Goal: Task Accomplishment & Management: Manage account settings

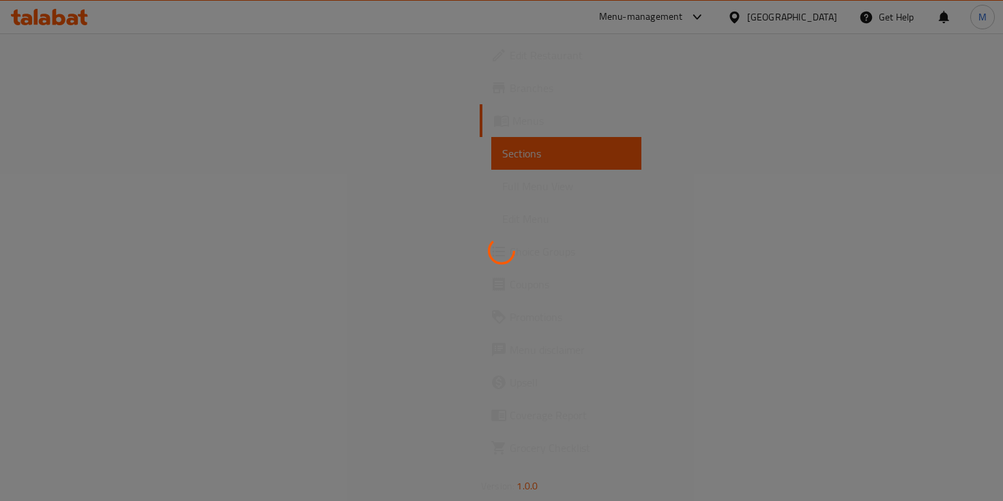
click at [278, 168] on div at bounding box center [501, 250] width 1003 height 501
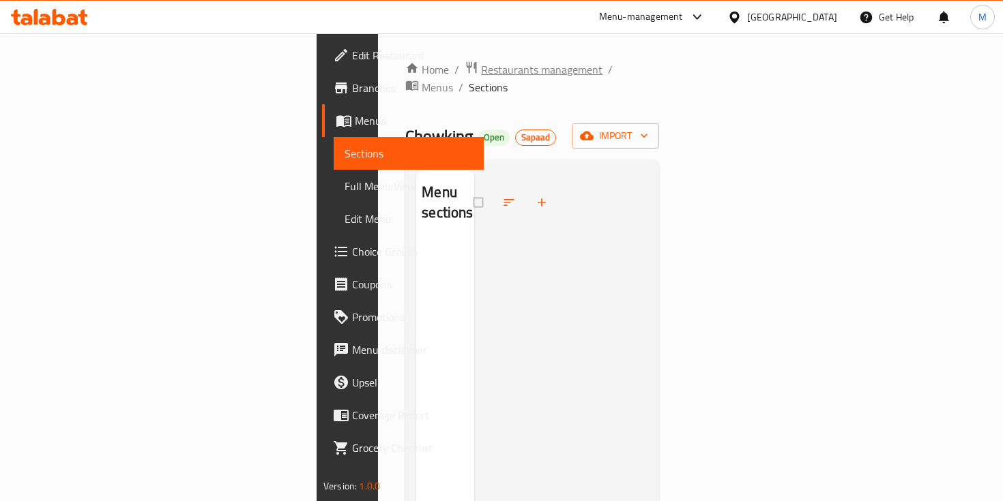
click at [481, 73] on span "Restaurants management" at bounding box center [541, 69] width 121 height 16
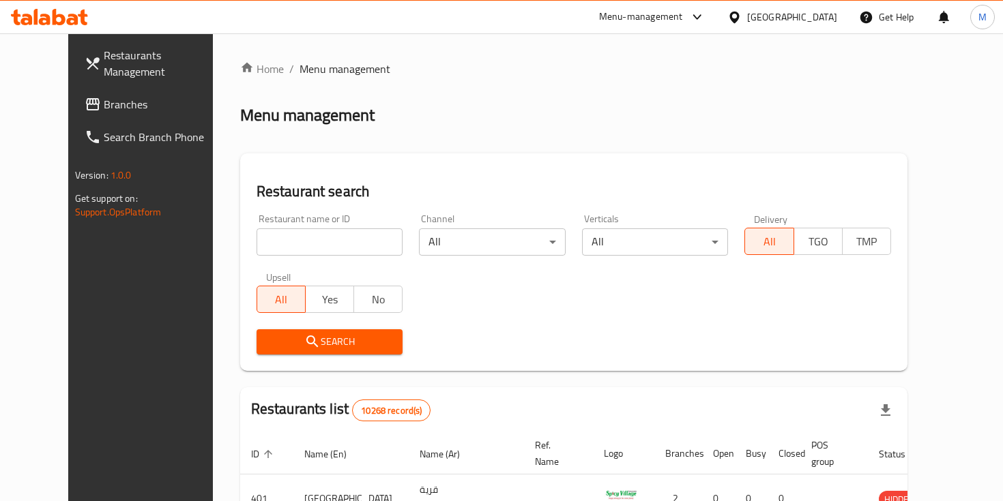
click at [318, 257] on div at bounding box center [501, 250] width 1003 height 501
click at [309, 244] on input "search" at bounding box center [329, 242] width 147 height 27
type input "karak bin"
click button "Search" at bounding box center [329, 341] width 147 height 25
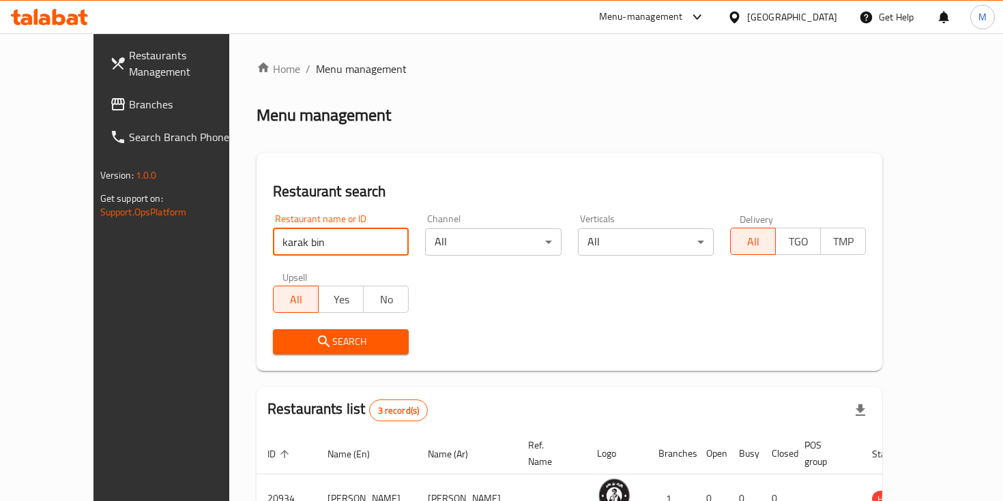
click at [289, 336] on span "Search" at bounding box center [341, 342] width 114 height 17
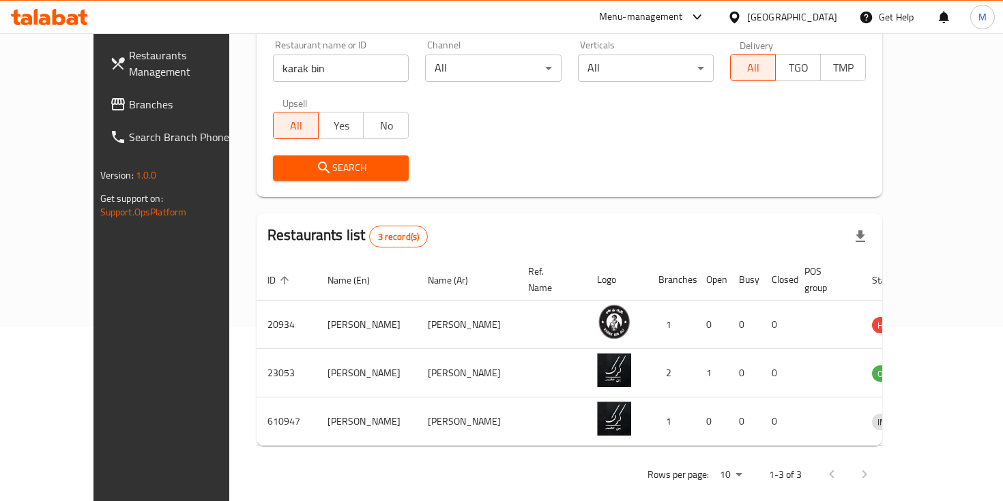
scroll to position [177, 0]
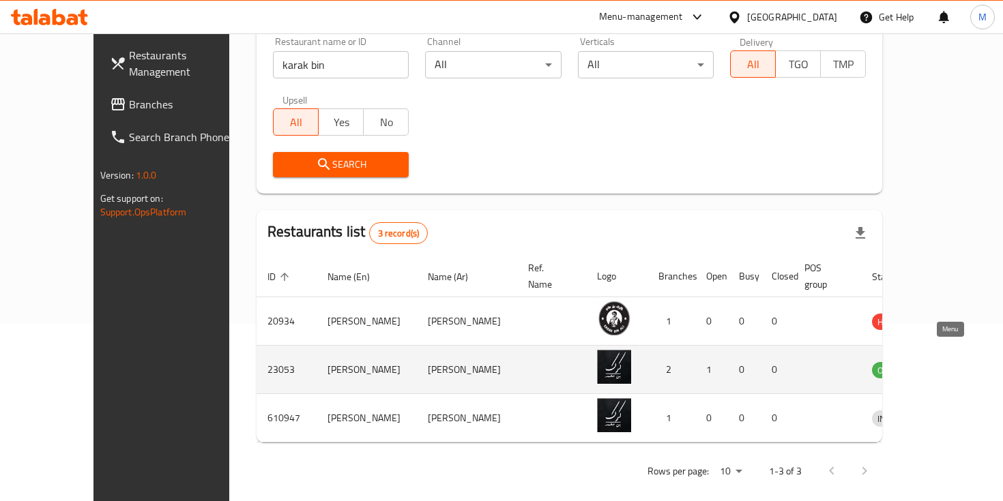
click at [947, 362] on icon "enhanced table" at bounding box center [953, 370] width 16 height 16
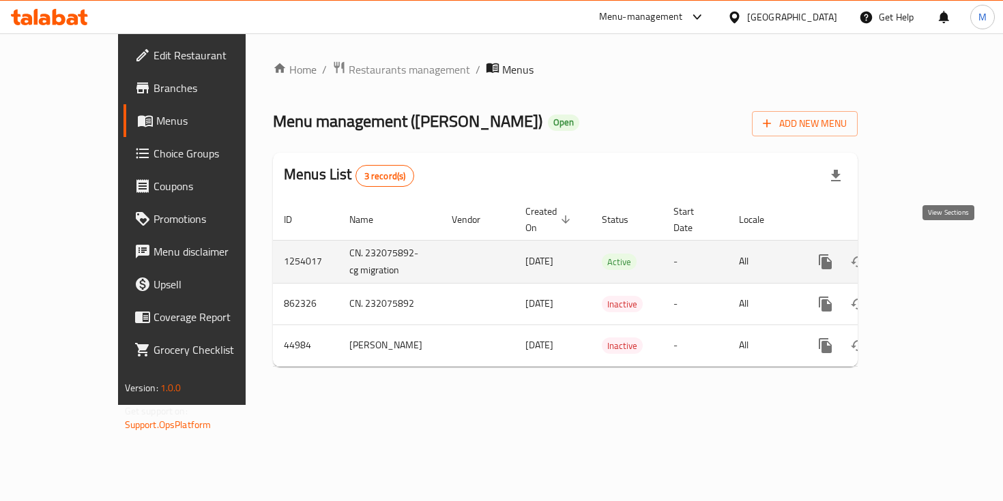
click at [932, 254] on icon "enhanced table" at bounding box center [923, 262] width 16 height 16
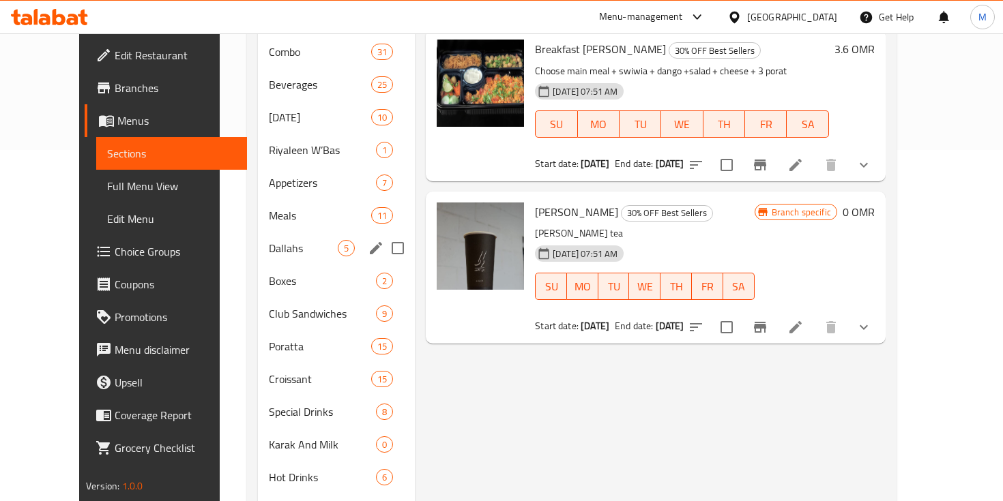
scroll to position [352, 0]
click at [267, 297] on div "Club Sandwiches 9" at bounding box center [336, 313] width 157 height 33
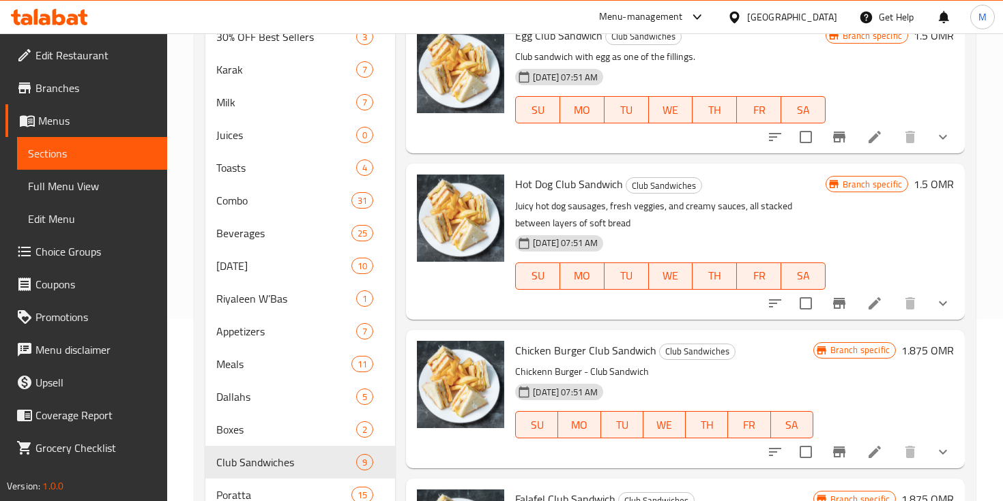
scroll to position [193, 0]
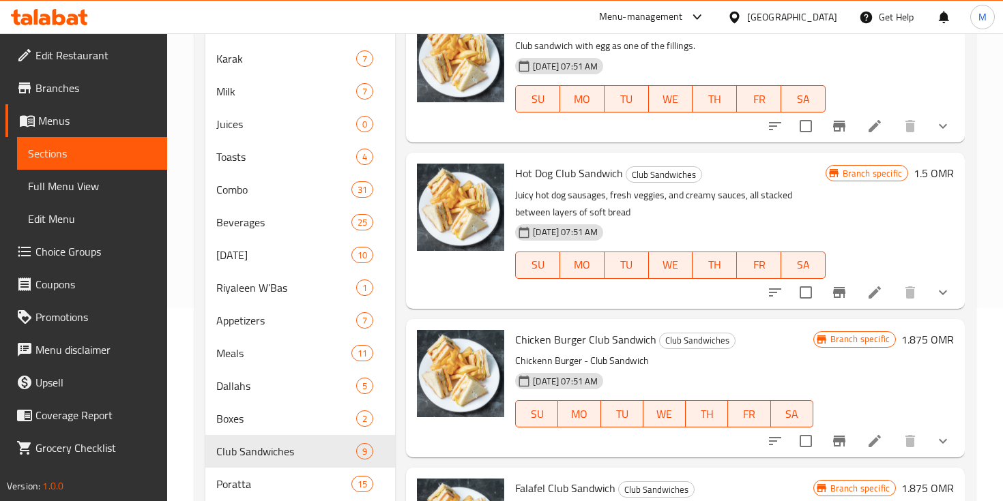
click at [877, 293] on icon at bounding box center [874, 292] width 16 height 16
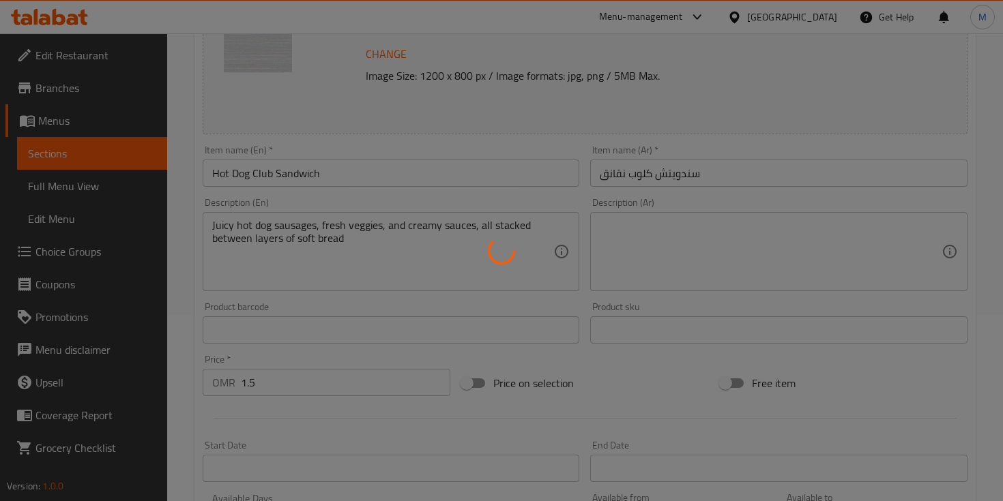
scroll to position [623, 0]
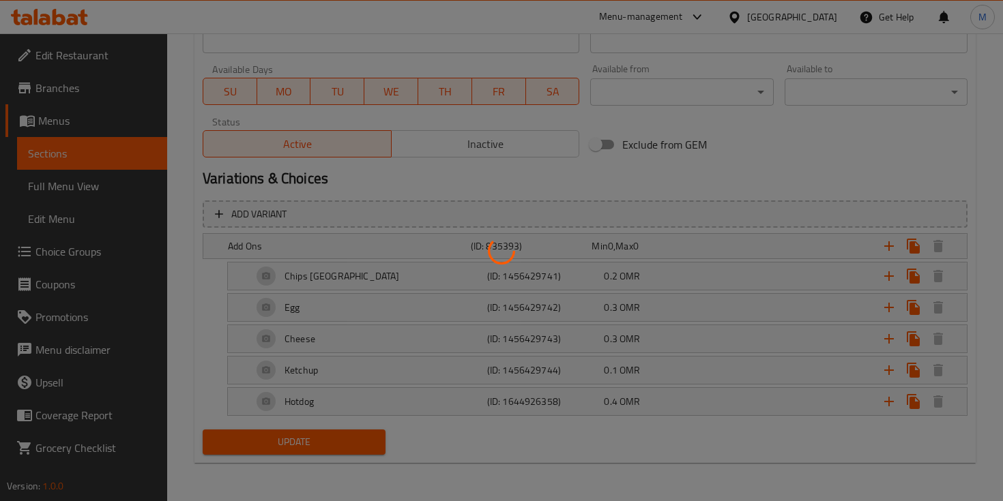
click at [82, 212] on div at bounding box center [501, 250] width 1003 height 501
click at [83, 256] on div at bounding box center [501, 250] width 1003 height 501
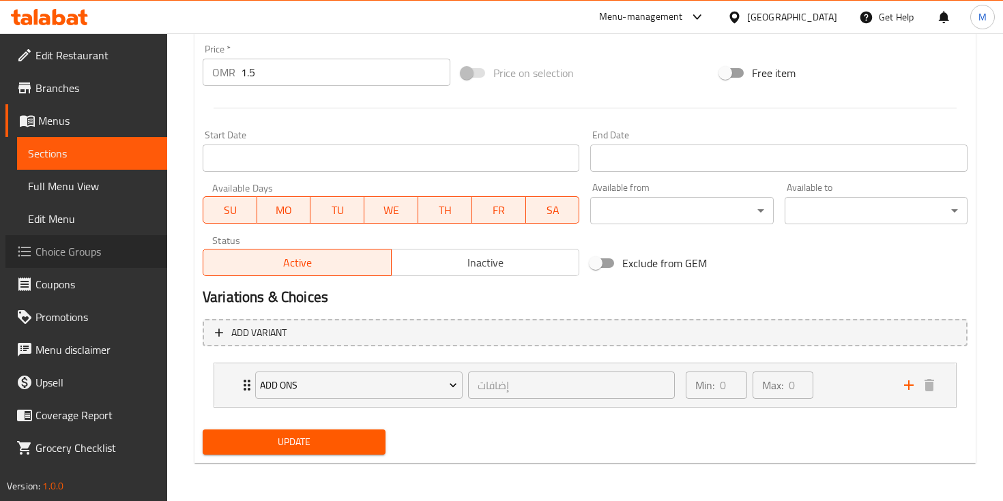
click at [80, 247] on span "Choice Groups" at bounding box center [95, 252] width 121 height 16
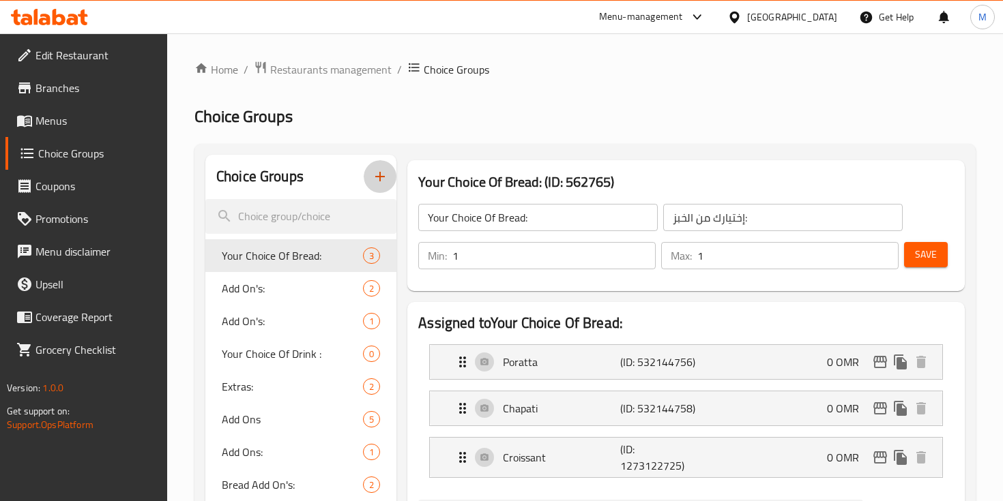
click at [380, 173] on icon "button" at bounding box center [380, 177] width 10 height 10
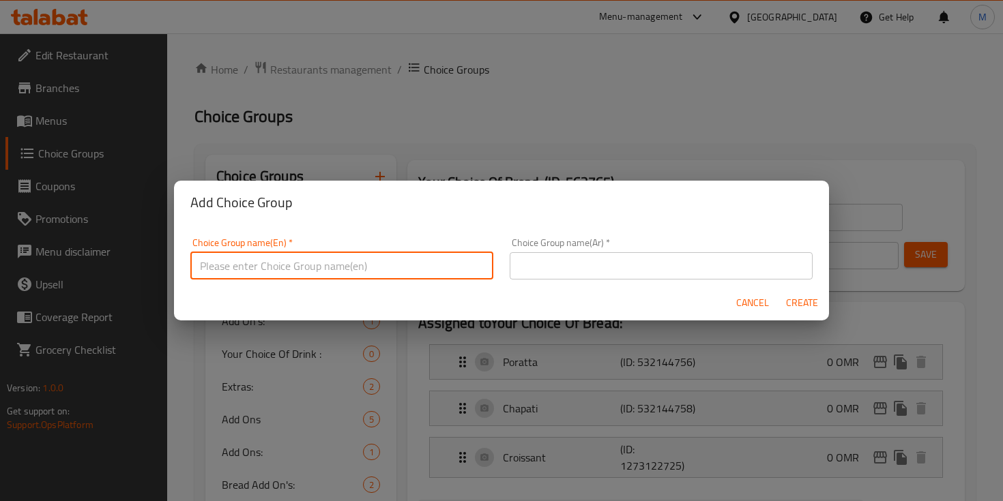
click at [457, 254] on input "text" at bounding box center [341, 265] width 303 height 27
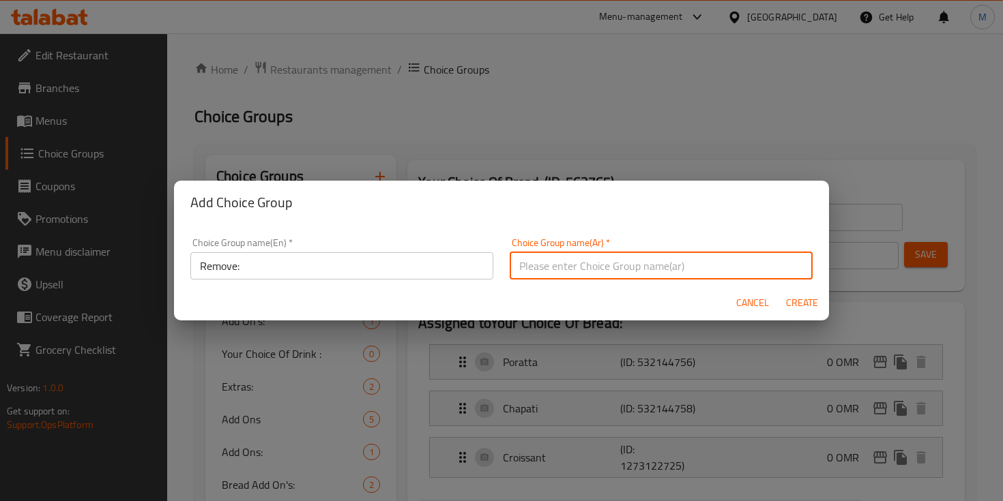
click at [622, 267] on input "text" at bounding box center [661, 265] width 303 height 27
click at [292, 263] on input "Remove:" at bounding box center [341, 265] width 303 height 27
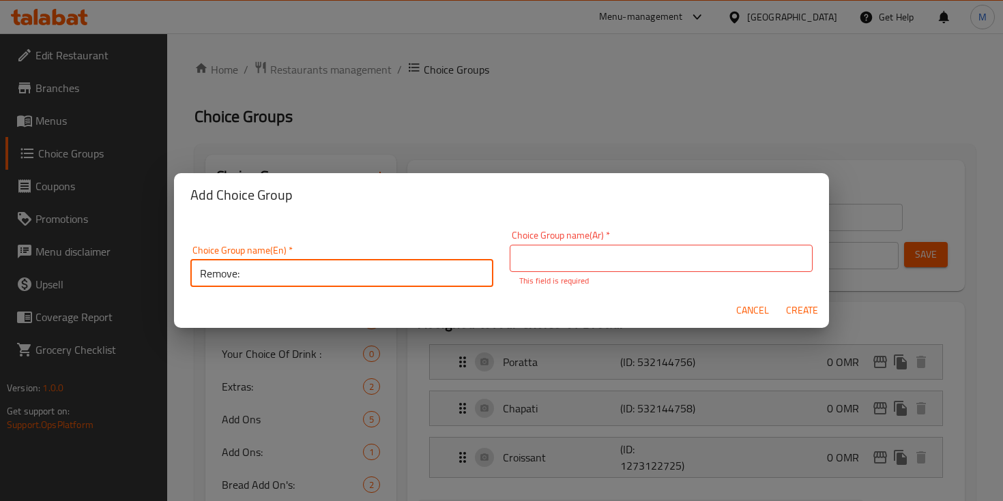
click at [292, 263] on input "Remove:" at bounding box center [341, 273] width 303 height 27
click at [422, 269] on input "Without:" at bounding box center [341, 273] width 303 height 27
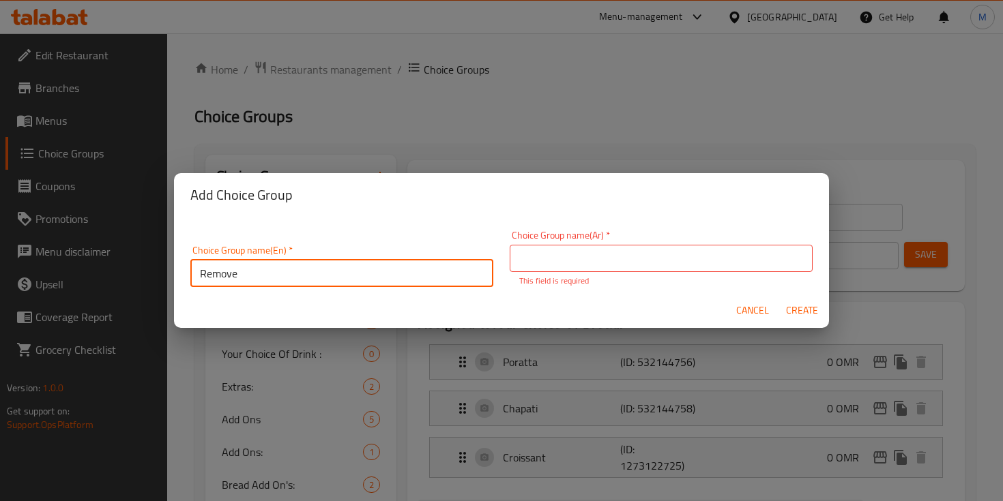
click at [387, 269] on input "Remove" at bounding box center [341, 273] width 303 height 27
type input "Remove"
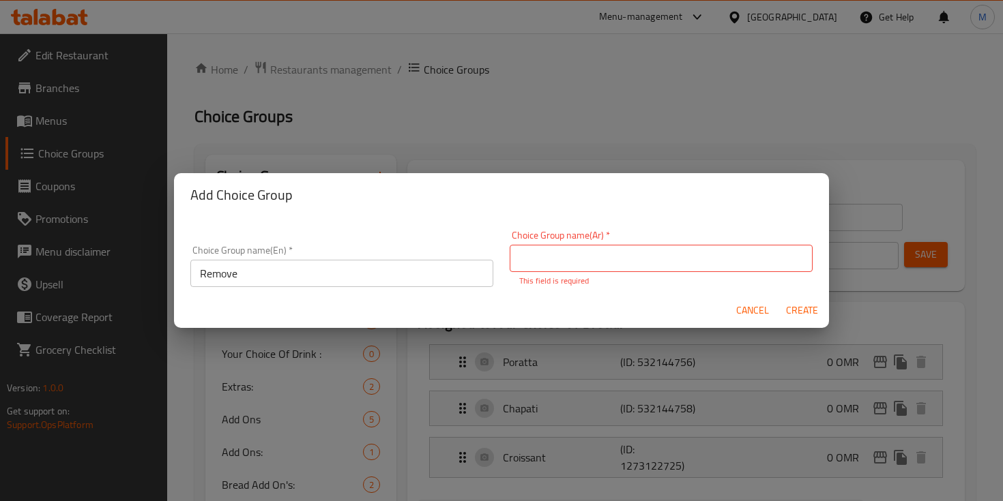
click at [669, 235] on div "Choice Group name(Ar)   * Choice Group name(Ar) * This field is required" at bounding box center [661, 259] width 303 height 57
click at [674, 247] on input "text" at bounding box center [661, 258] width 303 height 27
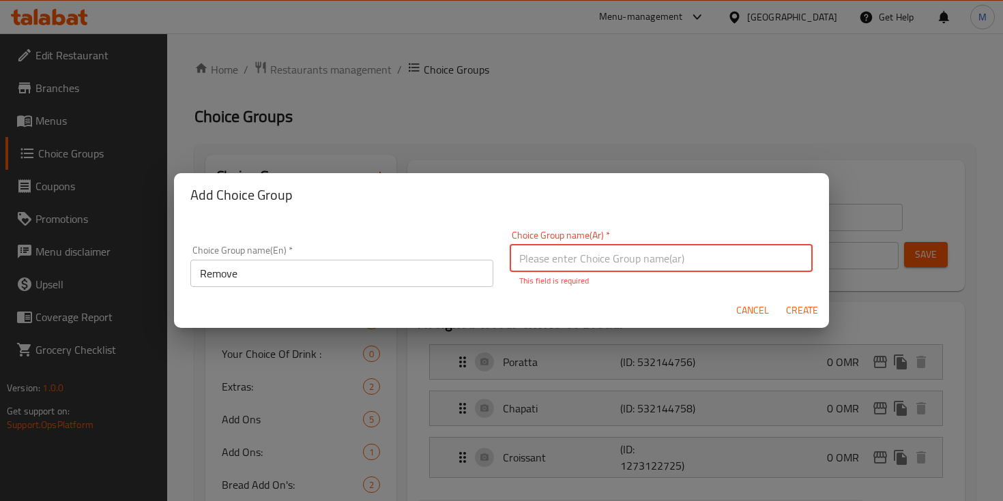
paste input "إزالة"
type input "إزالة"
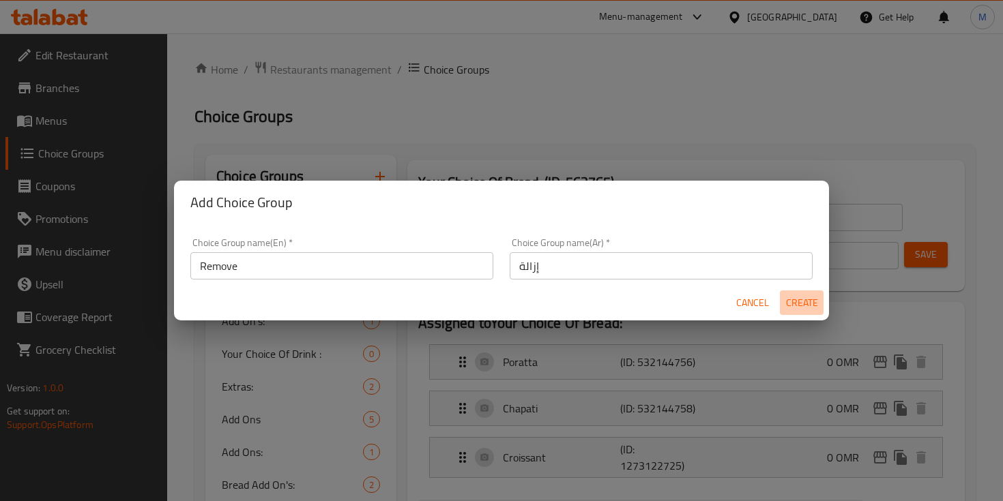
click at [795, 307] on span "Create" at bounding box center [801, 303] width 33 height 17
type input "Remove"
type input "إزالة"
type input "0"
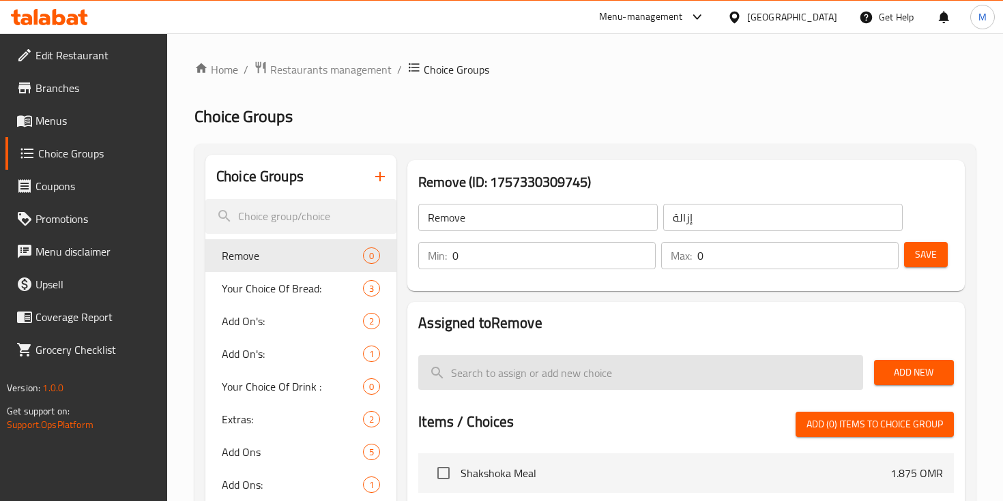
click at [548, 359] on input "search" at bounding box center [640, 372] width 444 height 35
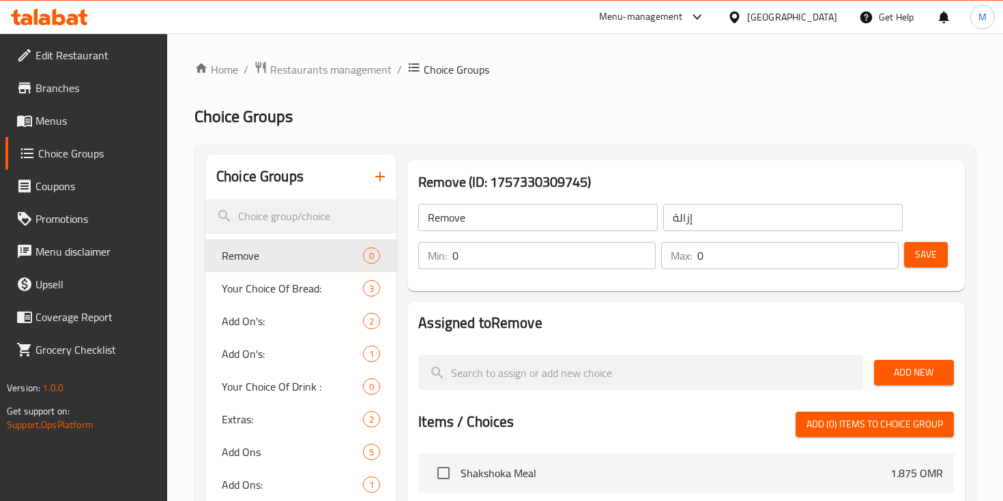
click at [909, 368] on span "Add New" at bounding box center [914, 372] width 58 height 17
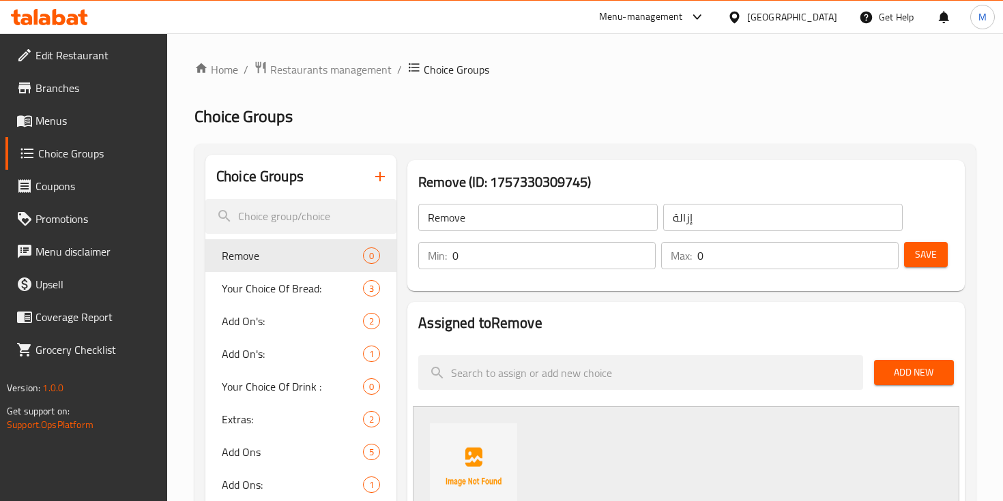
click at [694, 262] on div "Max: 0 ​" at bounding box center [779, 255] width 237 height 27
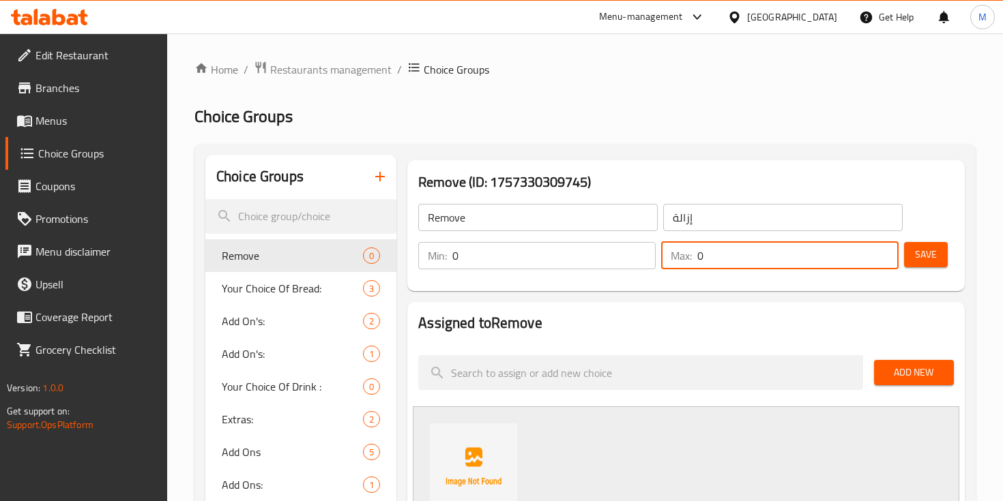
click at [709, 255] on input "0" at bounding box center [797, 255] width 201 height 27
click at [707, 255] on input "0" at bounding box center [797, 255] width 201 height 27
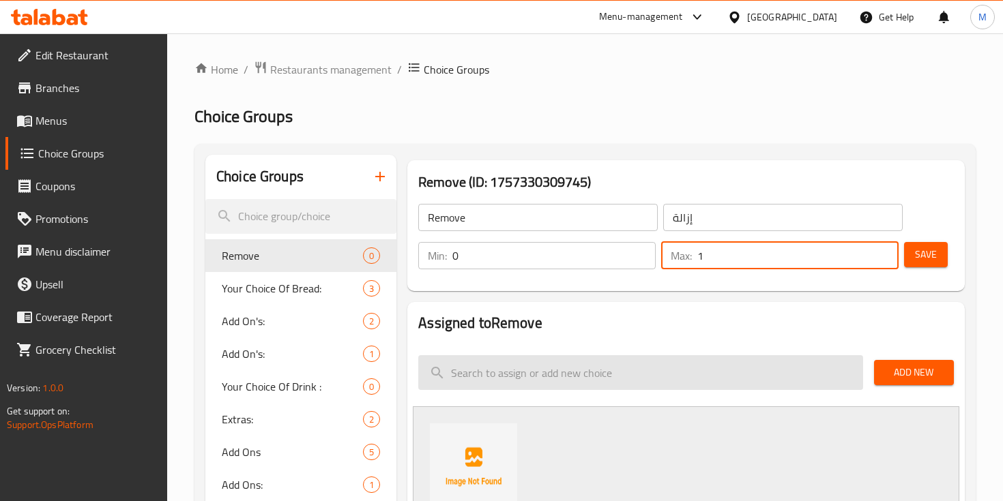
type input "1"
click at [582, 370] on input "search" at bounding box center [640, 372] width 444 height 35
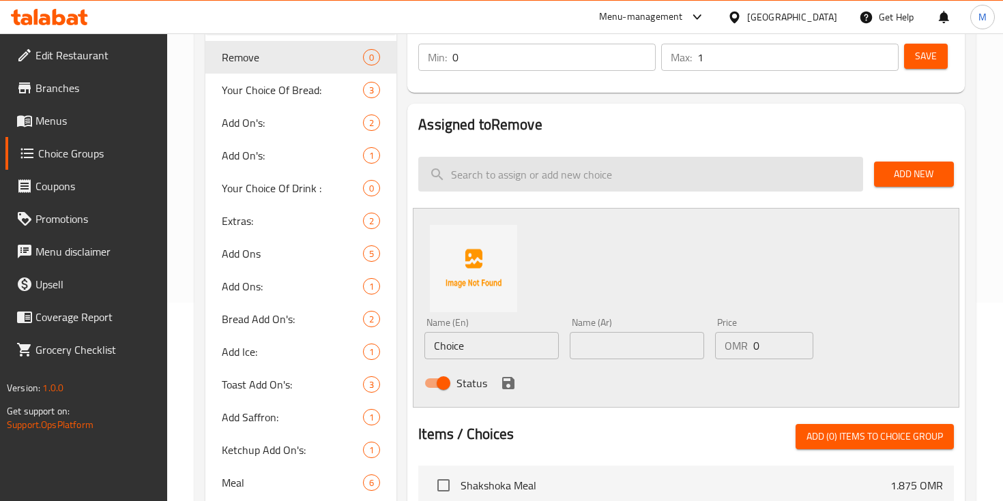
scroll to position [199, 0]
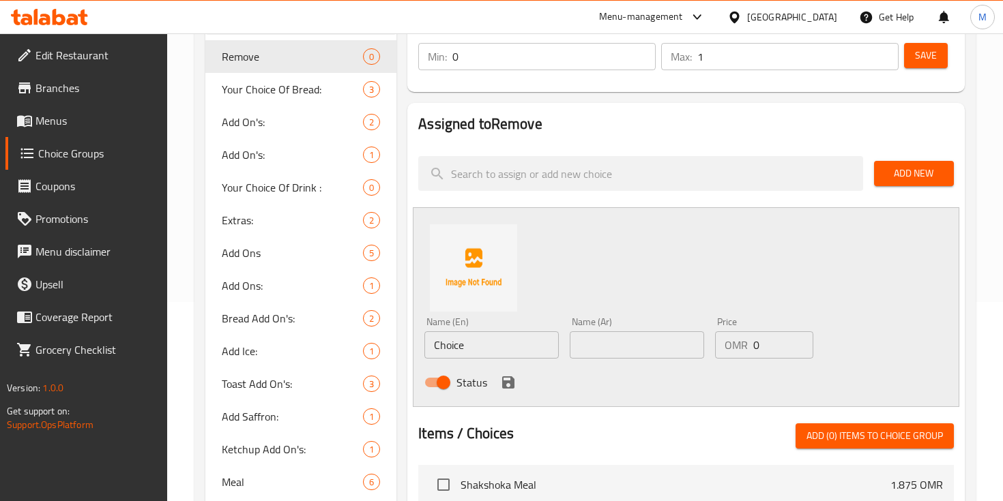
click at [497, 338] on input "Choice" at bounding box center [491, 345] width 134 height 27
type input "Vegetables"
click at [595, 344] on input "text" at bounding box center [637, 345] width 134 height 27
paste input "خضروات"
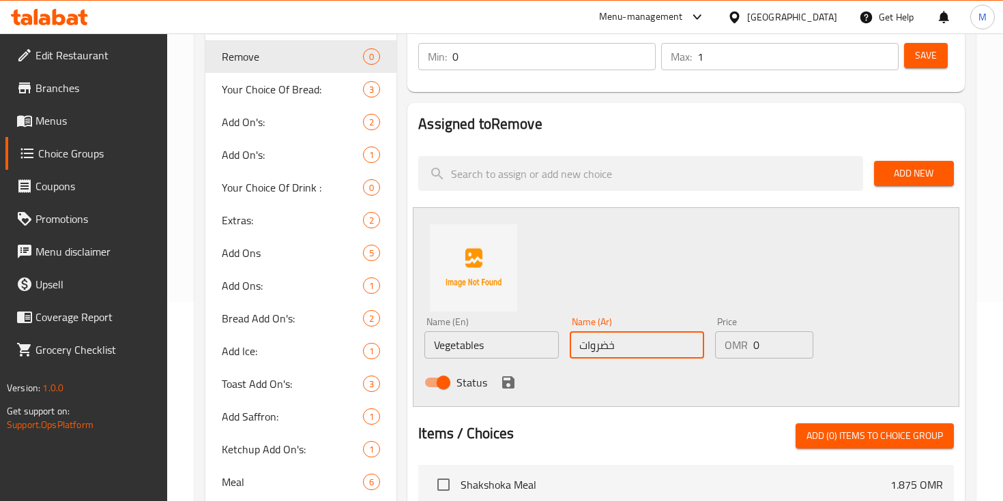
type input "خضروات"
click at [510, 379] on icon "save" at bounding box center [508, 383] width 12 height 12
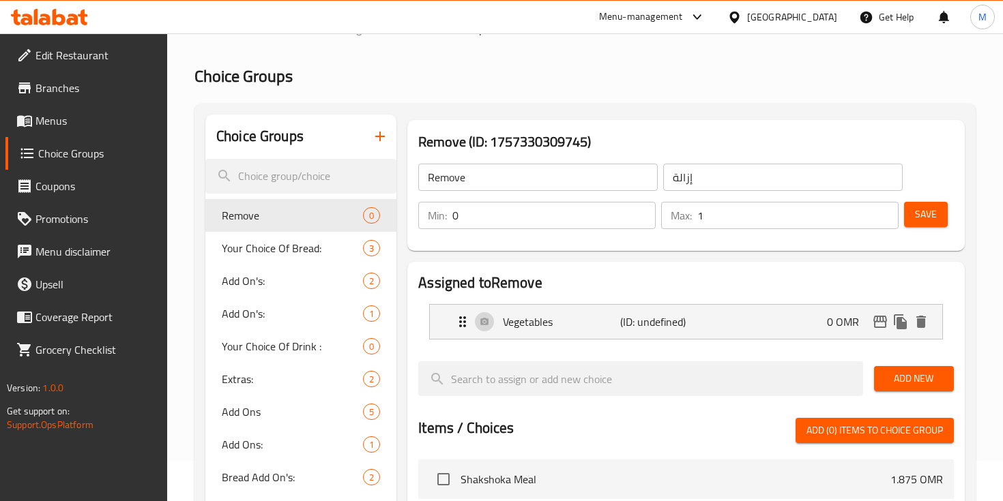
scroll to position [32, 0]
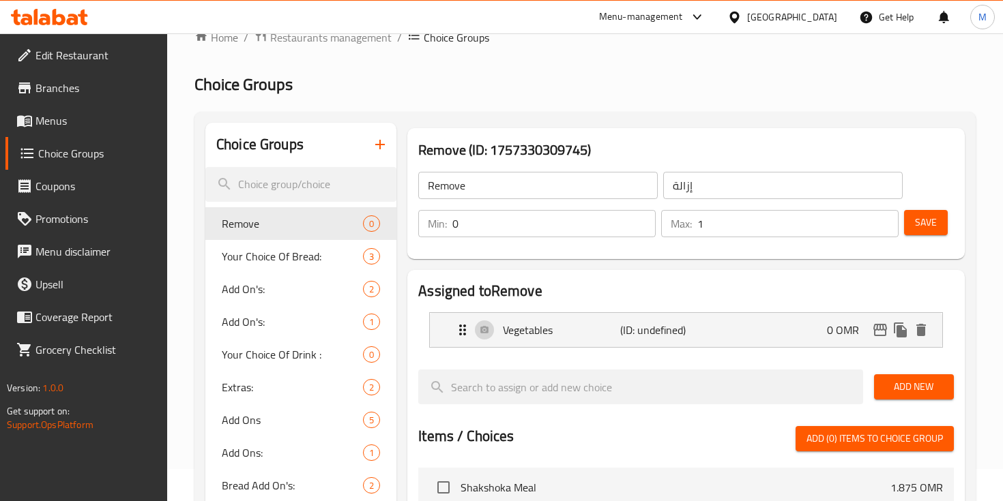
click at [924, 200] on div "Remove ​ إزالة ​ Min: 0 ​ Max: 1 ​ Save" at bounding box center [686, 205] width 546 height 98
click at [918, 216] on span "Save" at bounding box center [926, 222] width 22 height 17
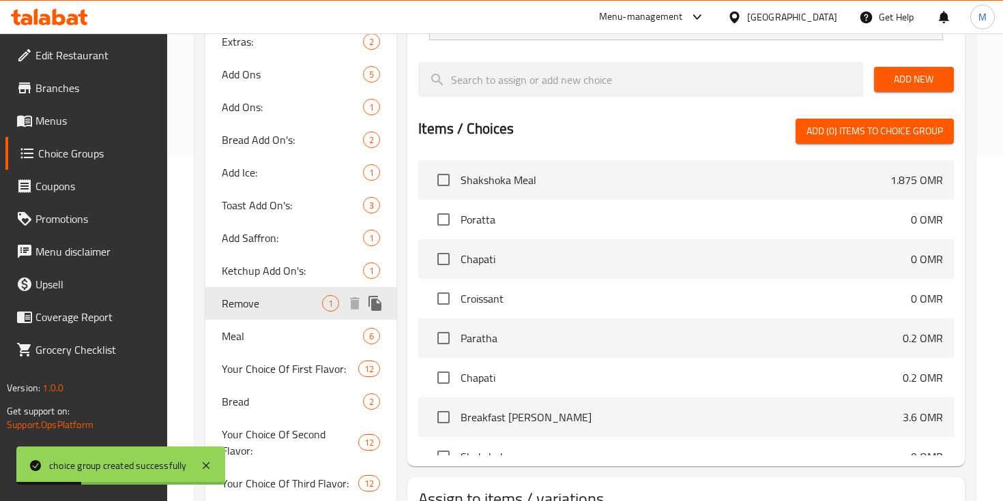
scroll to position [450, 0]
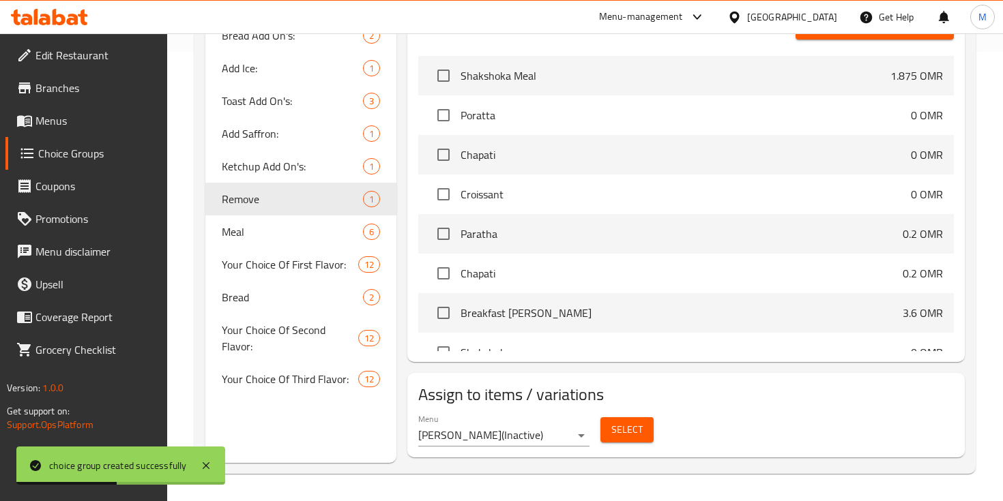
click at [62, 91] on span "Branches" at bounding box center [95, 88] width 121 height 16
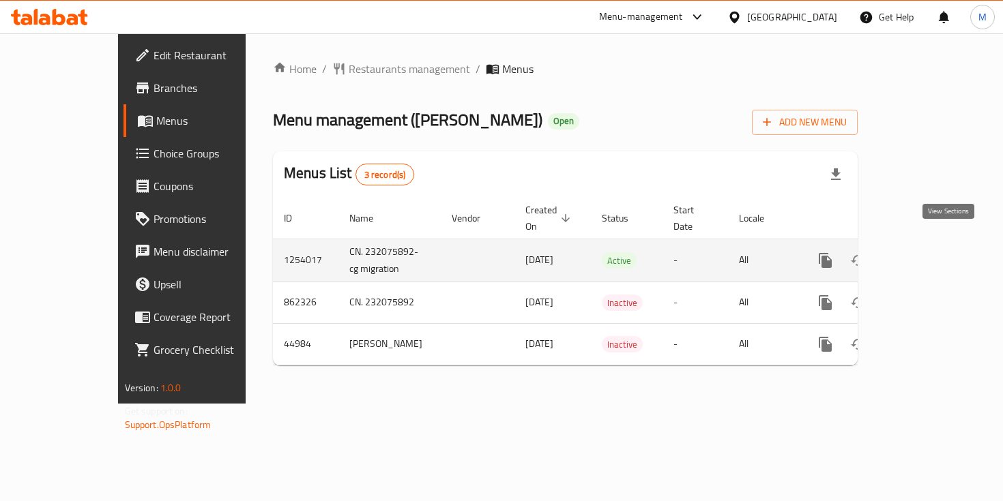
click at [932, 252] on icon "enhanced table" at bounding box center [923, 260] width 16 height 16
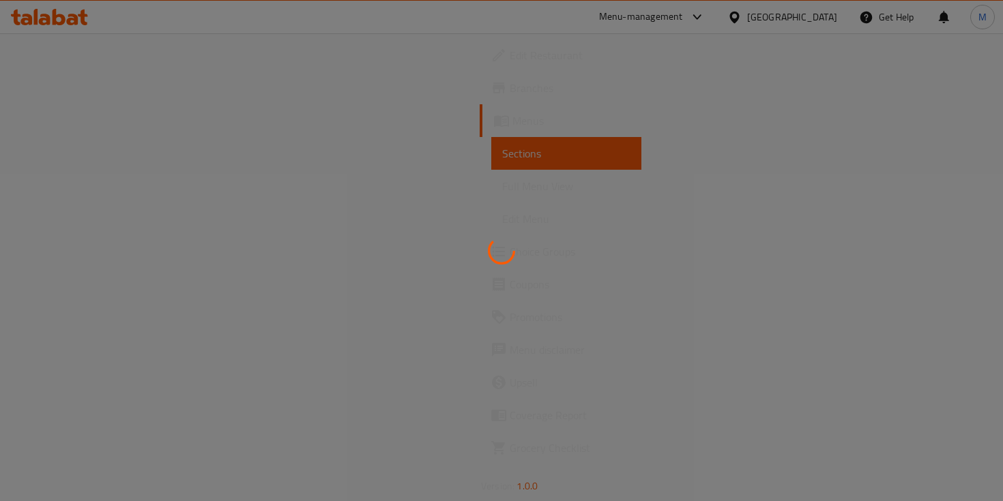
click at [350, 205] on div at bounding box center [501, 250] width 1003 height 501
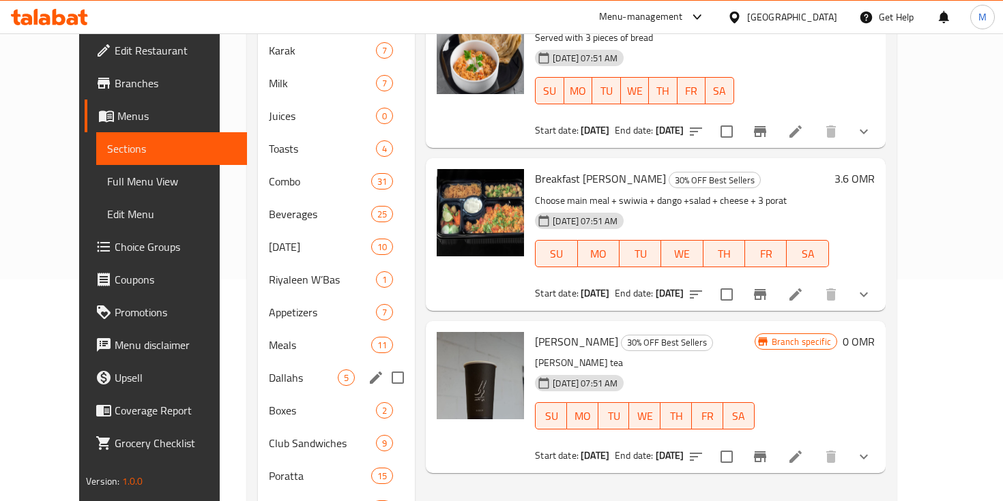
scroll to position [373, 0]
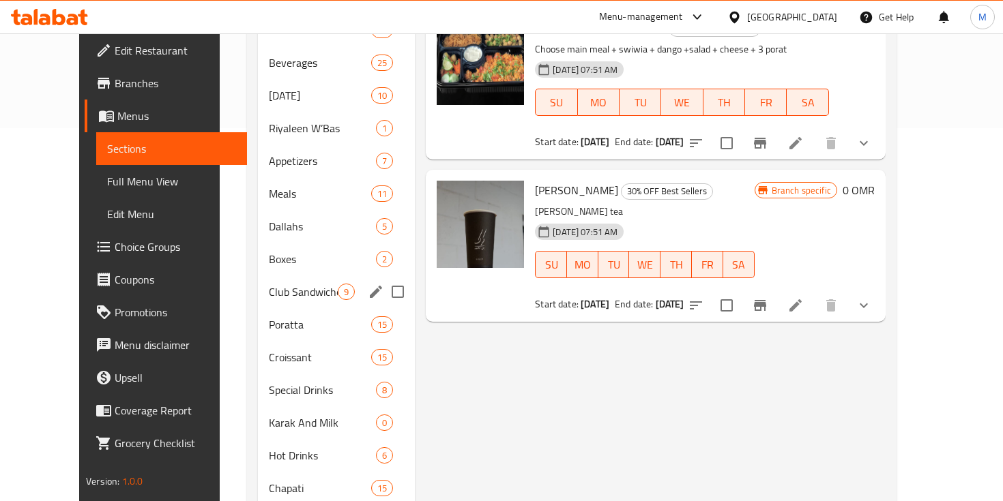
click at [269, 284] on span "Club Sandwiches" at bounding box center [303, 292] width 69 height 16
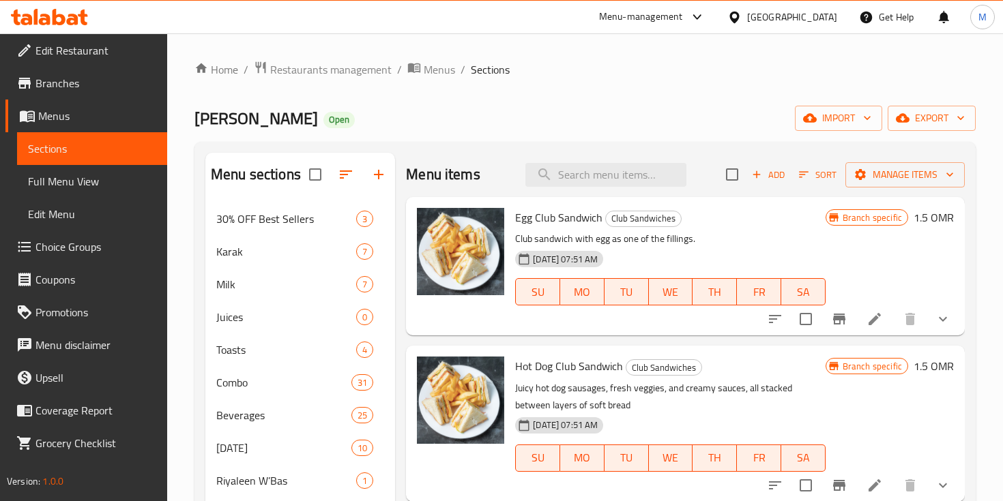
click at [873, 320] on icon at bounding box center [874, 319] width 12 height 12
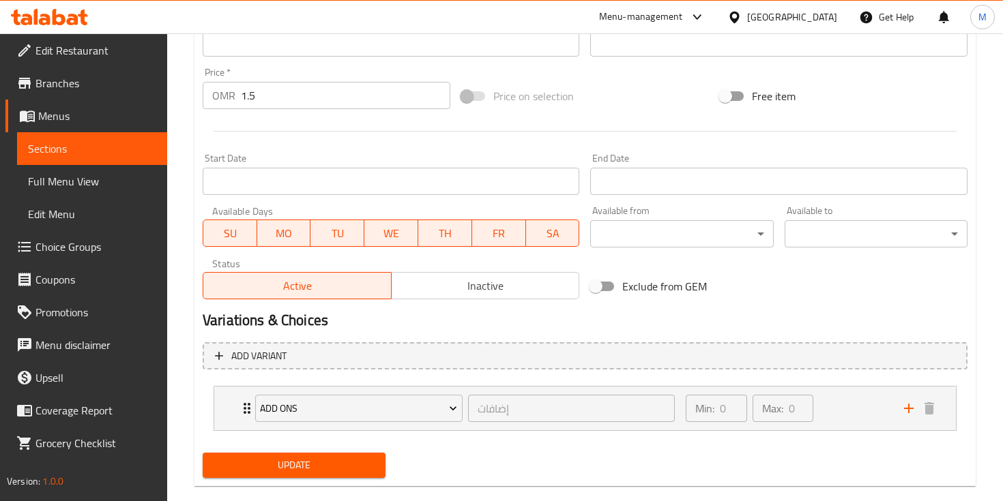
scroll to position [505, 0]
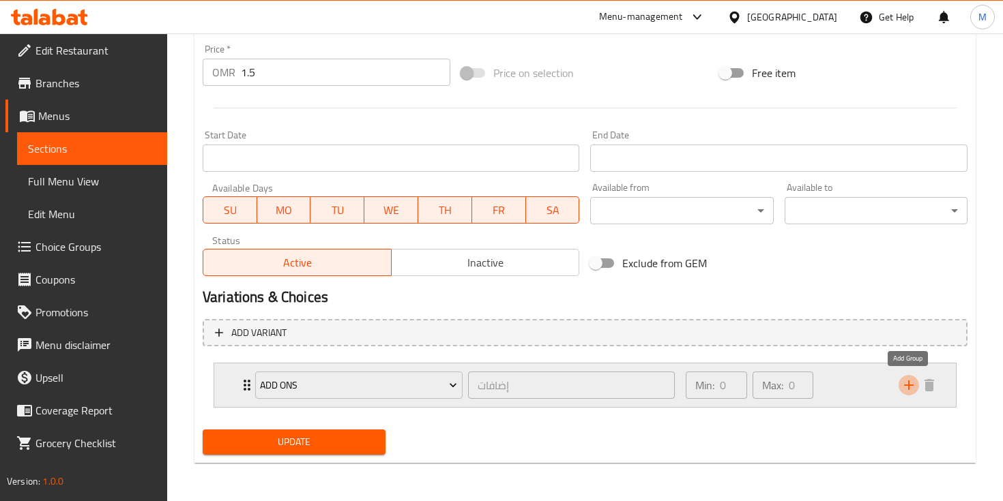
click at [900, 389] on icon "add" at bounding box center [908, 385] width 16 height 16
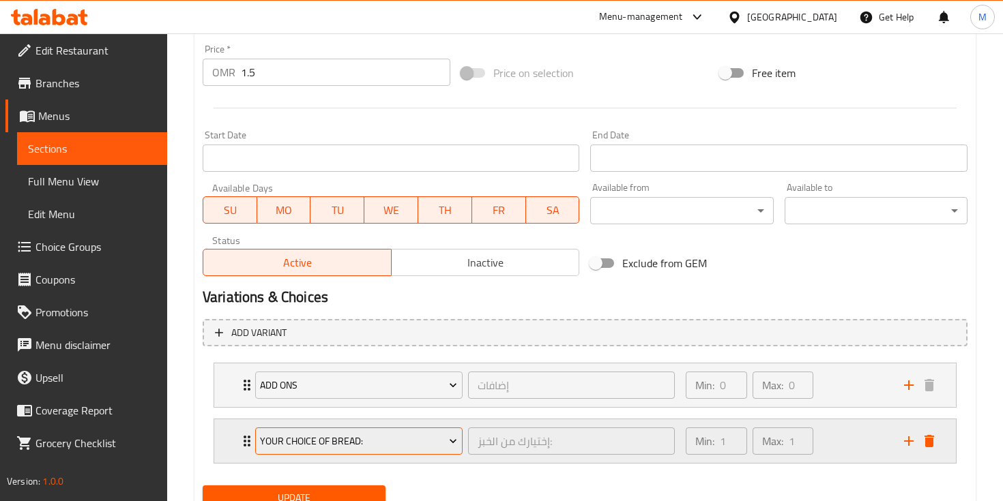
click at [354, 441] on span "Your Choice Of Bread:" at bounding box center [358, 441] width 197 height 17
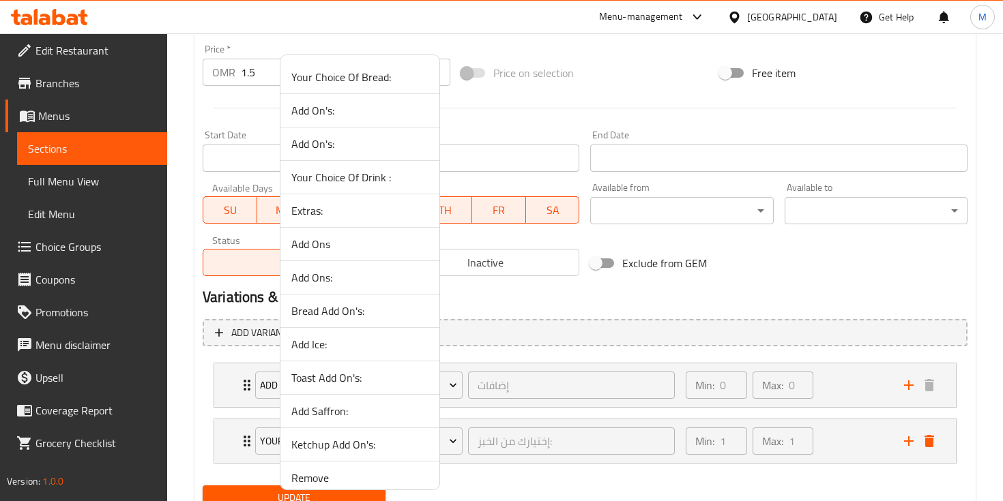
scroll to position [177, 0]
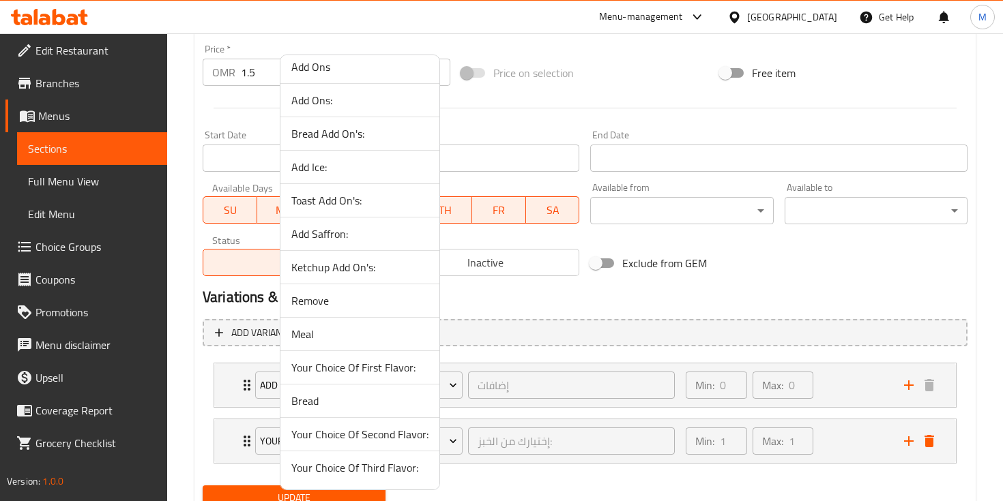
click at [326, 302] on span "Remove" at bounding box center [359, 301] width 137 height 16
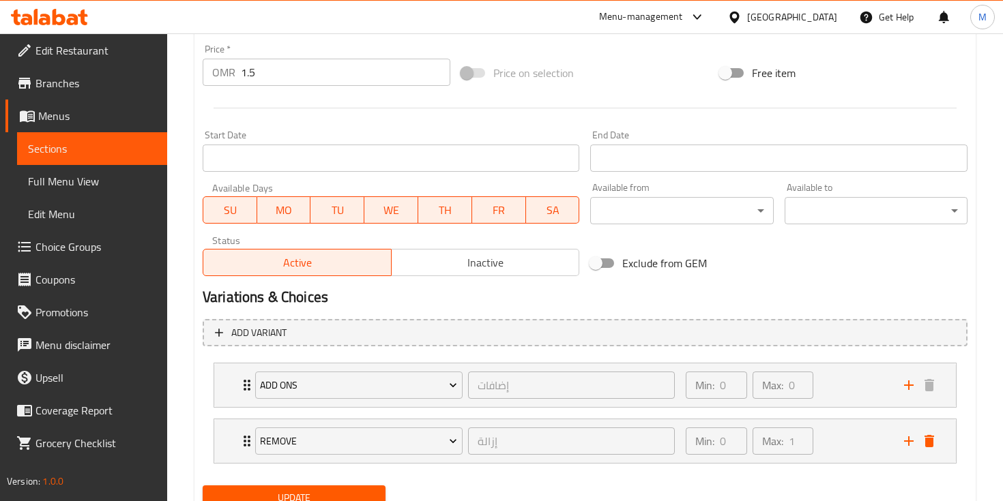
click at [299, 495] on span "Update" at bounding box center [294, 498] width 161 height 17
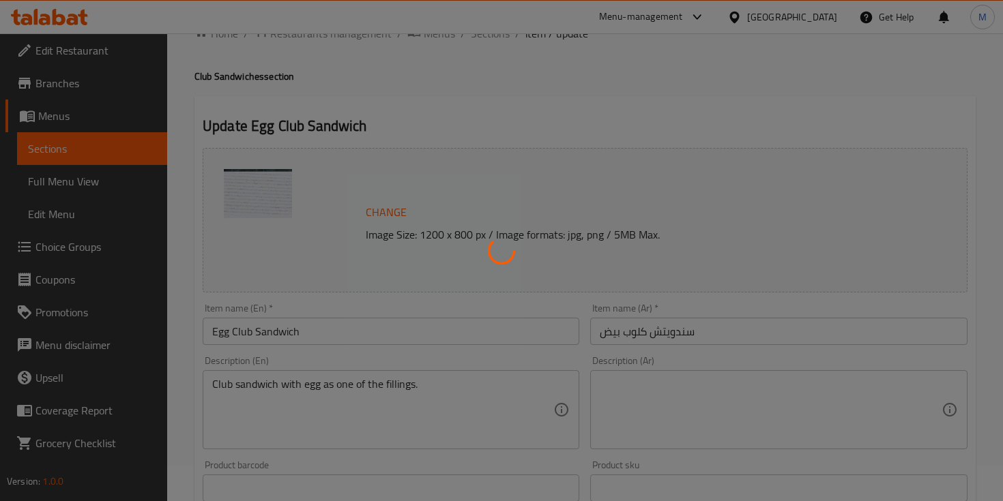
scroll to position [0, 0]
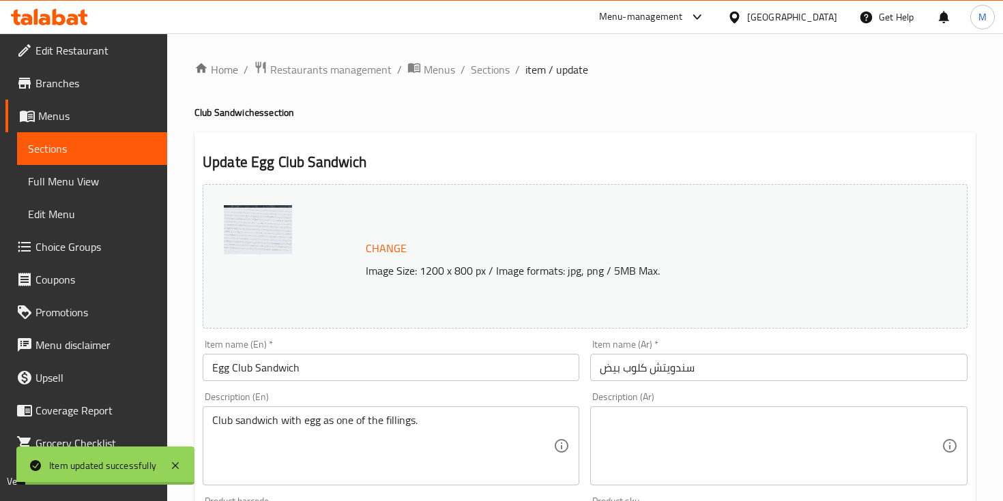
click at [498, 64] on span "Sections" at bounding box center [490, 69] width 39 height 16
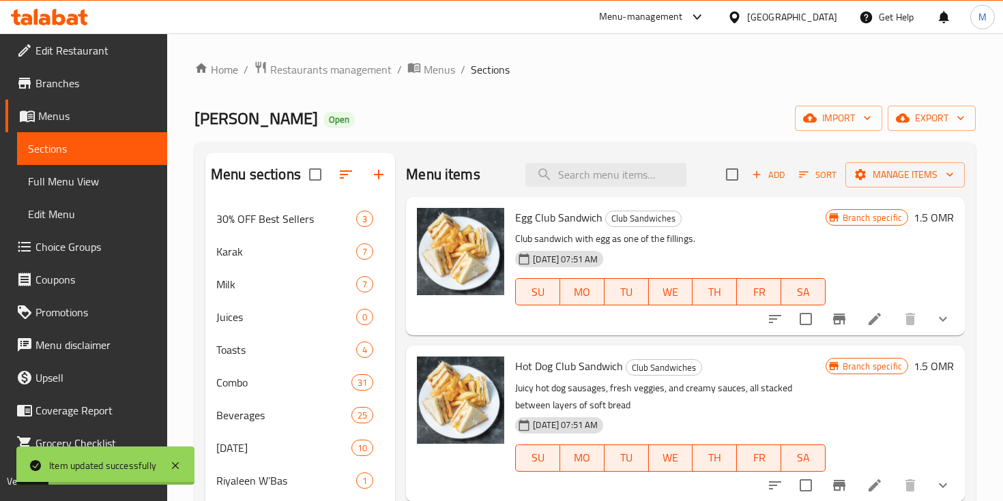
scroll to position [61, 0]
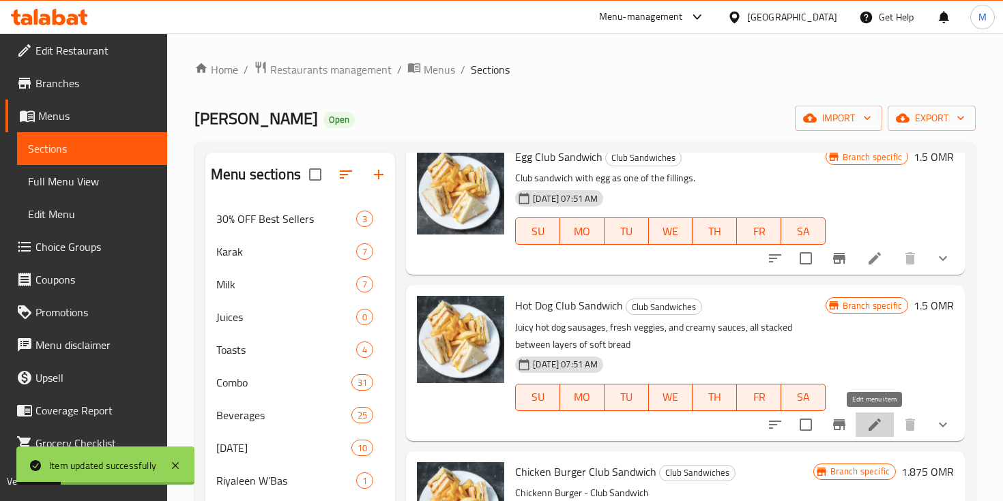
click at [877, 426] on icon at bounding box center [874, 425] width 16 height 16
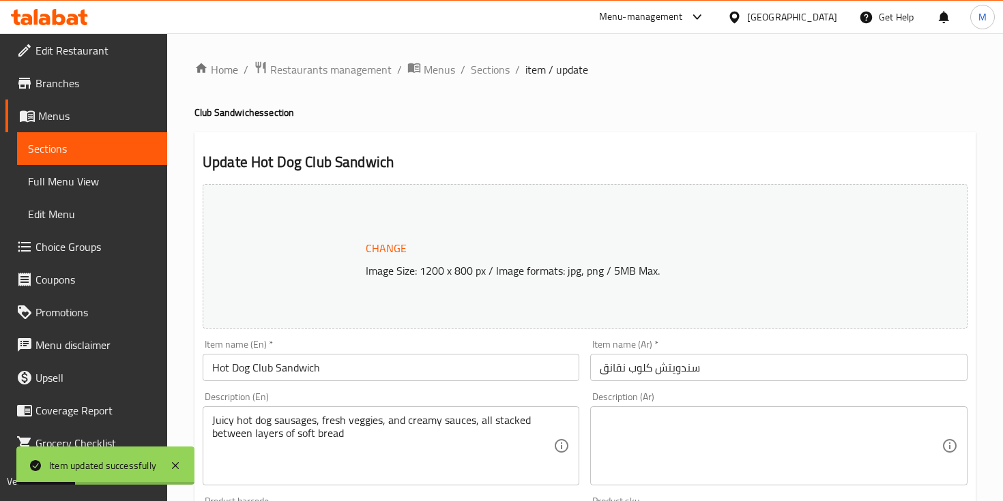
scroll to position [505, 0]
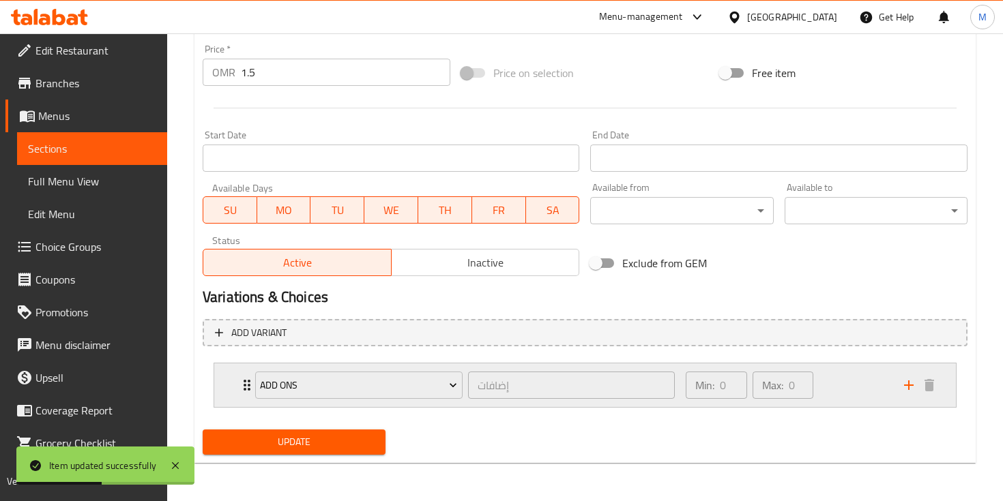
click at [900, 392] on div "Expand" at bounding box center [918, 385] width 41 height 20
click at [905, 388] on icon "add" at bounding box center [908, 385] width 16 height 16
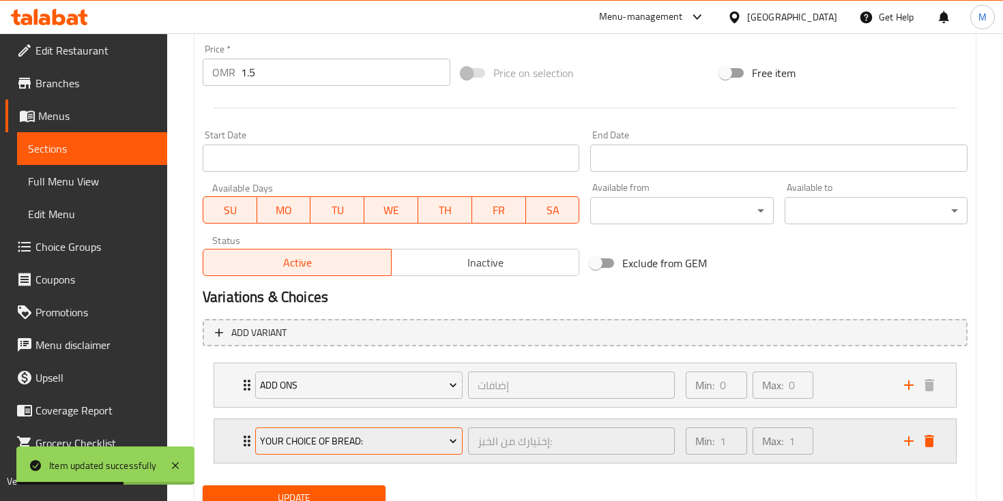
click at [353, 450] on button "Your Choice Of Bread:" at bounding box center [358, 441] width 207 height 27
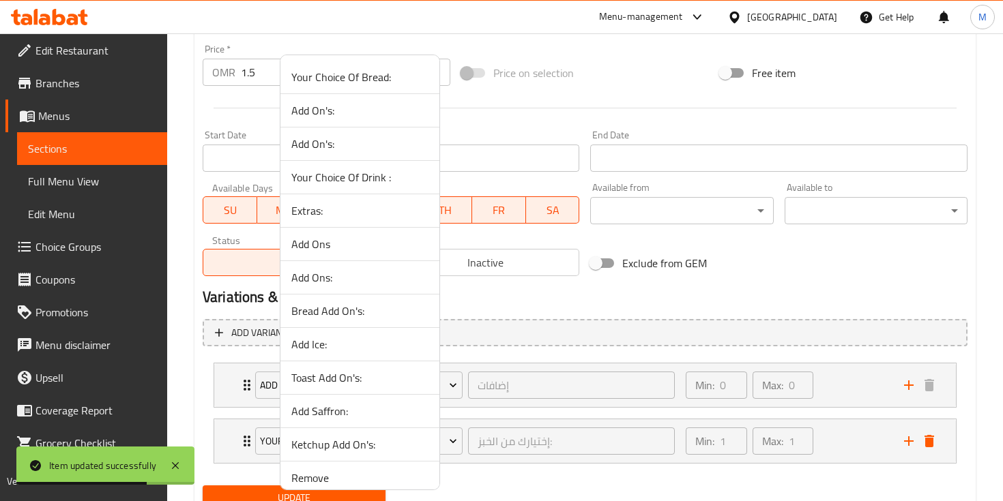
scroll to position [177, 0]
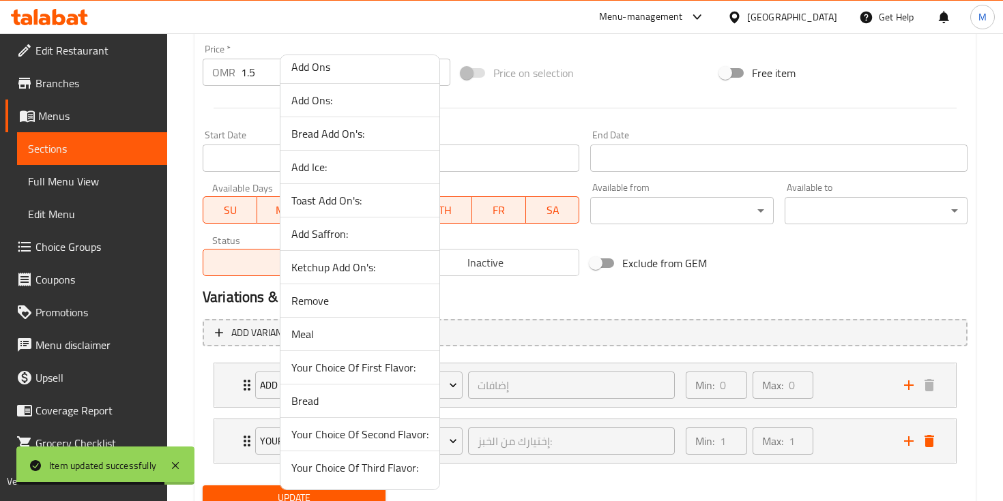
click at [325, 307] on span "Remove" at bounding box center [359, 301] width 137 height 16
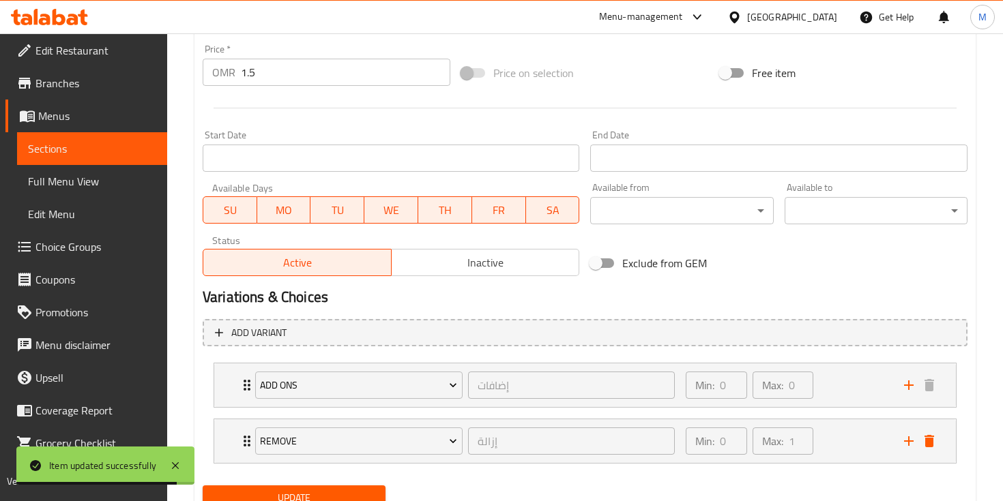
click at [288, 495] on span "Update" at bounding box center [294, 498] width 161 height 17
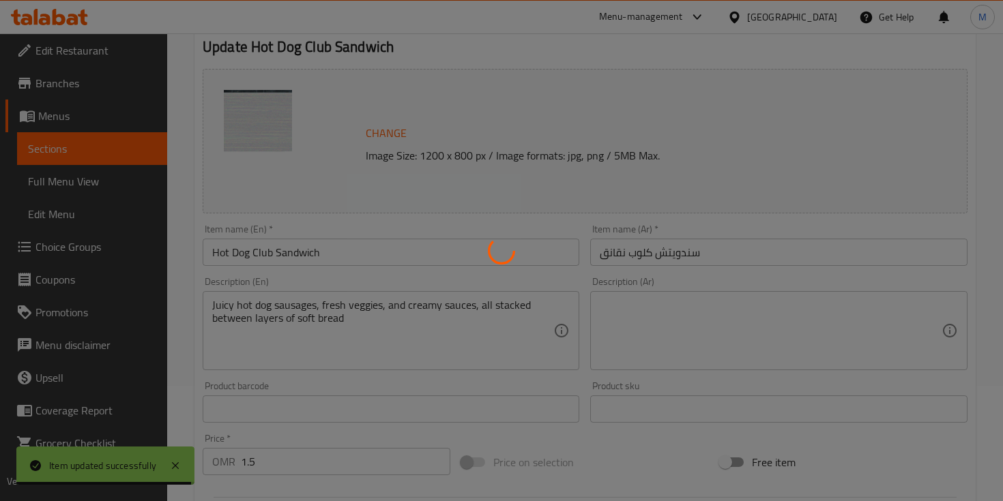
scroll to position [0, 0]
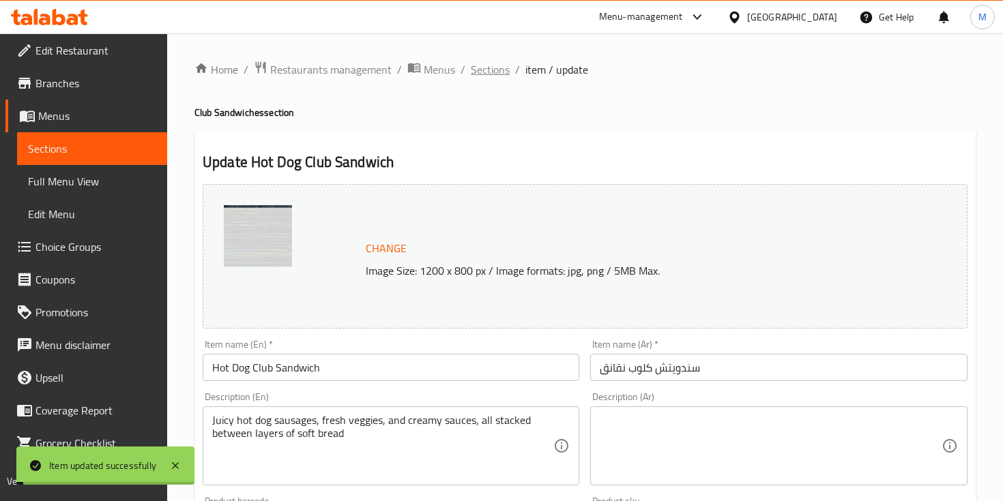
click at [486, 72] on span "Sections" at bounding box center [490, 69] width 39 height 16
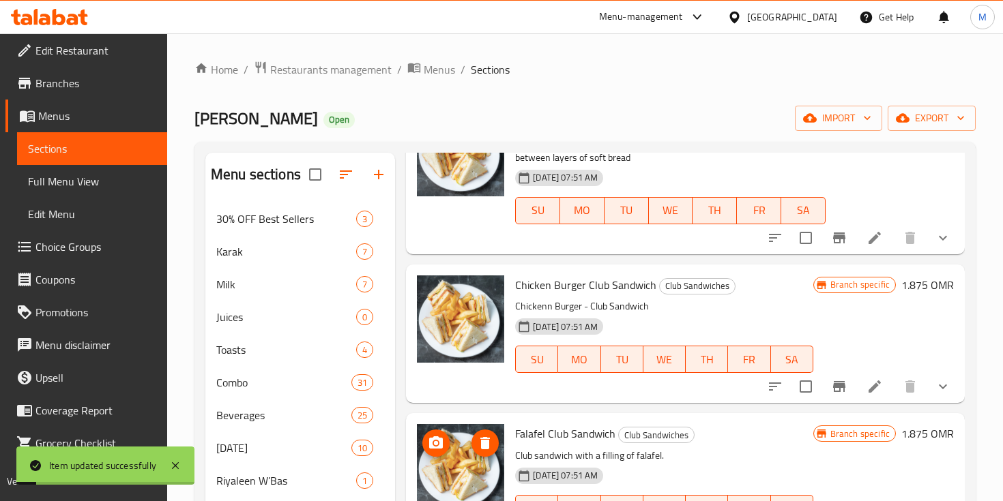
scroll to position [264, 0]
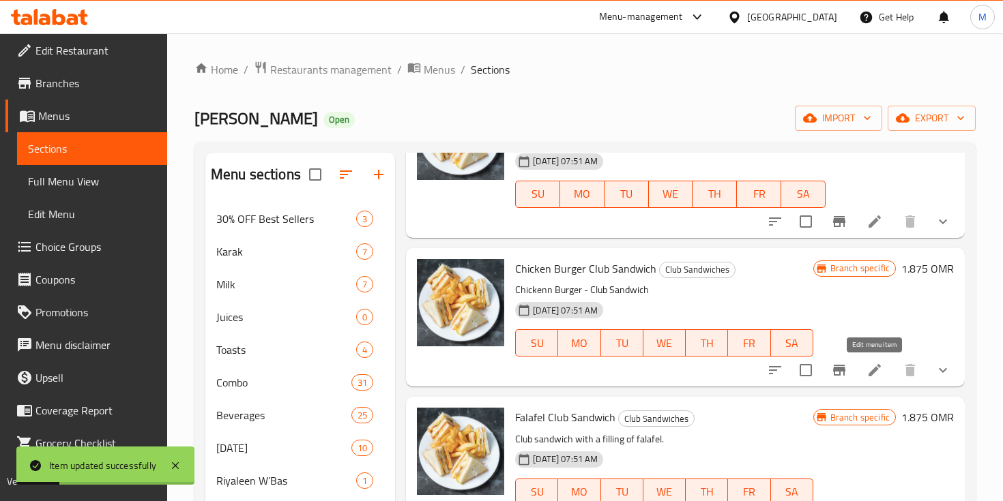
click at [872, 376] on icon at bounding box center [874, 370] width 16 height 16
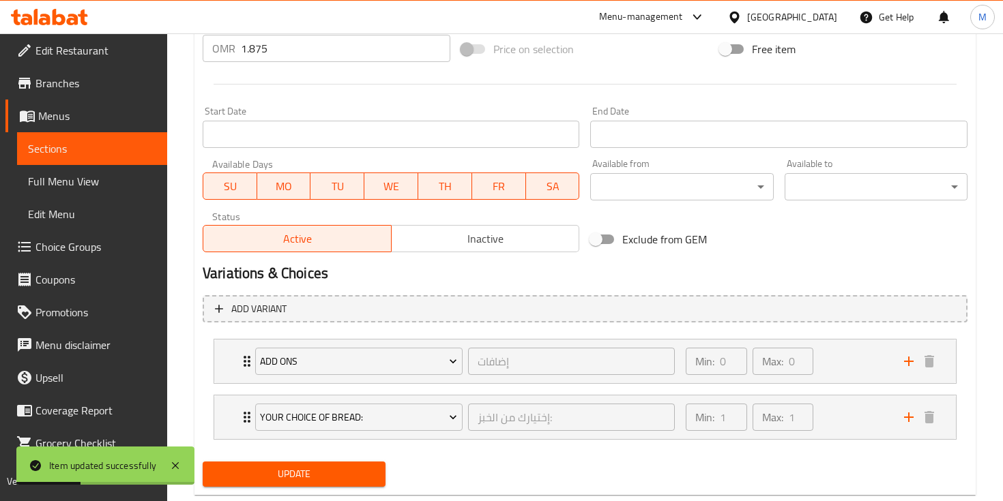
scroll to position [561, 0]
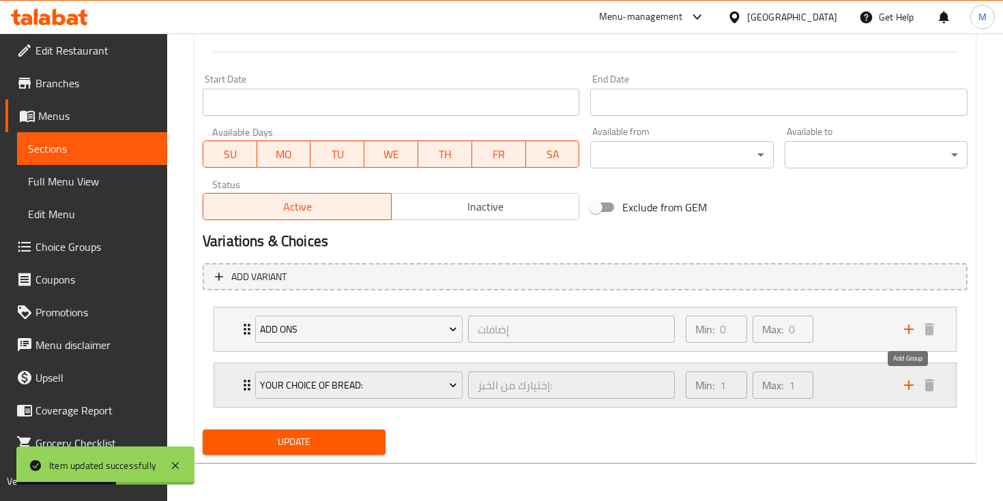
click at [907, 385] on icon "add" at bounding box center [908, 385] width 16 height 16
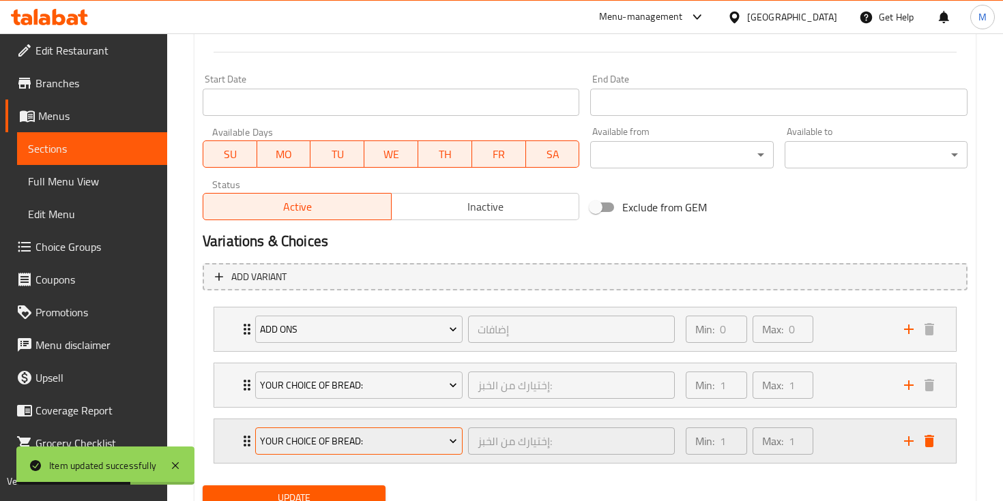
click at [409, 435] on span "Your Choice Of Bread:" at bounding box center [358, 441] width 197 height 17
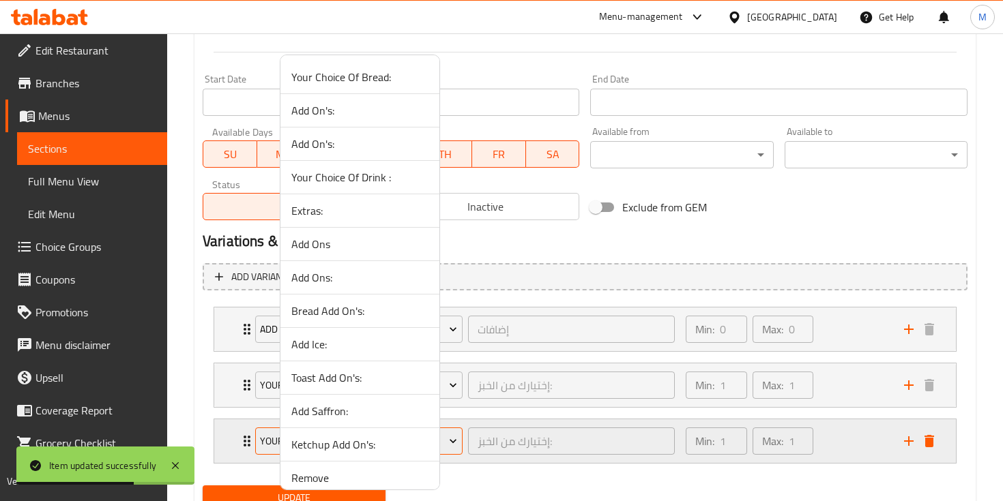
scroll to position [177, 0]
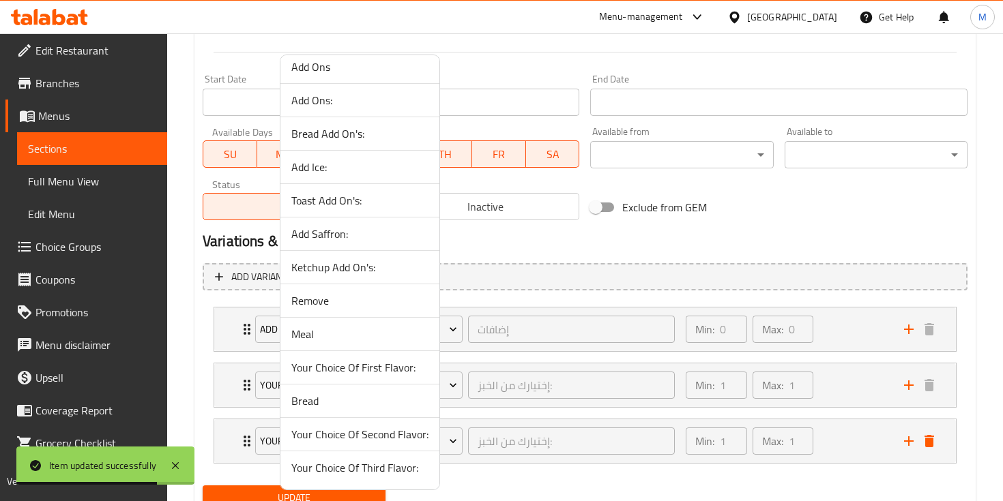
click at [335, 307] on span "Remove" at bounding box center [359, 301] width 137 height 16
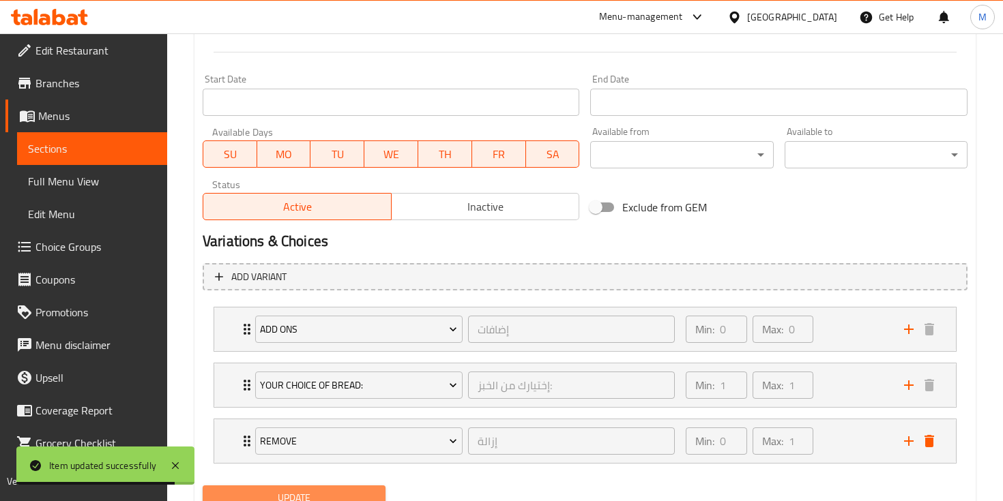
click at [316, 495] on span "Update" at bounding box center [294, 498] width 161 height 17
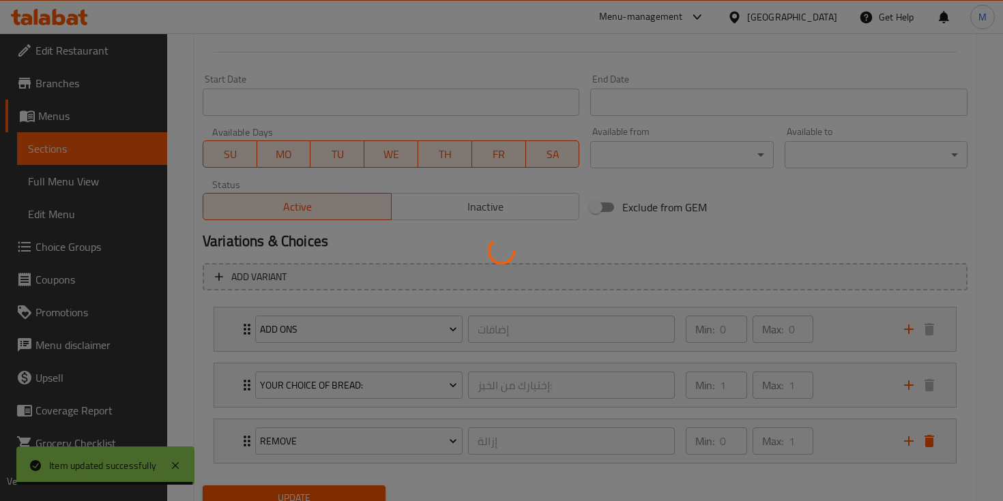
scroll to position [0, 0]
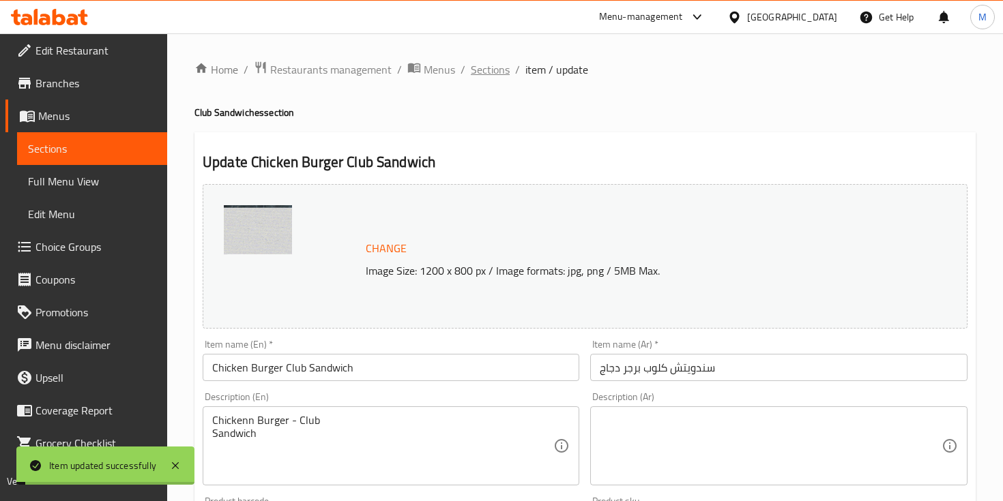
click at [486, 69] on span "Sections" at bounding box center [490, 69] width 39 height 16
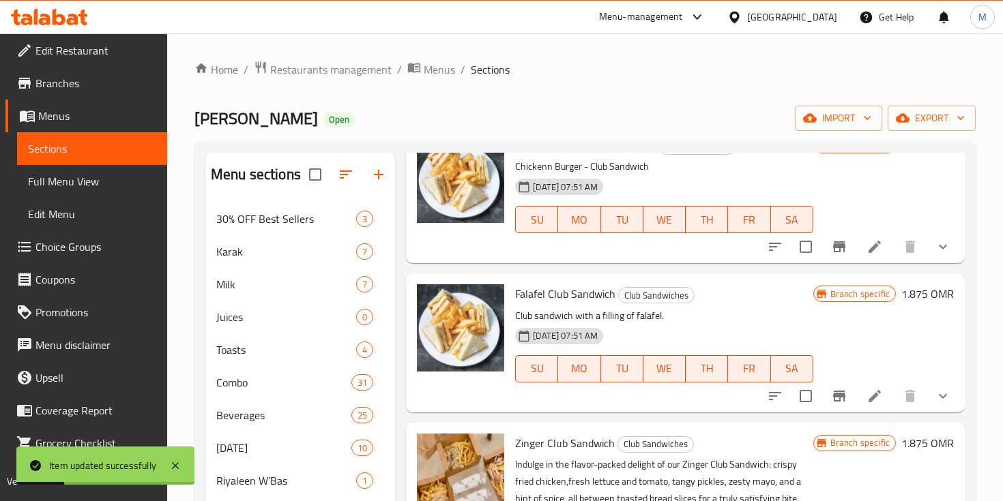
scroll to position [394, 0]
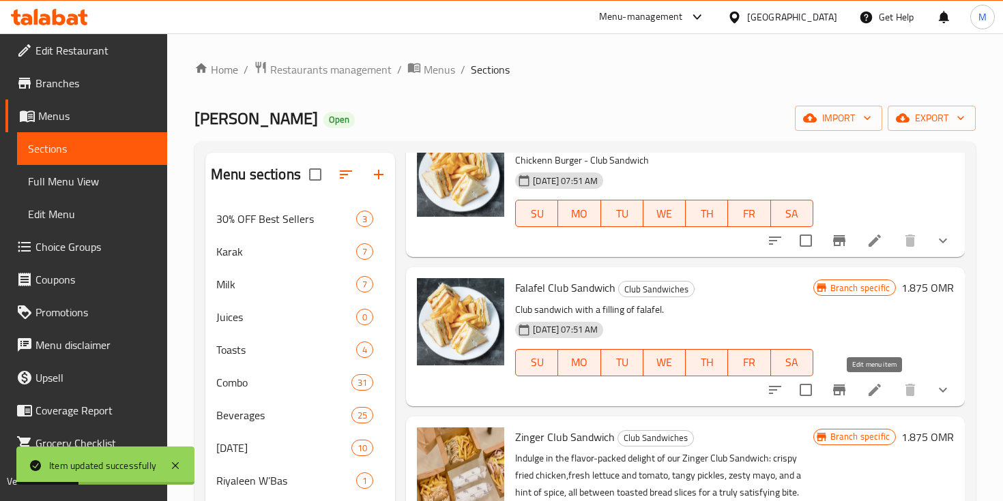
click at [873, 396] on icon at bounding box center [874, 390] width 16 height 16
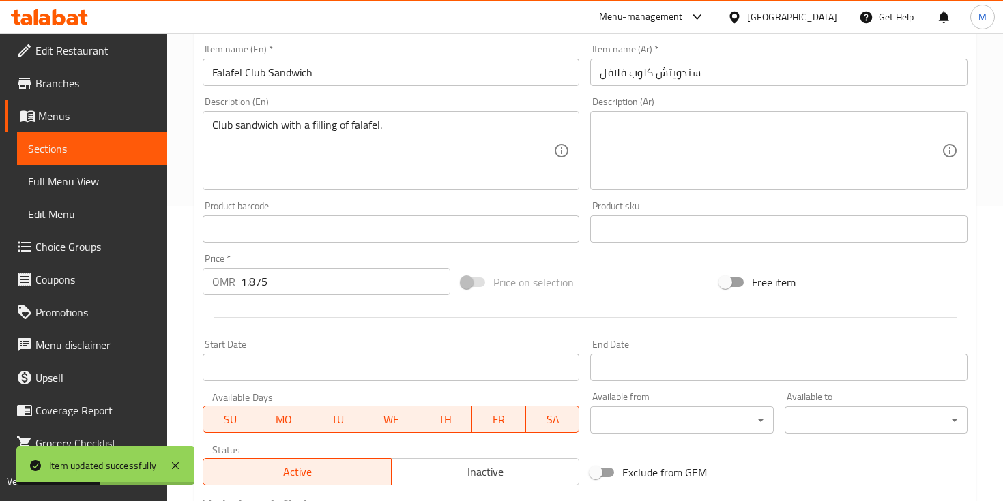
scroll to position [561, 0]
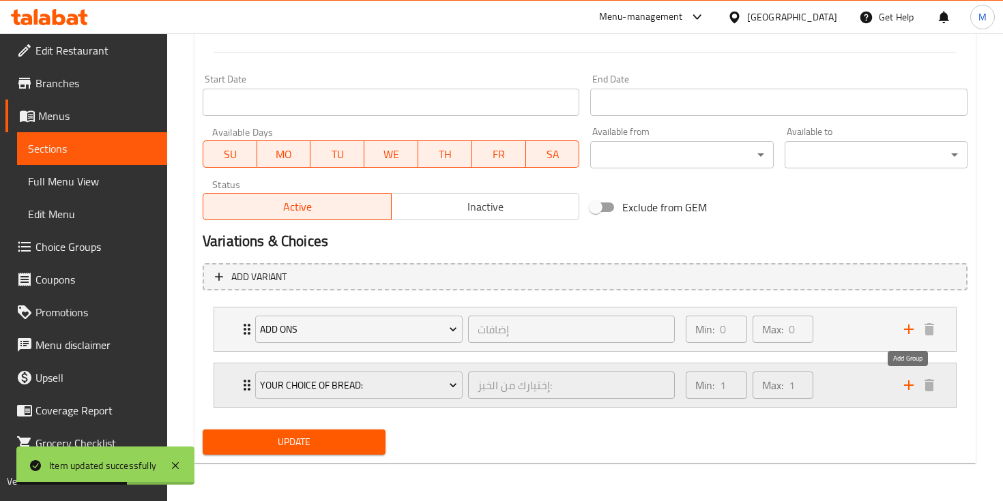
click at [907, 385] on icon "add" at bounding box center [909, 386] width 10 height 10
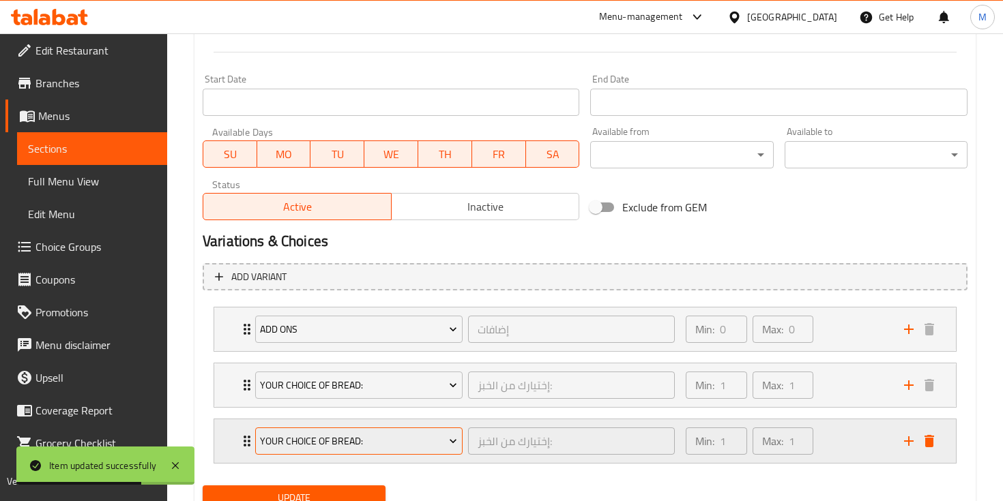
click at [377, 436] on span "Your Choice Of Bread:" at bounding box center [358, 441] width 197 height 17
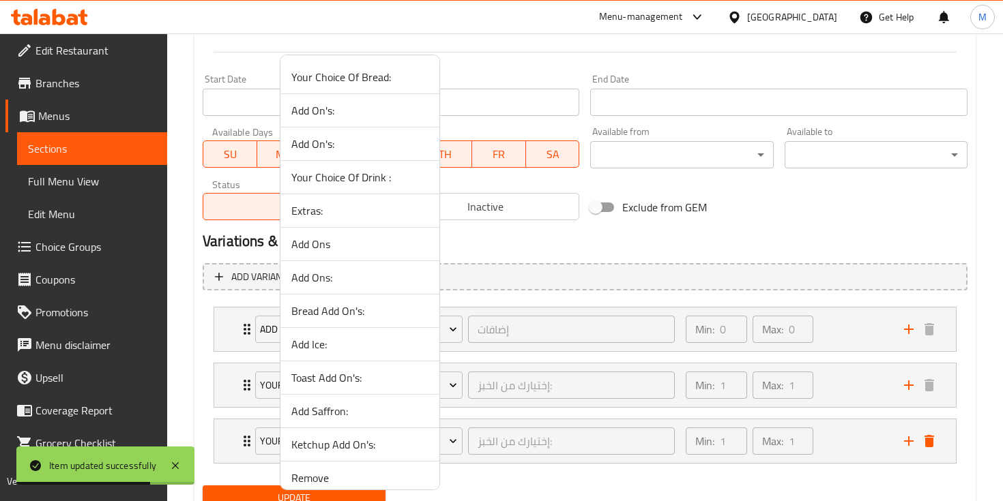
scroll to position [177, 0]
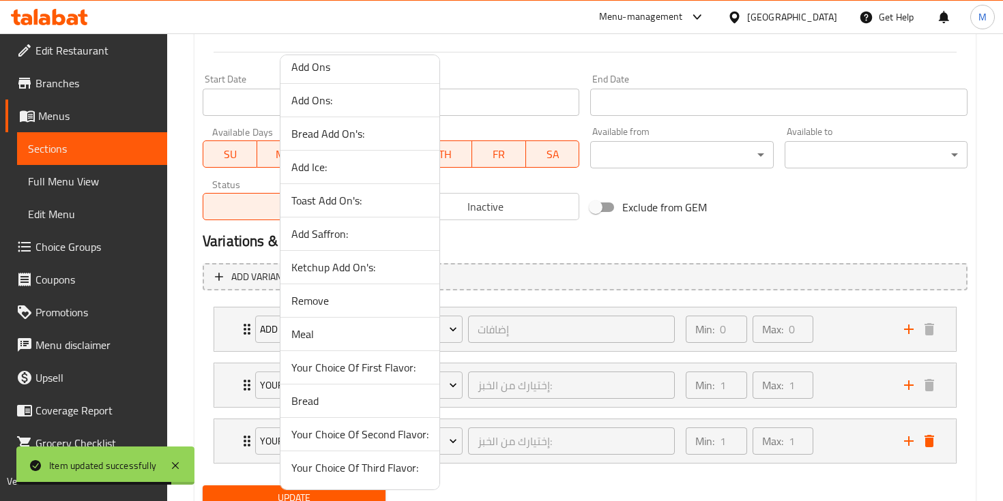
click at [325, 307] on span "Remove" at bounding box center [359, 301] width 137 height 16
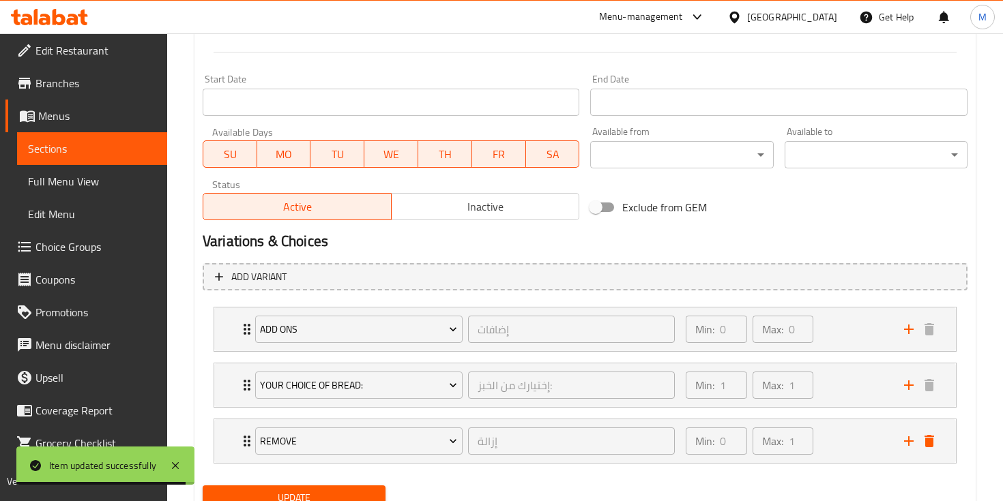
click at [293, 497] on span "Update" at bounding box center [294, 498] width 161 height 17
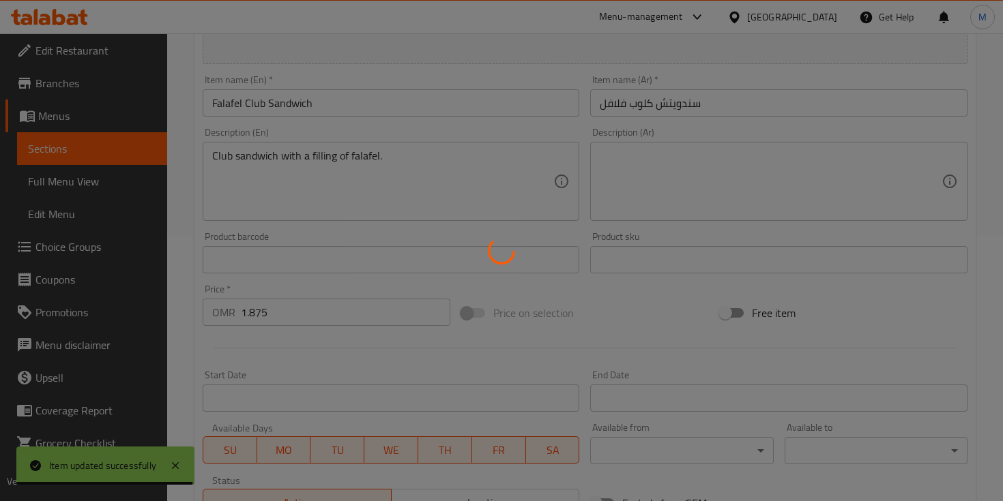
scroll to position [0, 0]
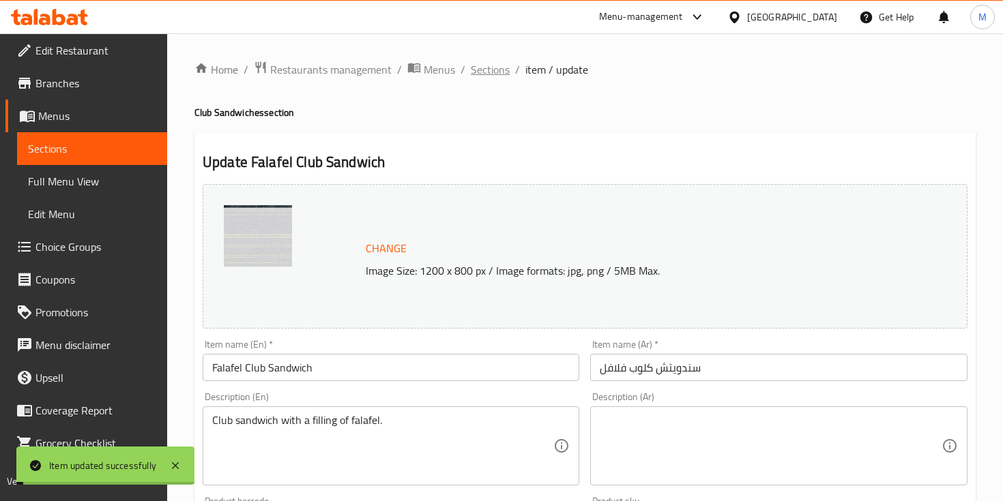
click at [488, 67] on span "Sections" at bounding box center [490, 69] width 39 height 16
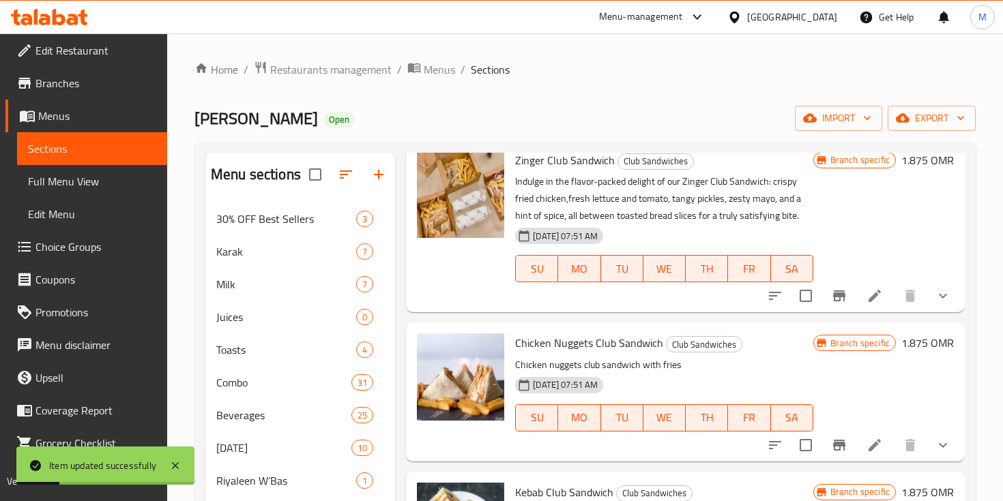
scroll to position [704, 0]
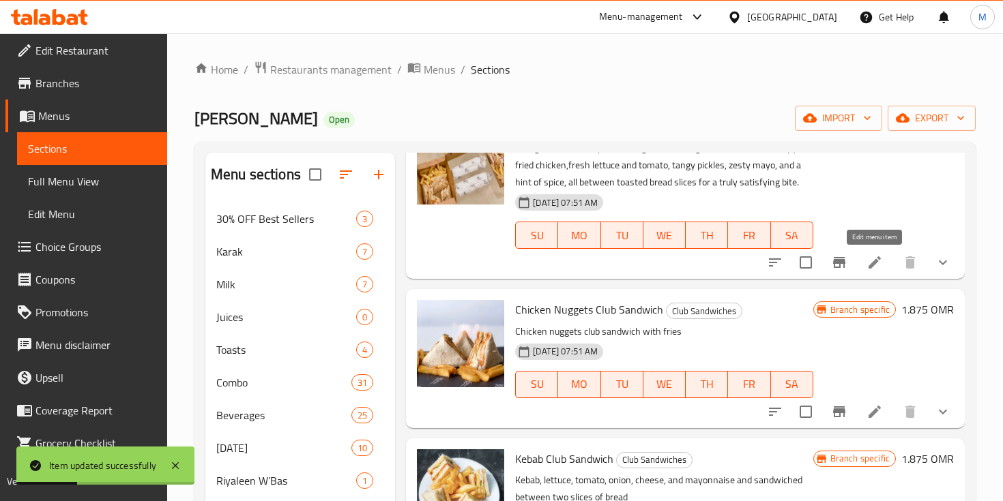
click at [872, 267] on icon at bounding box center [874, 262] width 16 height 16
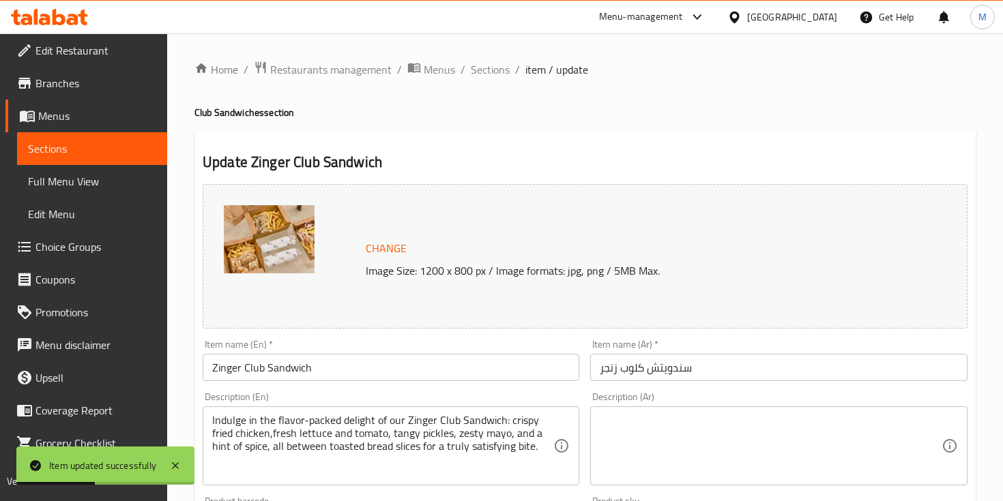
scroll to position [505, 0]
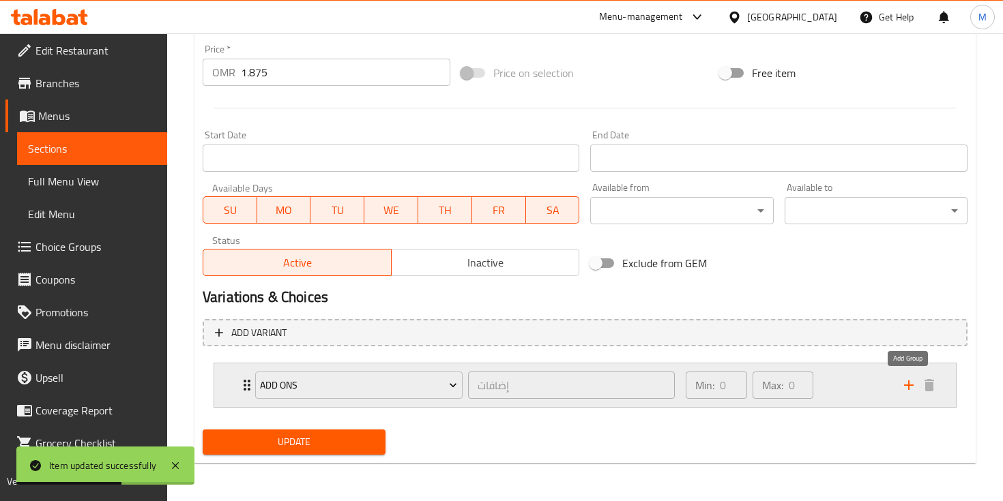
click at [913, 388] on icon "add" at bounding box center [908, 385] width 16 height 16
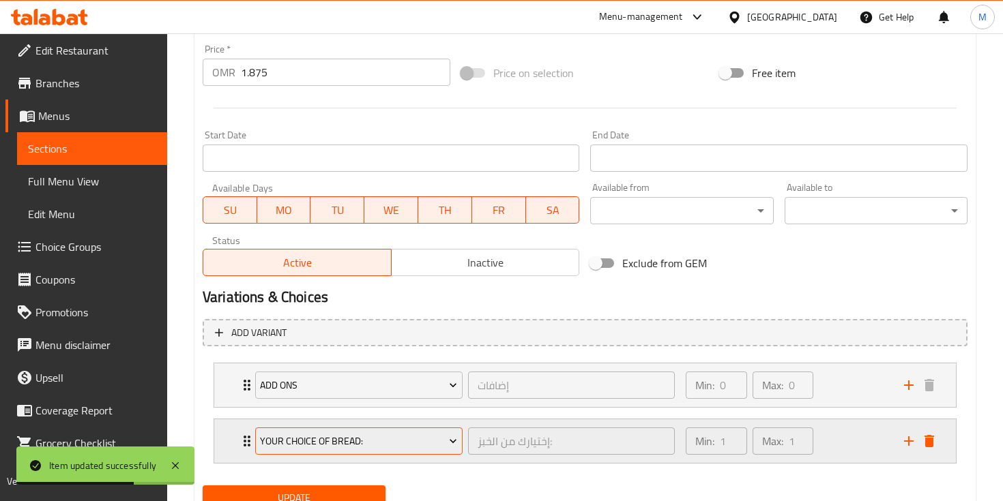
click at [387, 451] on button "Your Choice Of Bread:" at bounding box center [358, 441] width 207 height 27
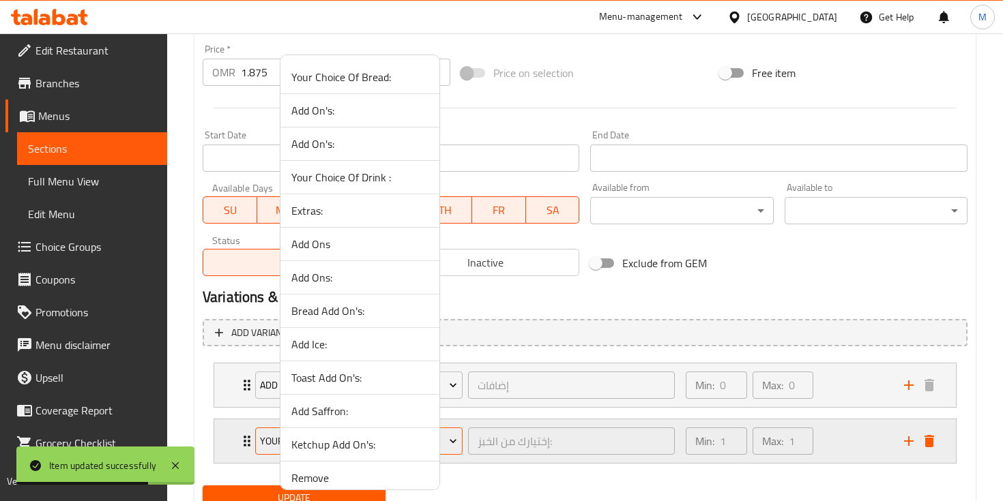
scroll to position [177, 0]
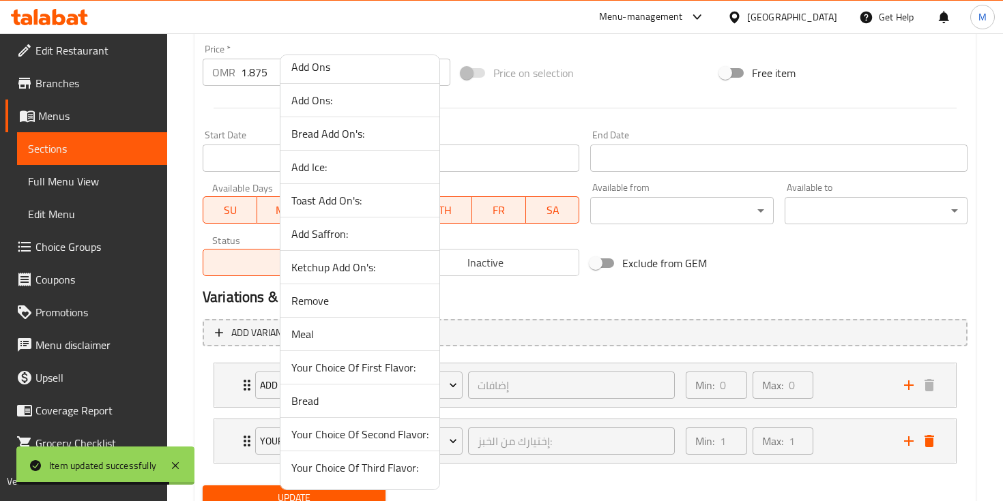
click at [338, 308] on span "Remove" at bounding box center [359, 301] width 137 height 16
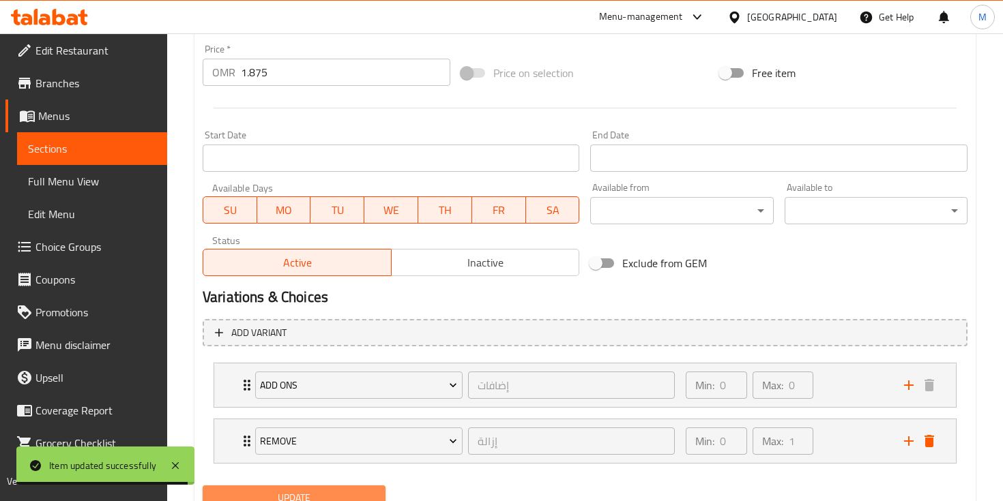
click at [343, 493] on span "Update" at bounding box center [294, 498] width 161 height 17
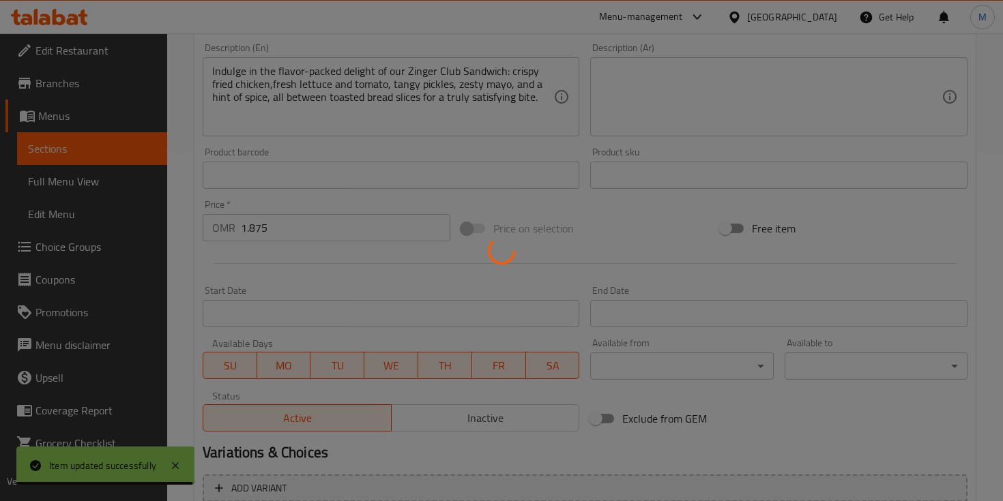
scroll to position [0, 0]
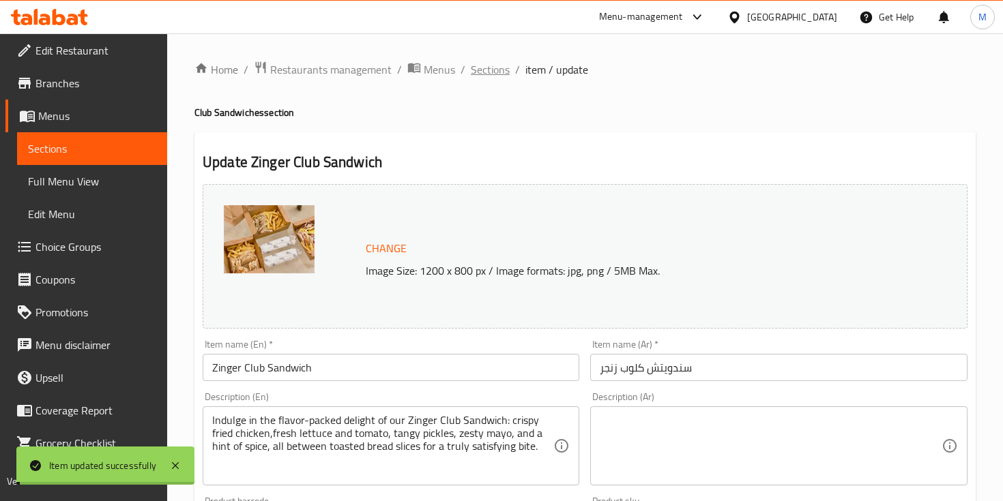
click at [488, 73] on span "Sections" at bounding box center [490, 69] width 39 height 16
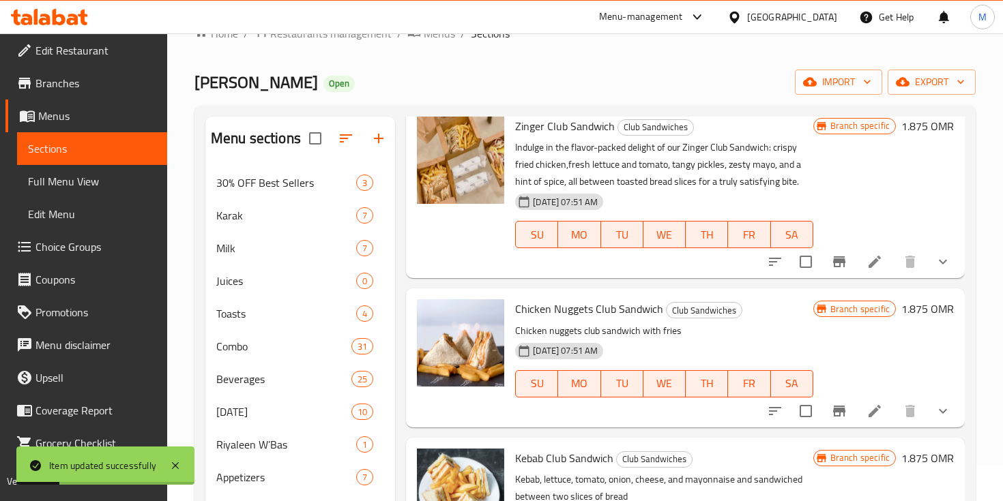
scroll to position [767, 0]
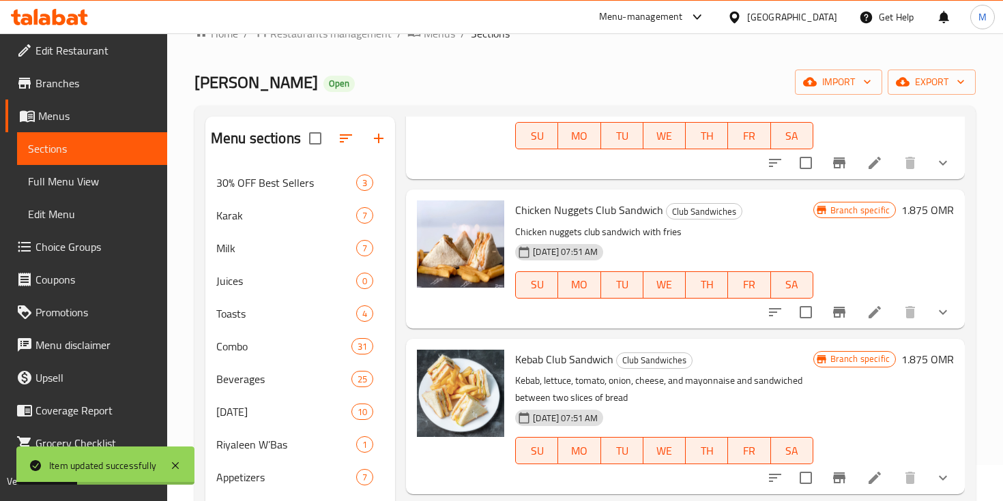
click at [870, 313] on icon at bounding box center [874, 312] width 16 height 16
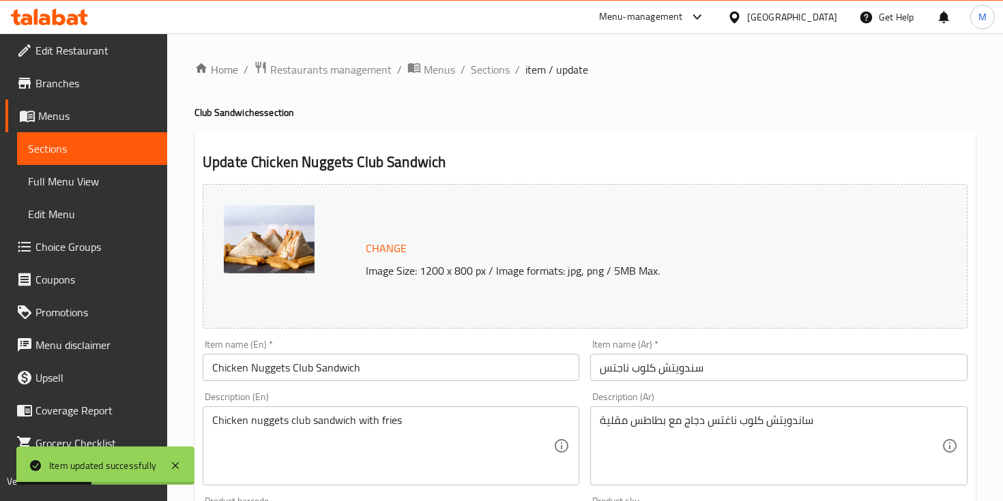
scroll to position [505, 0]
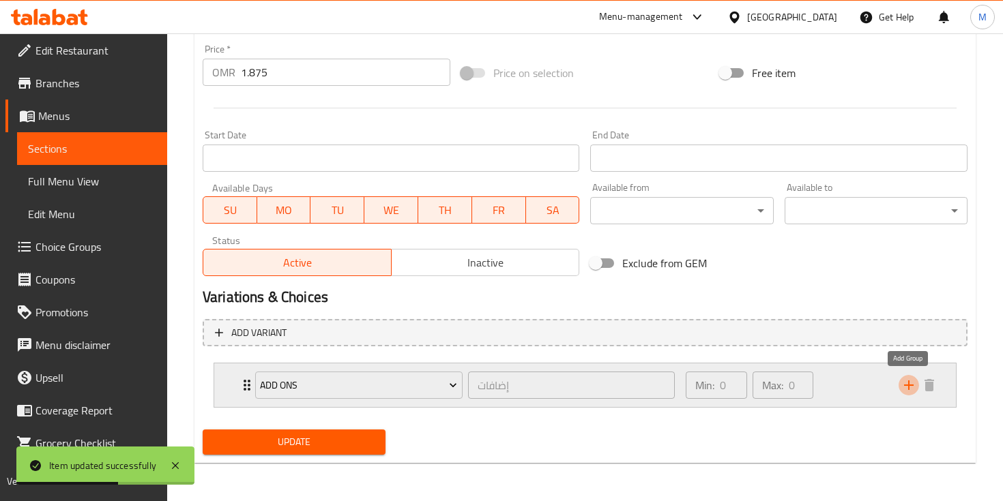
click at [903, 388] on icon "add" at bounding box center [908, 385] width 16 height 16
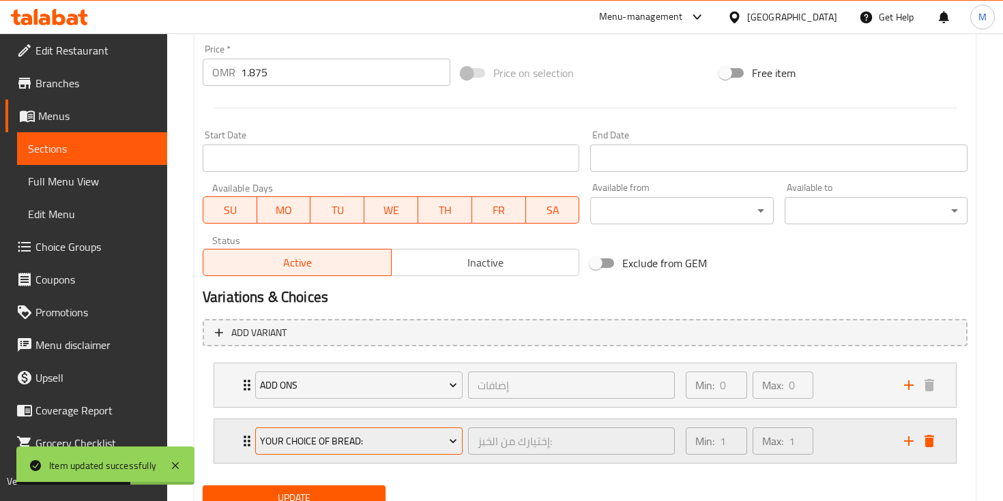
click at [381, 439] on span "Your Choice Of Bread:" at bounding box center [358, 441] width 197 height 17
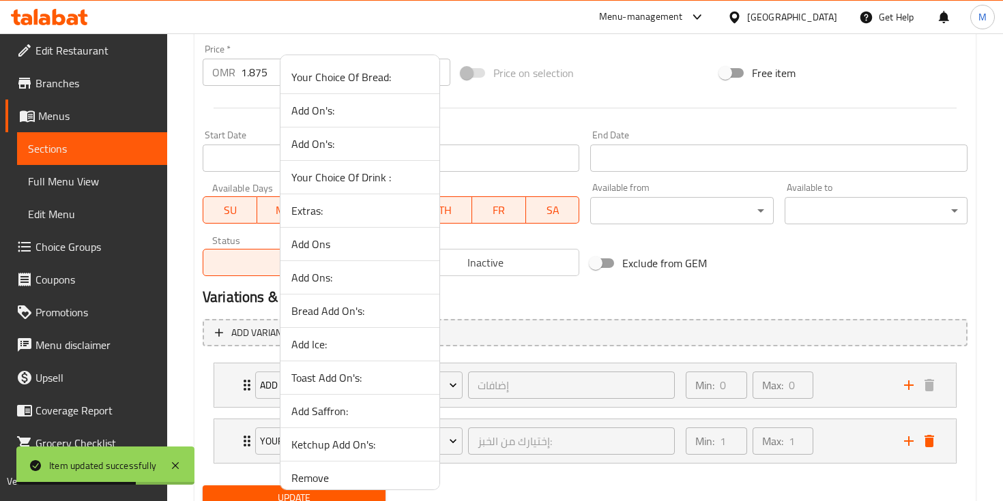
scroll to position [177, 0]
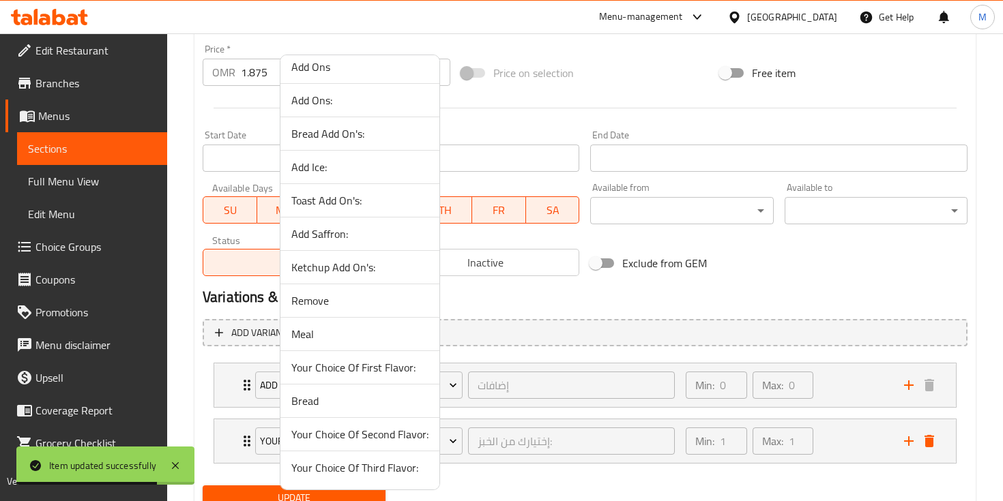
click at [309, 312] on li "Remove" at bounding box center [359, 300] width 159 height 33
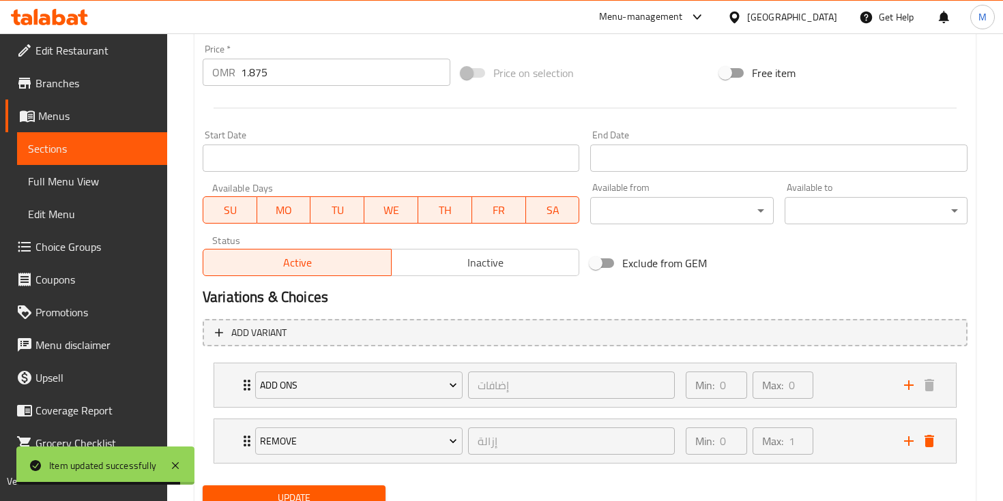
click at [333, 488] on button "Update" at bounding box center [294, 498] width 183 height 25
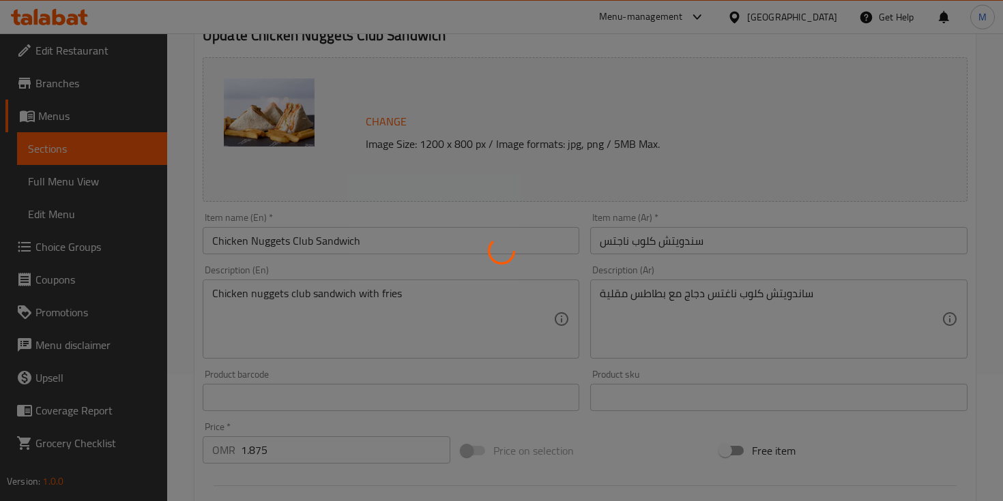
scroll to position [0, 0]
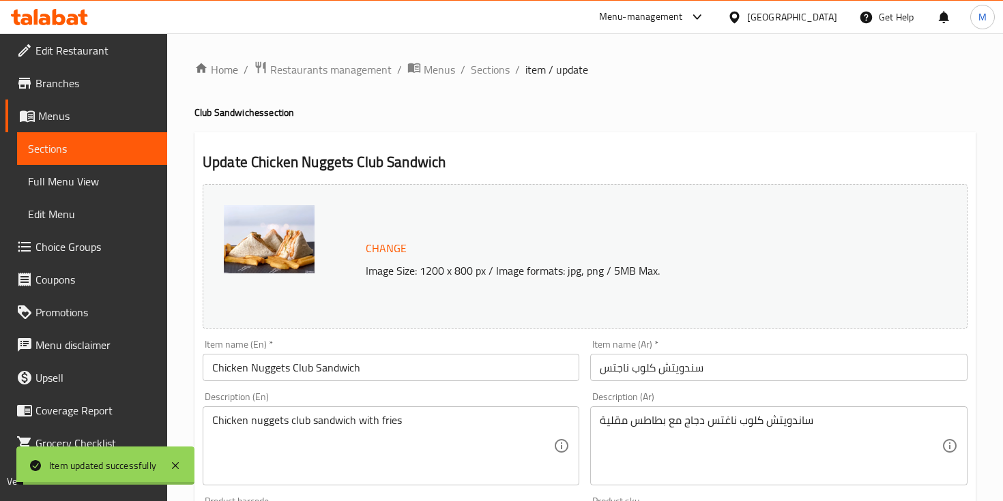
click at [490, 68] on span "Sections" at bounding box center [490, 69] width 39 height 16
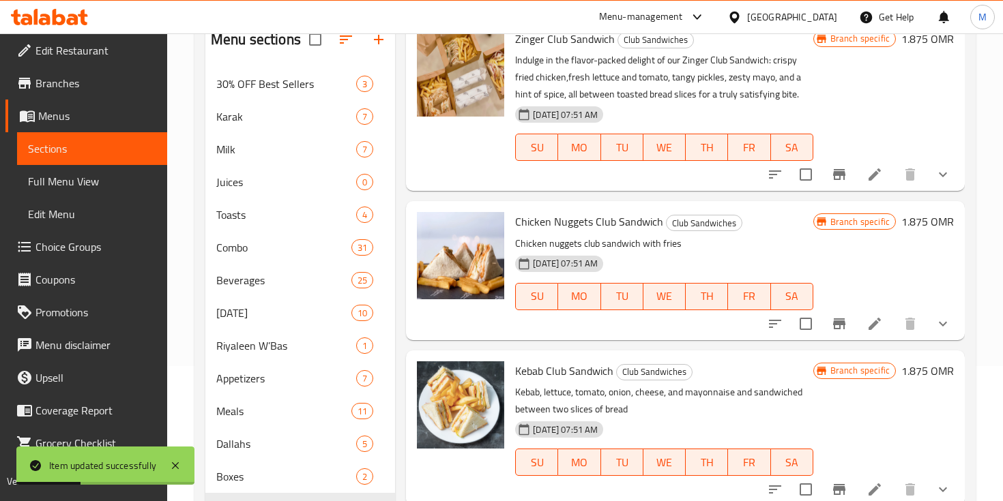
scroll to position [767, 0]
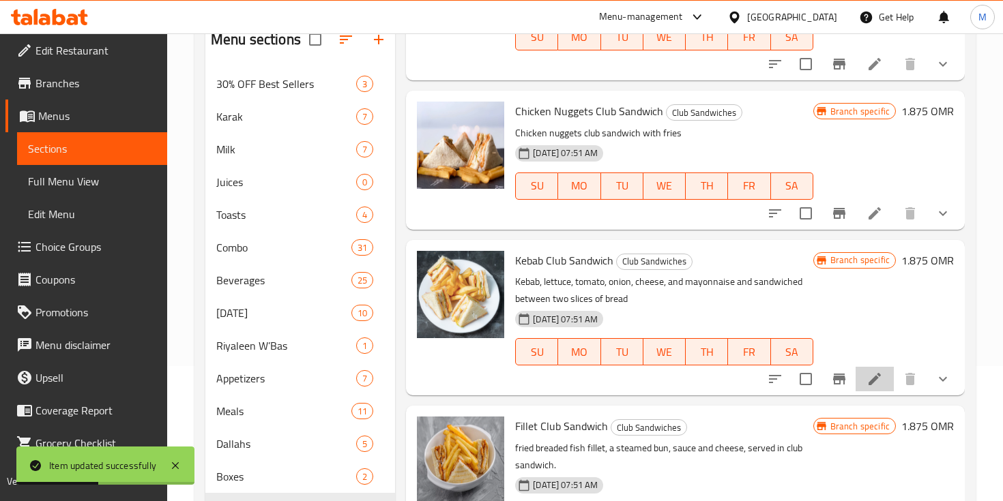
click at [885, 370] on li at bounding box center [874, 379] width 38 height 25
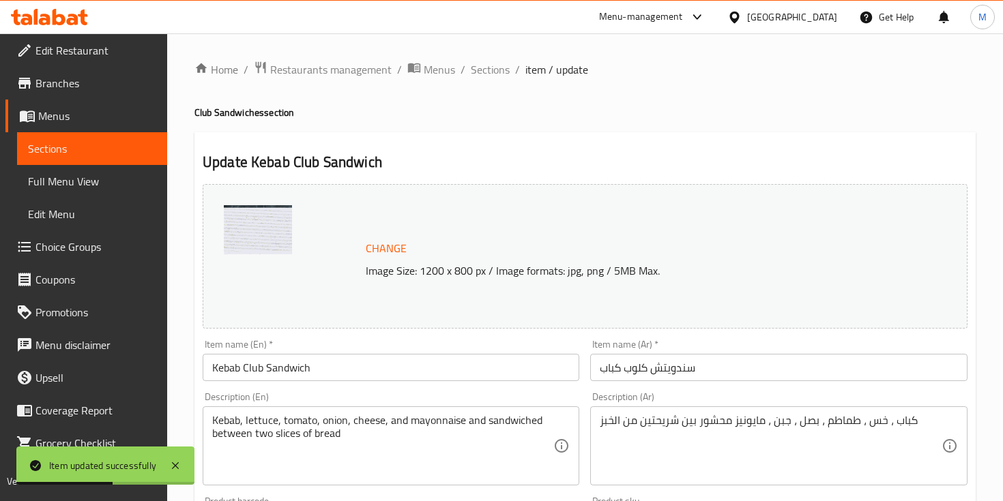
scroll to position [505, 0]
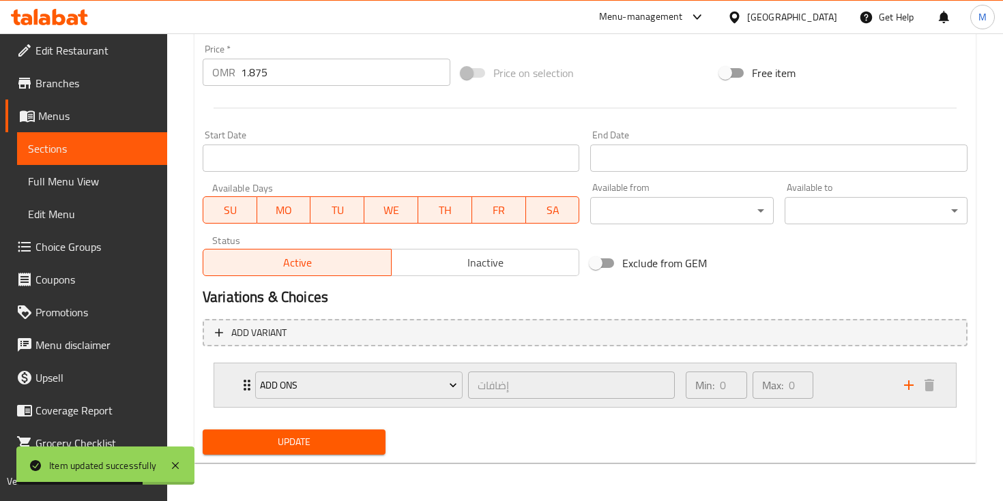
click at [919, 380] on div "Expand" at bounding box center [918, 385] width 41 height 20
click at [908, 380] on icon "add" at bounding box center [908, 385] width 16 height 16
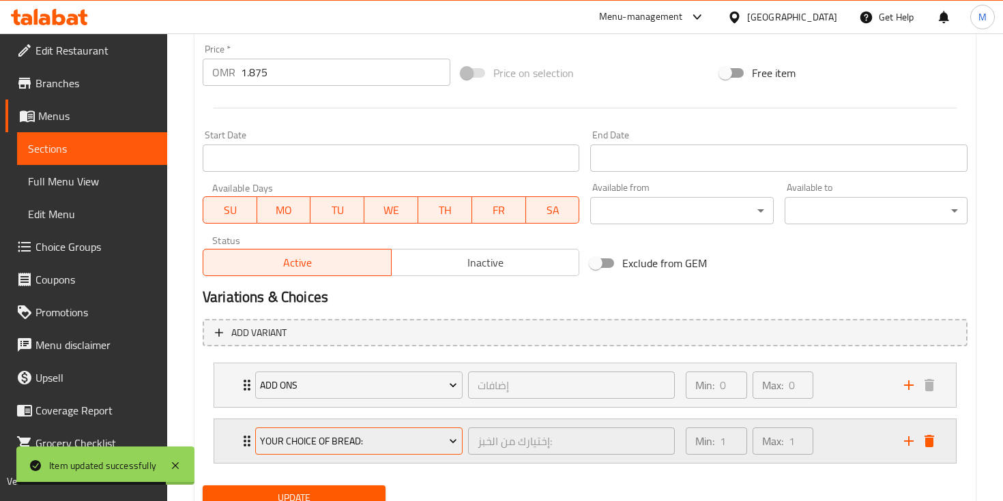
click at [358, 452] on button "Your Choice Of Bread:" at bounding box center [358, 441] width 207 height 27
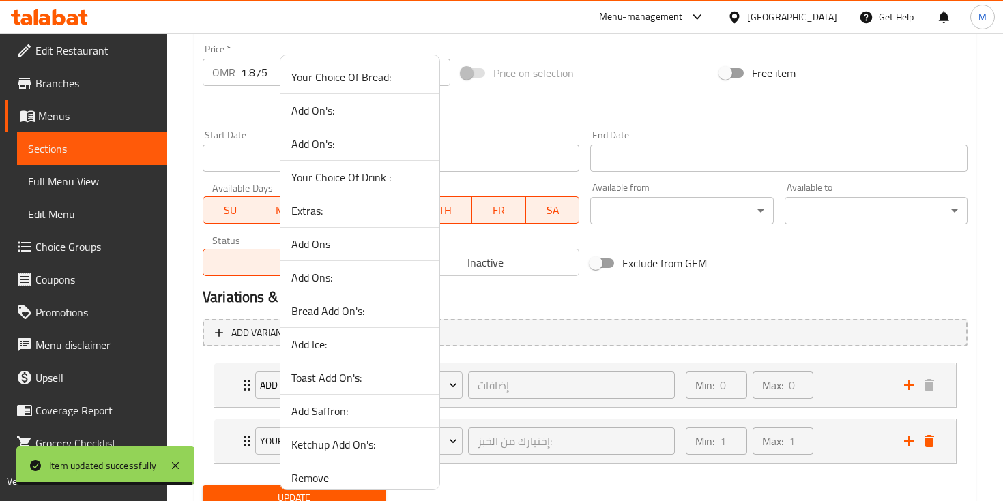
click at [344, 480] on span "Remove" at bounding box center [359, 478] width 137 height 16
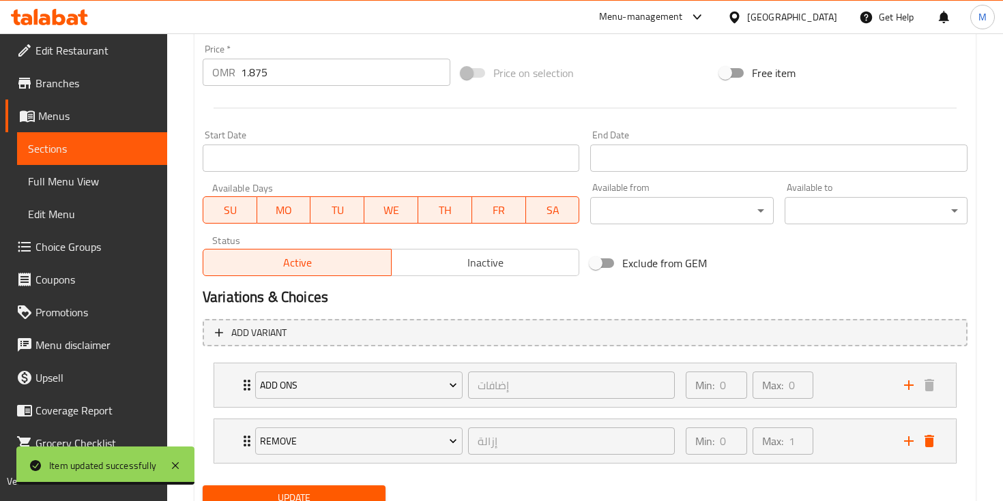
click at [340, 498] on span "Update" at bounding box center [294, 498] width 161 height 17
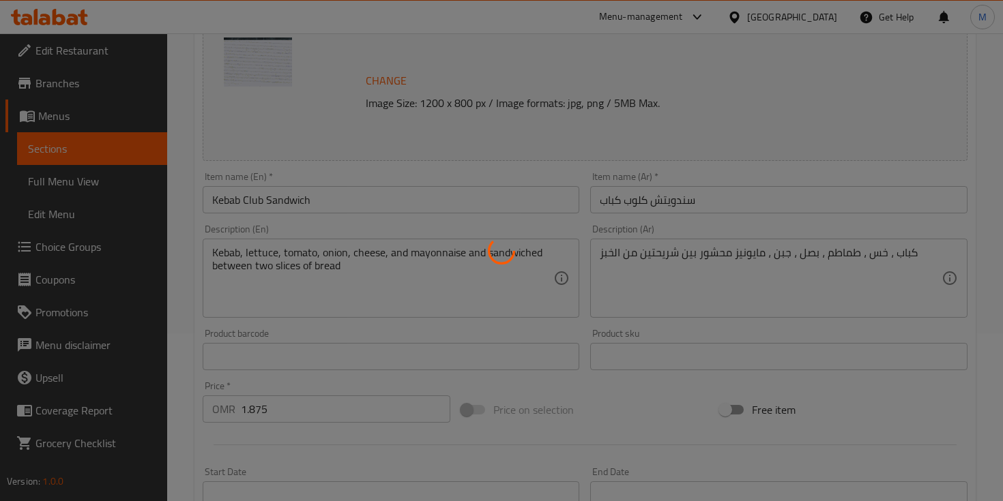
scroll to position [0, 0]
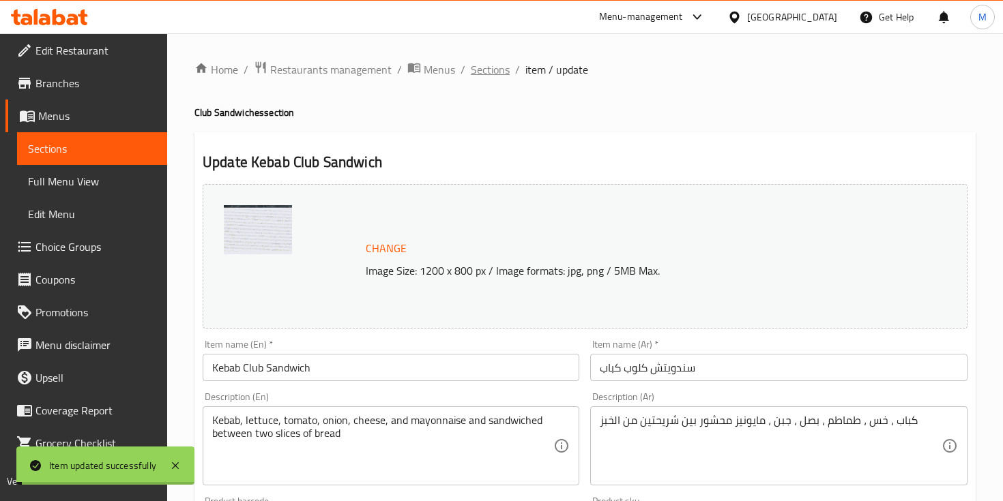
click at [497, 72] on span "Sections" at bounding box center [490, 69] width 39 height 16
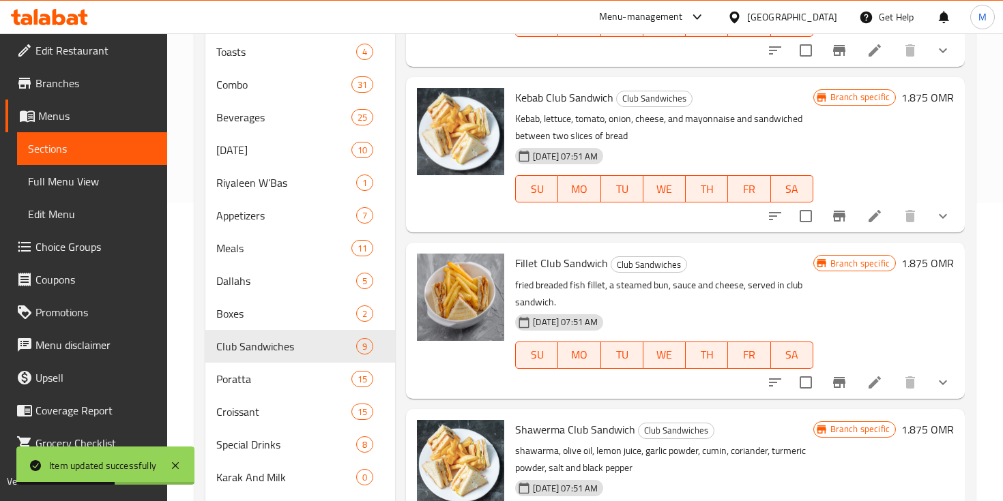
scroll to position [400, 0]
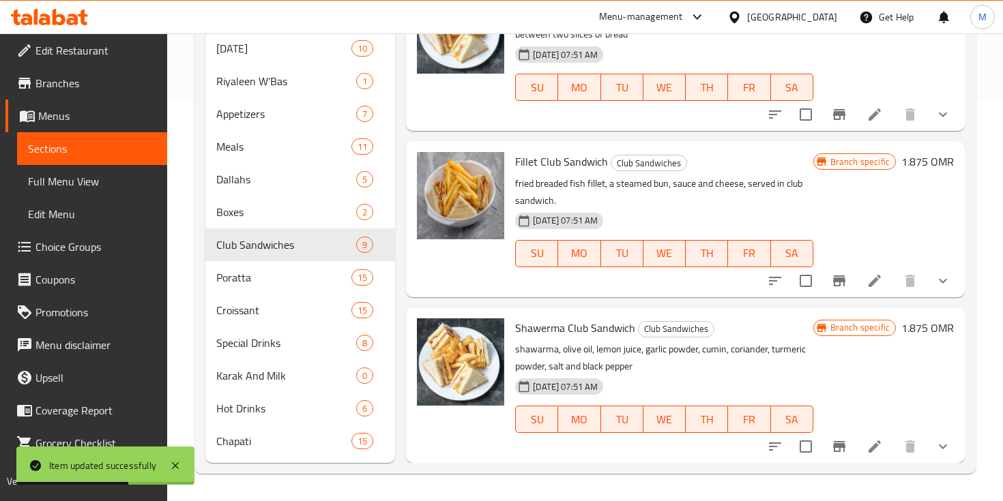
click at [877, 284] on icon at bounding box center [874, 281] width 16 height 16
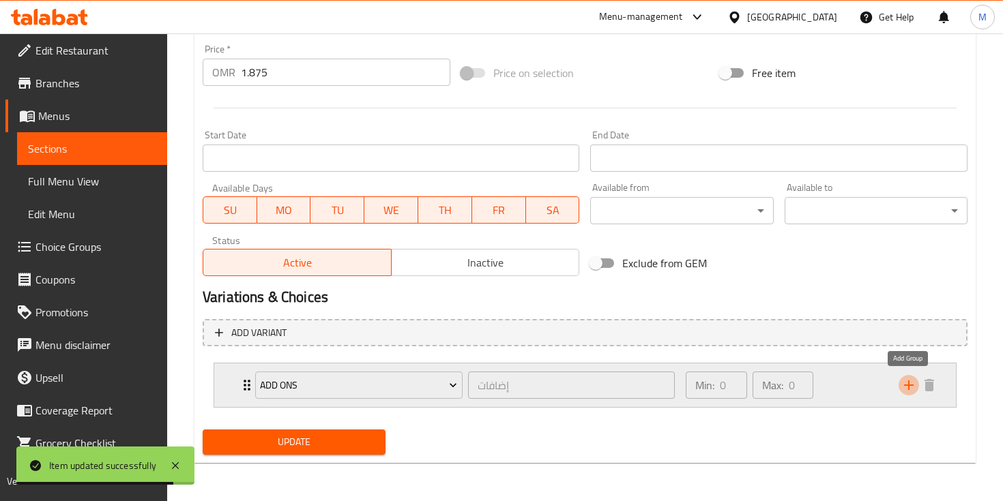
click at [907, 385] on icon "add" at bounding box center [909, 386] width 10 height 10
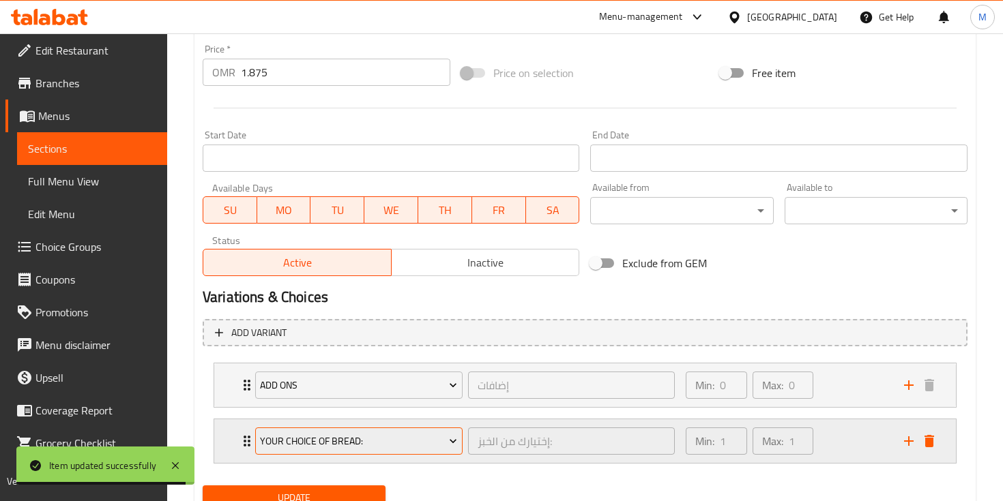
click at [297, 428] on button "Your Choice Of Bread:" at bounding box center [358, 441] width 207 height 27
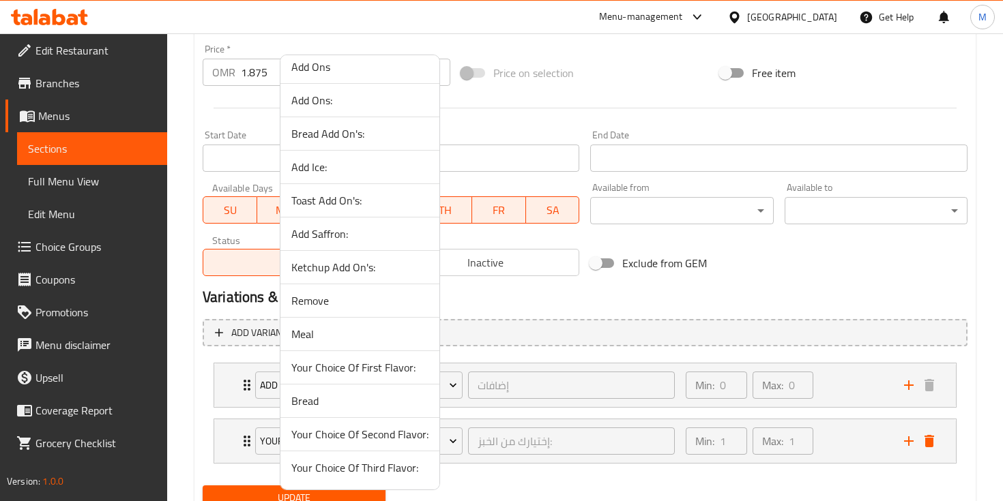
click at [336, 293] on span "Remove" at bounding box center [359, 301] width 137 height 16
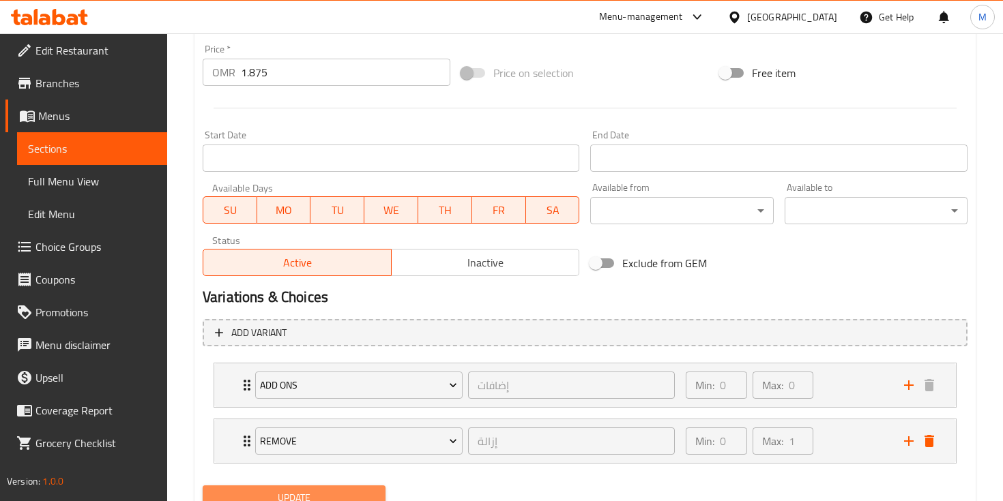
click at [280, 498] on span "Update" at bounding box center [294, 498] width 161 height 17
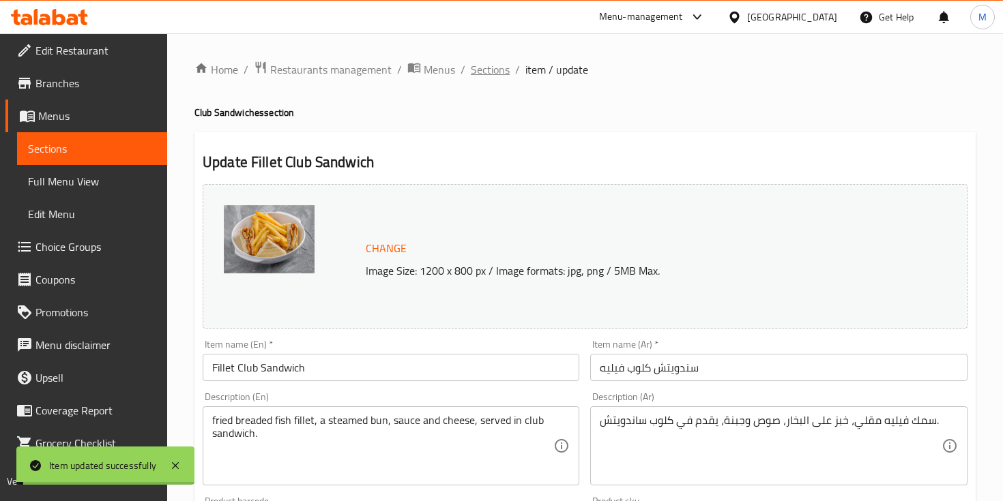
click at [484, 71] on span "Sections" at bounding box center [490, 69] width 39 height 16
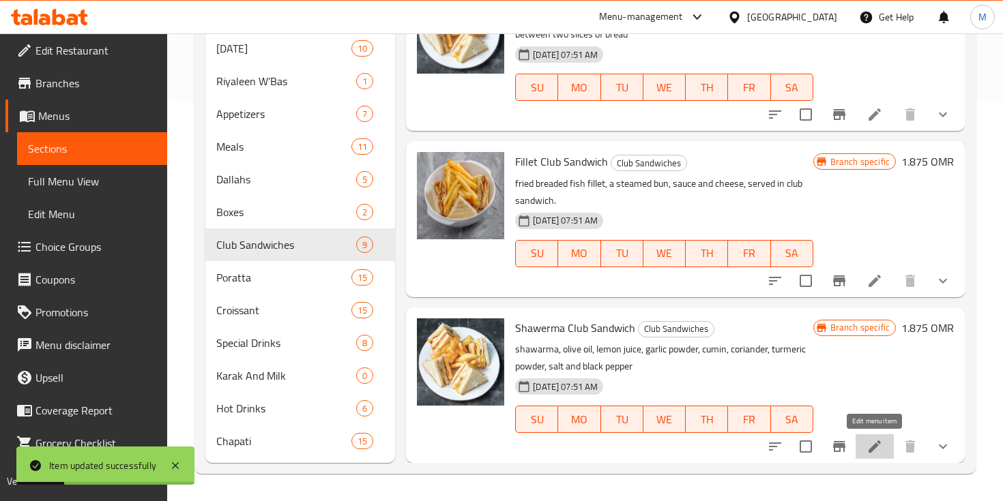
click at [875, 441] on icon at bounding box center [874, 447] width 16 height 16
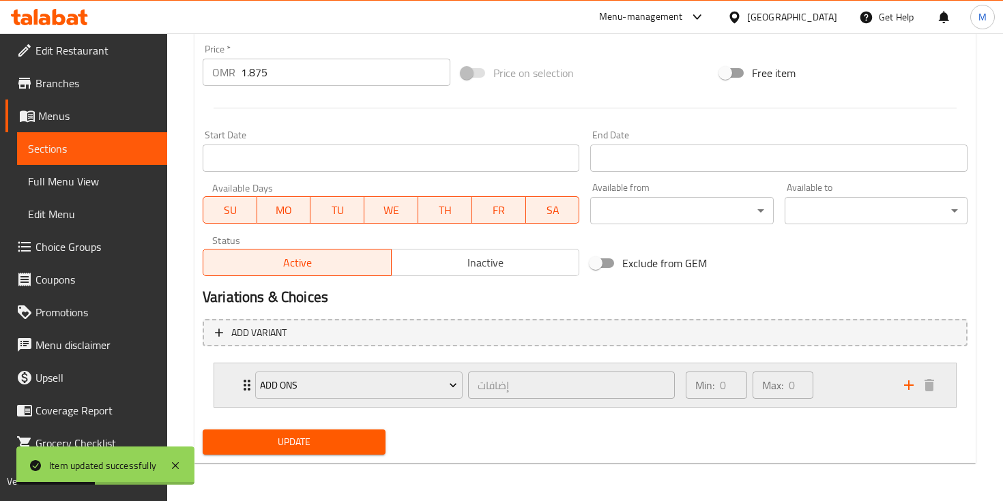
click at [225, 385] on div "Add Ons إضافات ​ Min: 0 ​ Max: 0 ​" at bounding box center [585, 386] width 742 height 44
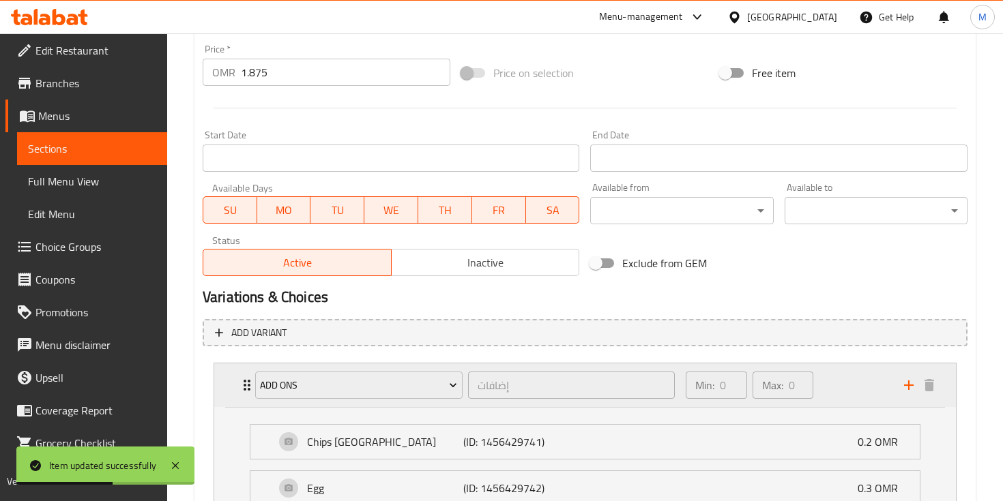
click at [232, 376] on div "Add Ons إضافات ​ Min: 0 ​ Max: 0 ​" at bounding box center [585, 386] width 742 height 44
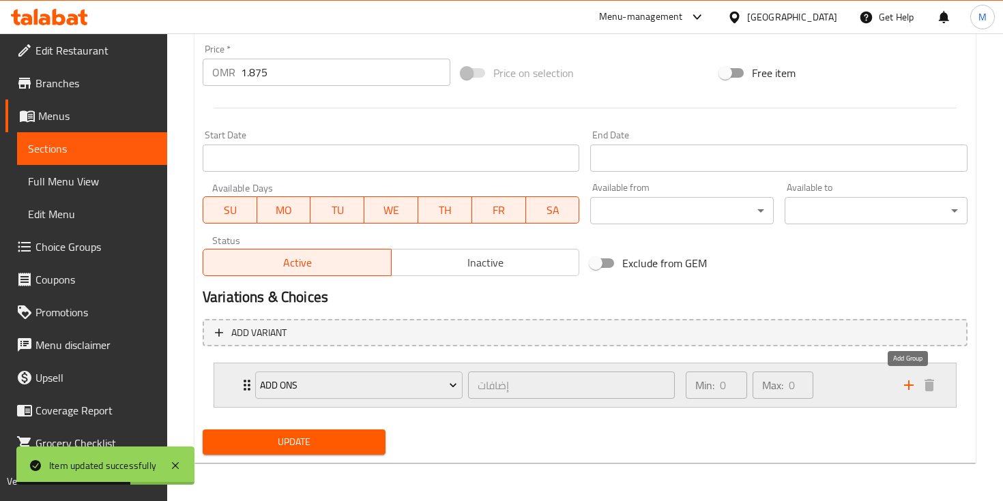
click at [909, 381] on icon "add" at bounding box center [909, 386] width 10 height 10
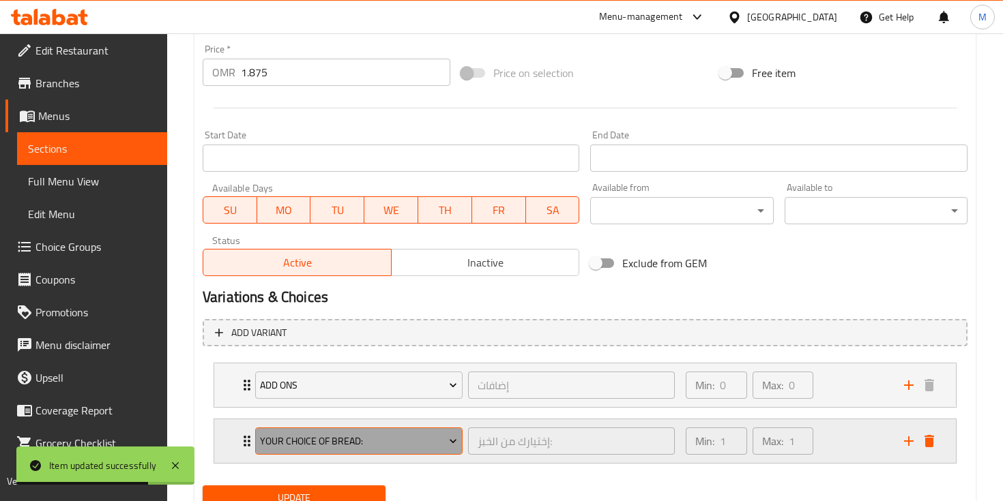
click at [327, 436] on span "Your Choice Of Bread:" at bounding box center [358, 441] width 197 height 17
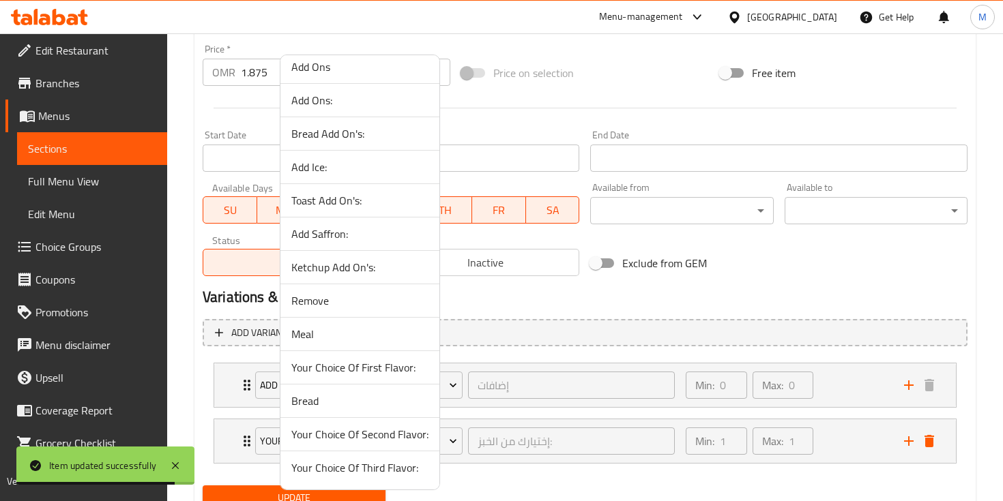
click at [312, 306] on span "Remove" at bounding box center [359, 301] width 137 height 16
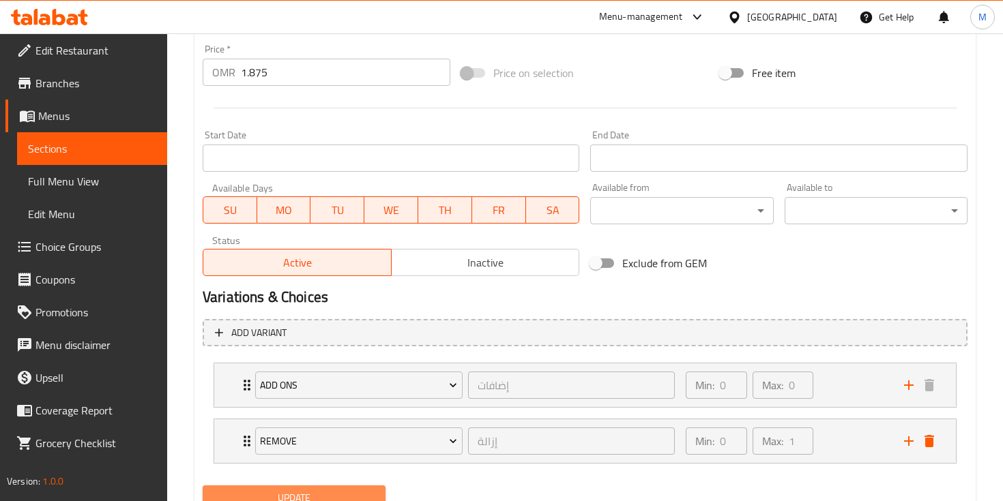
click at [336, 489] on button "Update" at bounding box center [294, 498] width 183 height 25
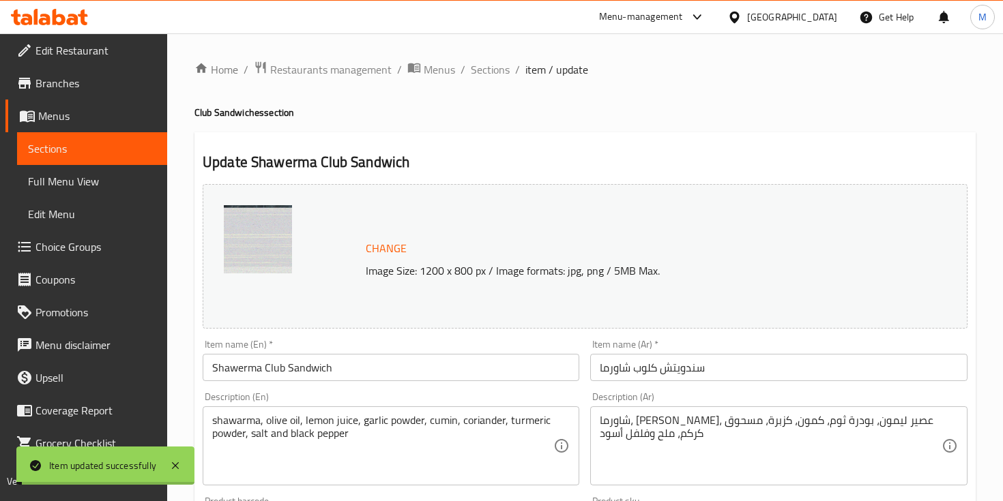
click at [487, 69] on span "Sections" at bounding box center [490, 69] width 39 height 16
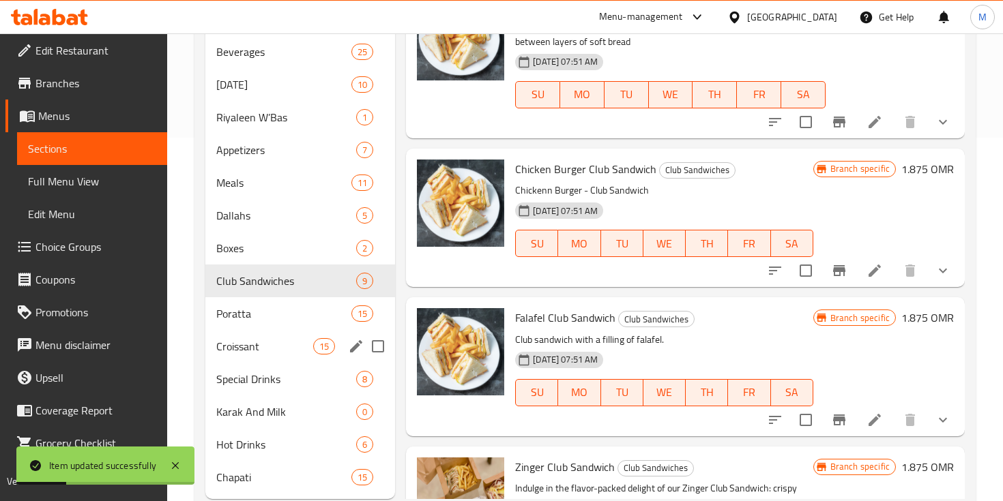
click at [302, 336] on div "Croissant 15" at bounding box center [300, 346] width 190 height 33
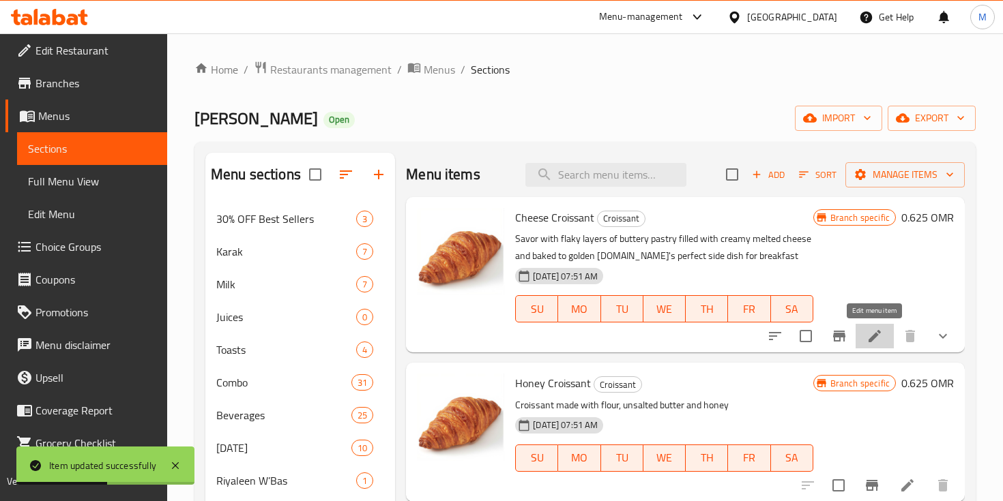
click at [880, 332] on icon at bounding box center [874, 336] width 16 height 16
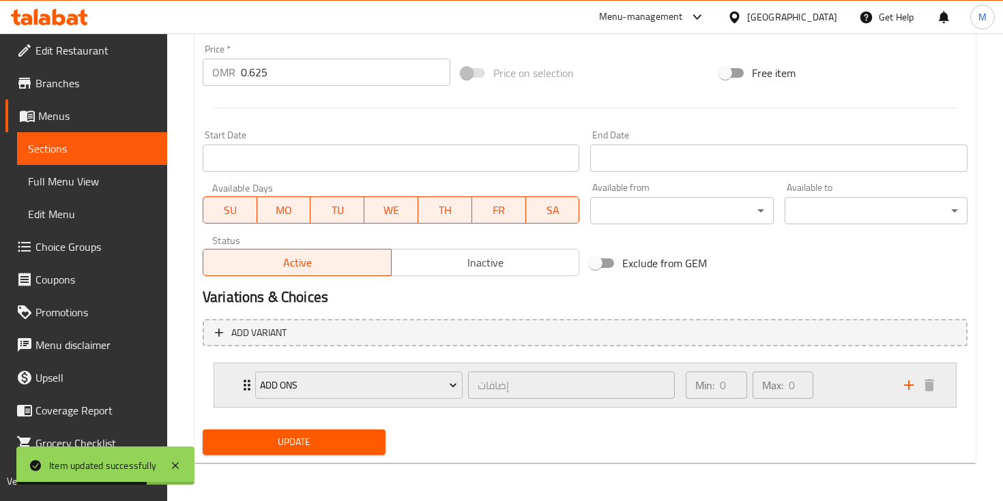
click at [907, 368] on div "Add Ons إضافات ​ Min: 0 ​ Max: 0 ​" at bounding box center [589, 386] width 701 height 44
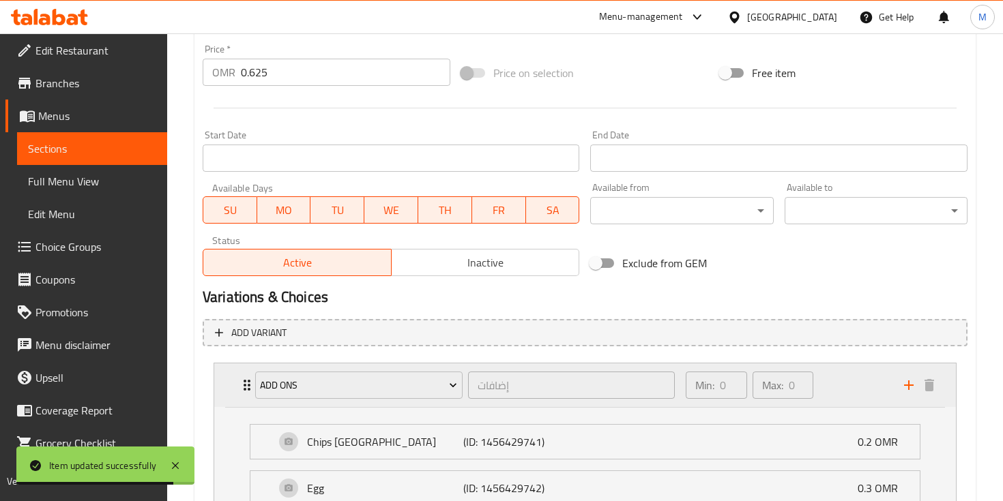
click at [859, 396] on div "Min: 0 ​ Max: 0 ​" at bounding box center [786, 386] width 218 height 44
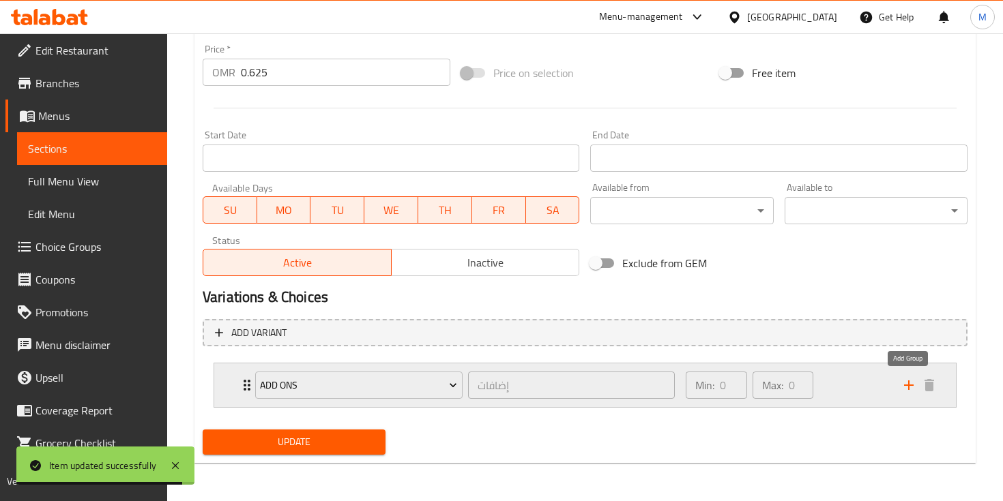
click at [911, 385] on icon "add" at bounding box center [909, 386] width 10 height 10
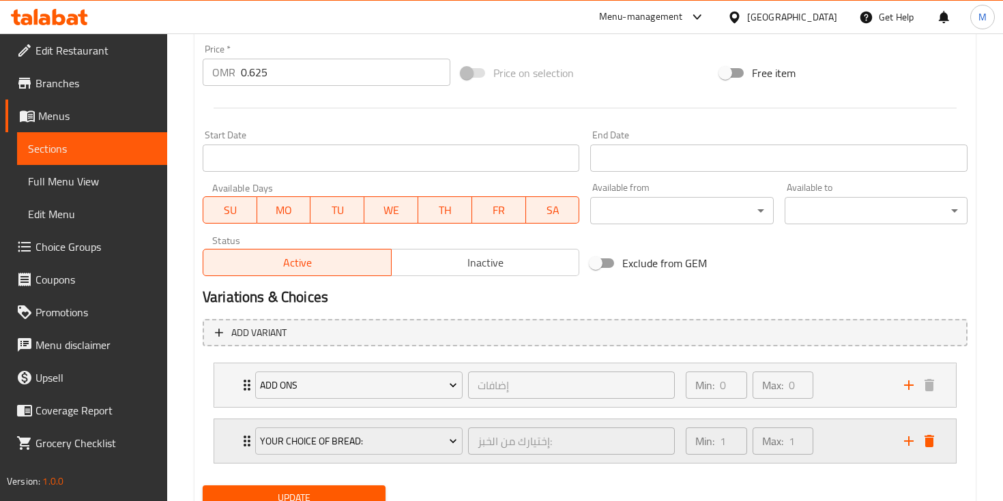
click at [359, 457] on div "Your Choice Of Bread:" at bounding box center [358, 441] width 213 height 33
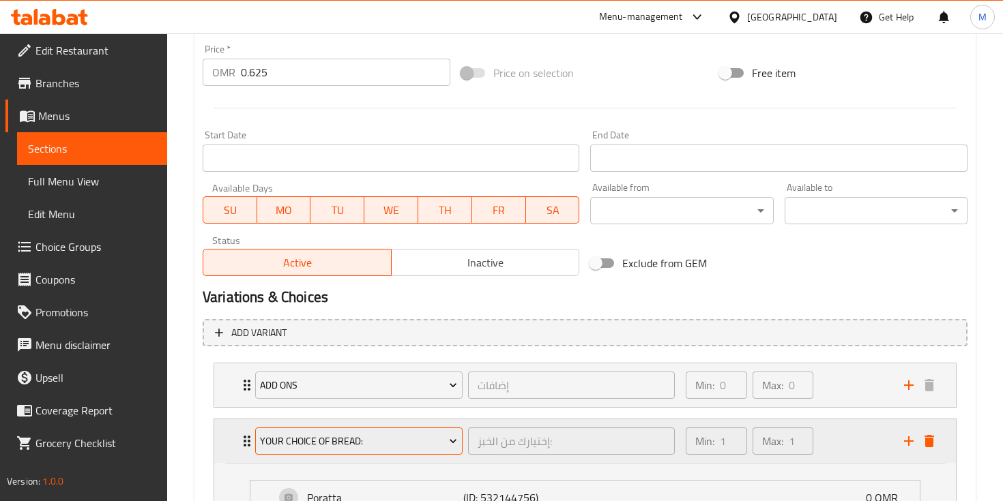
click at [359, 433] on span "Your Choice Of Bread:" at bounding box center [358, 441] width 197 height 17
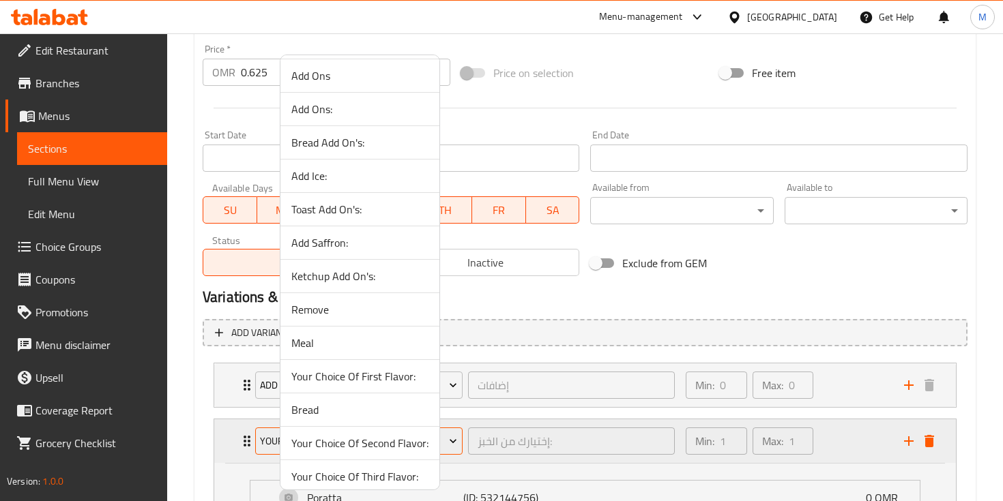
scroll to position [177, 0]
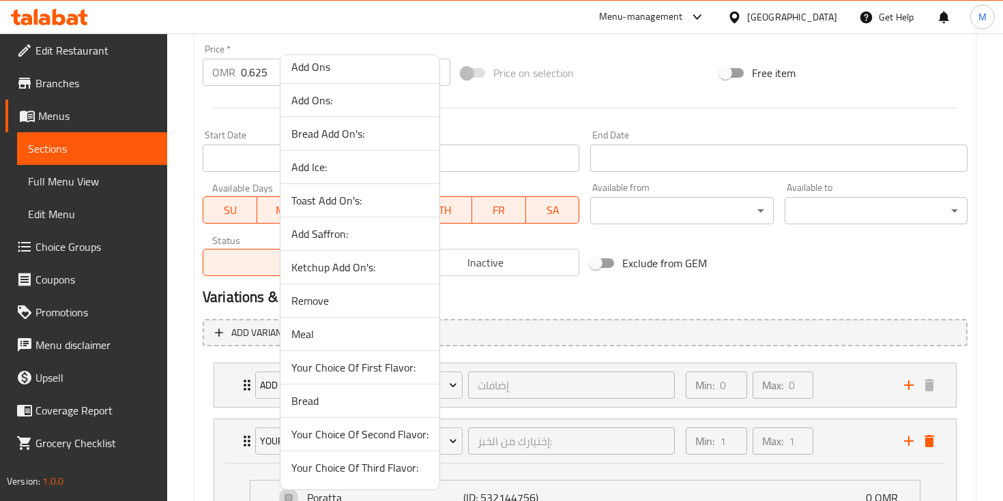
click at [342, 293] on span "Remove" at bounding box center [359, 301] width 137 height 16
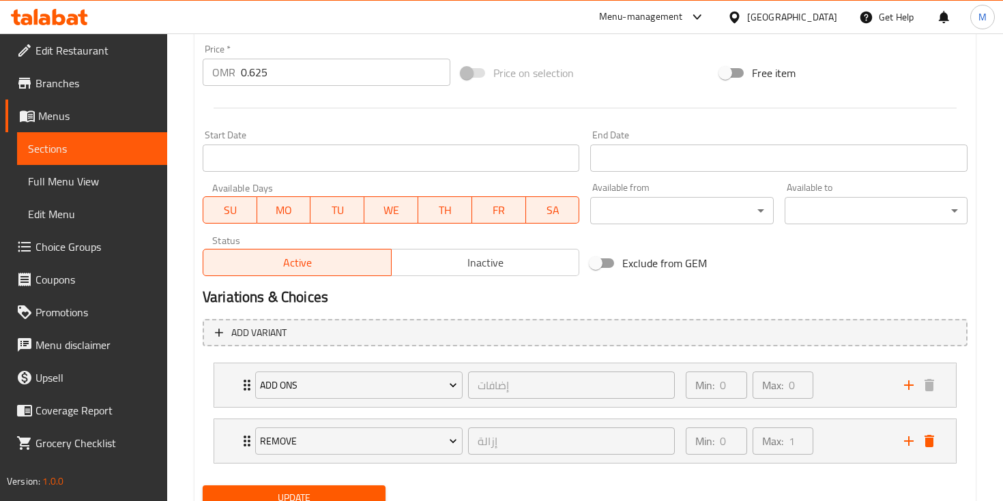
scroll to position [561, 0]
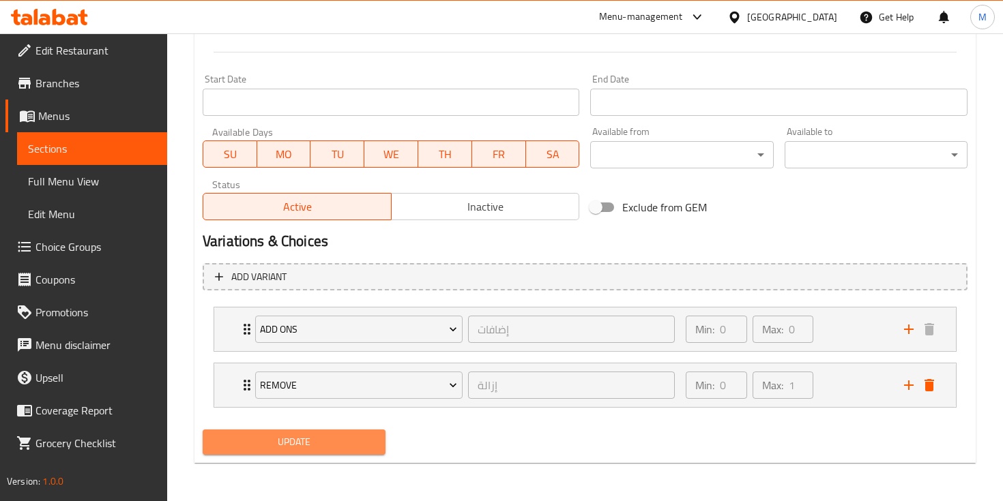
click at [321, 449] on span "Update" at bounding box center [294, 442] width 161 height 17
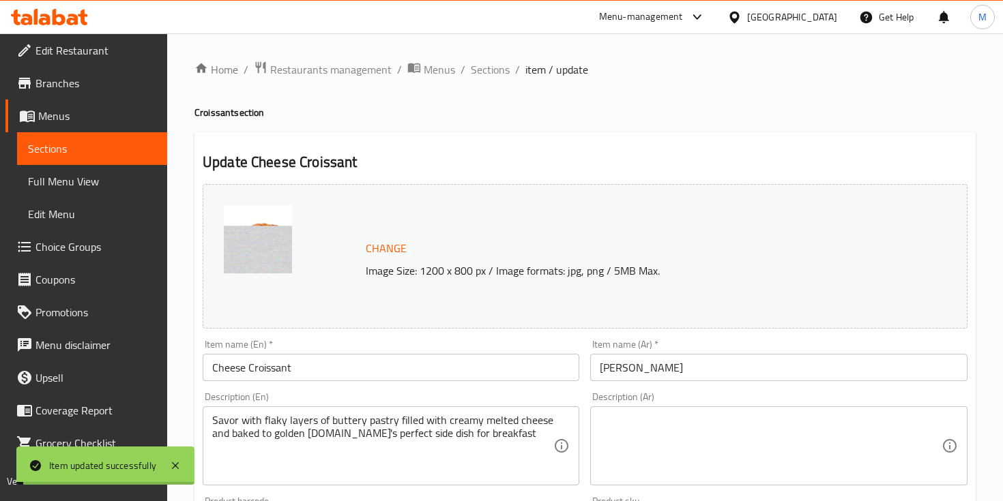
click at [480, 68] on span "Sections" at bounding box center [490, 69] width 39 height 16
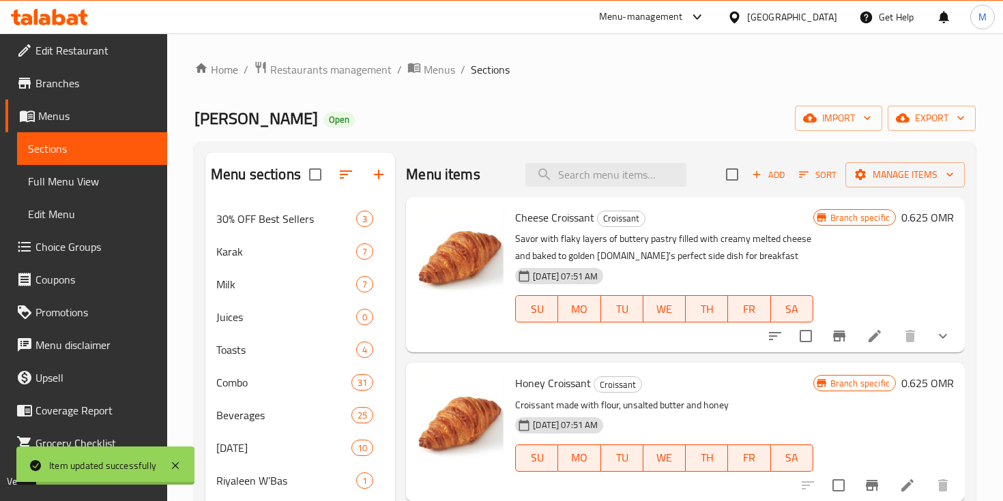
scroll to position [95, 0]
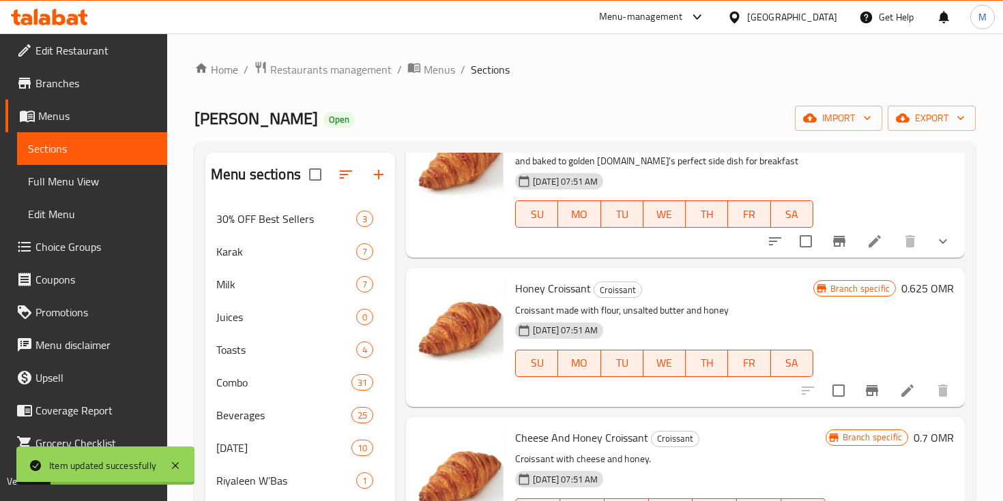
click at [906, 391] on icon at bounding box center [907, 391] width 12 height 12
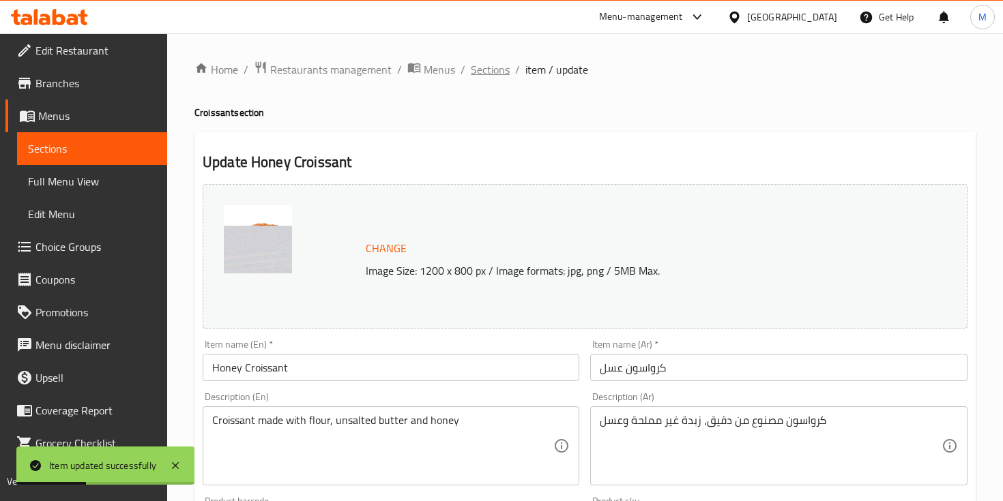
click at [490, 70] on span "Sections" at bounding box center [490, 69] width 39 height 16
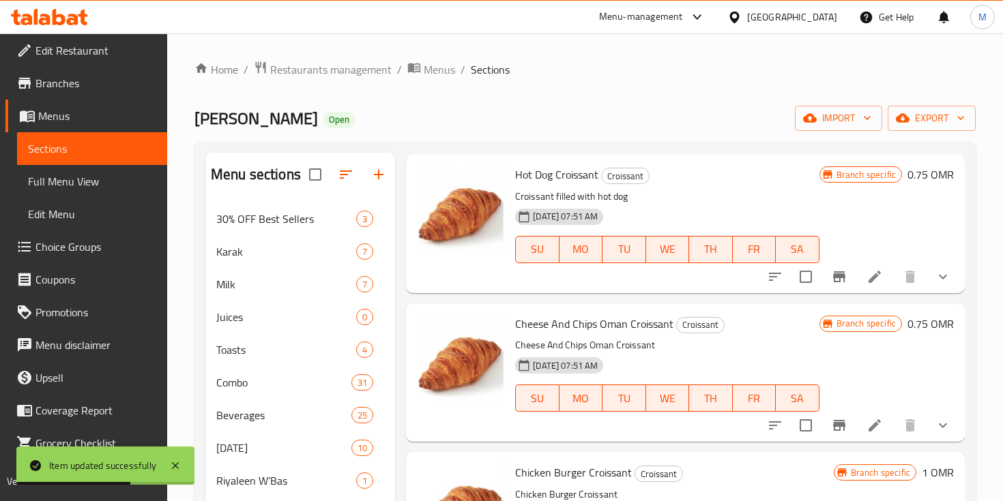
scroll to position [659, 0]
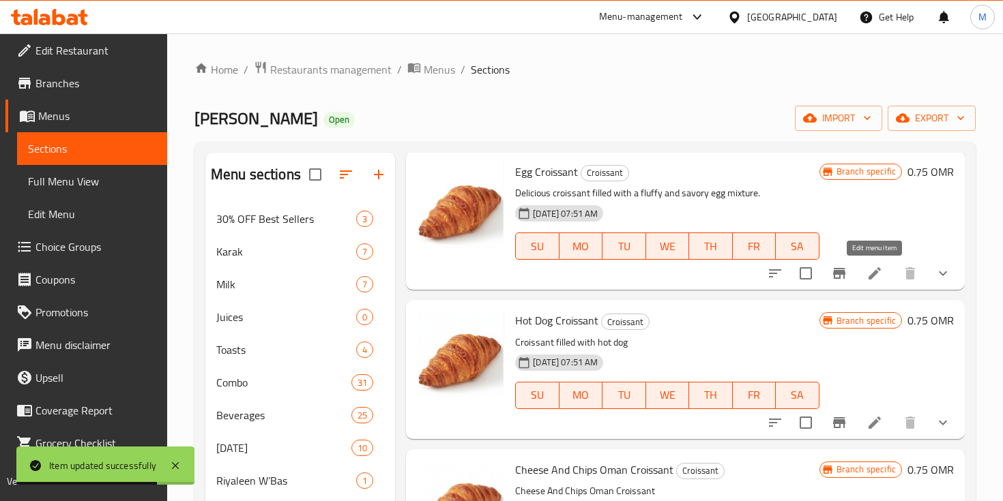
click at [881, 274] on icon at bounding box center [874, 273] width 16 height 16
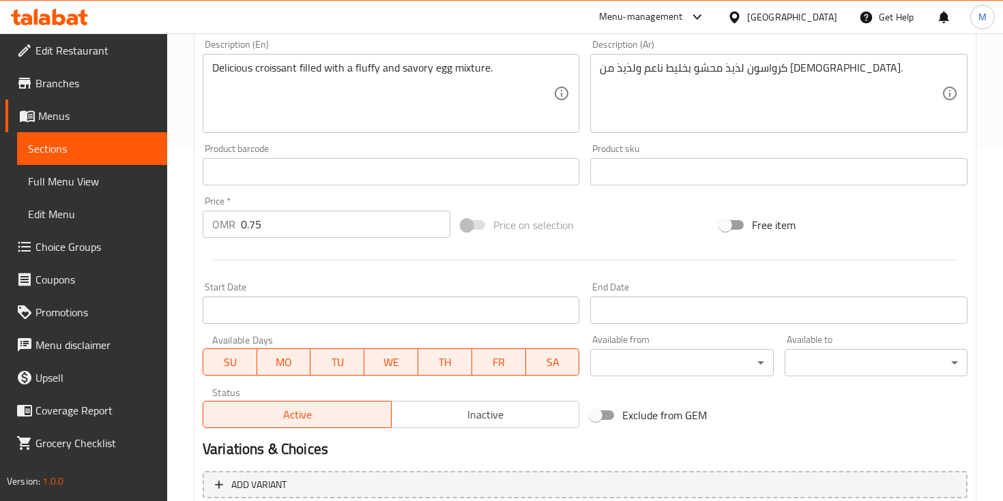
scroll to position [505, 0]
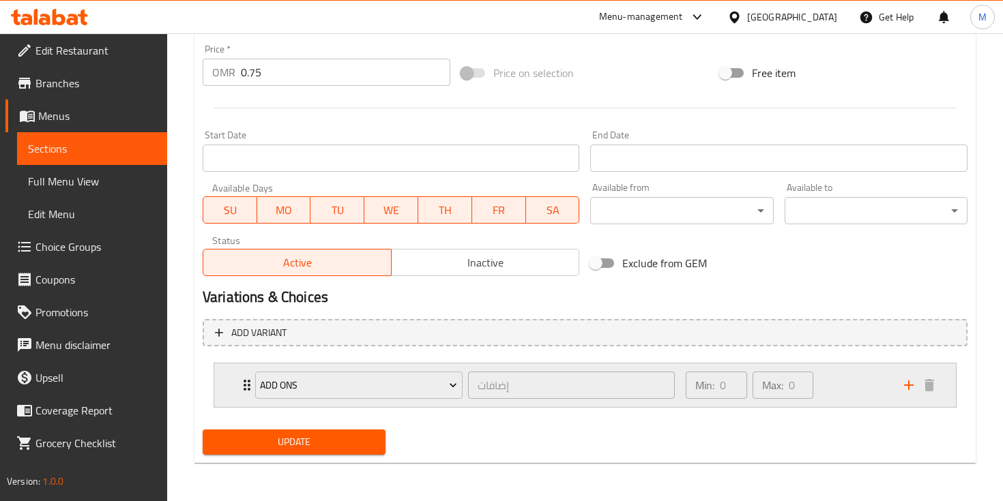
click at [911, 385] on icon "add" at bounding box center [909, 386] width 10 height 10
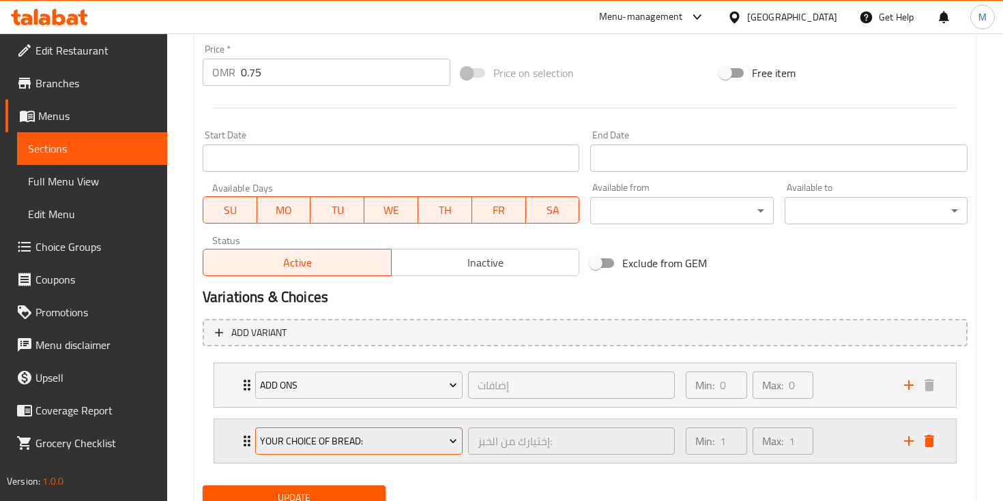
click at [419, 434] on span "Your Choice Of Bread:" at bounding box center [358, 441] width 197 height 17
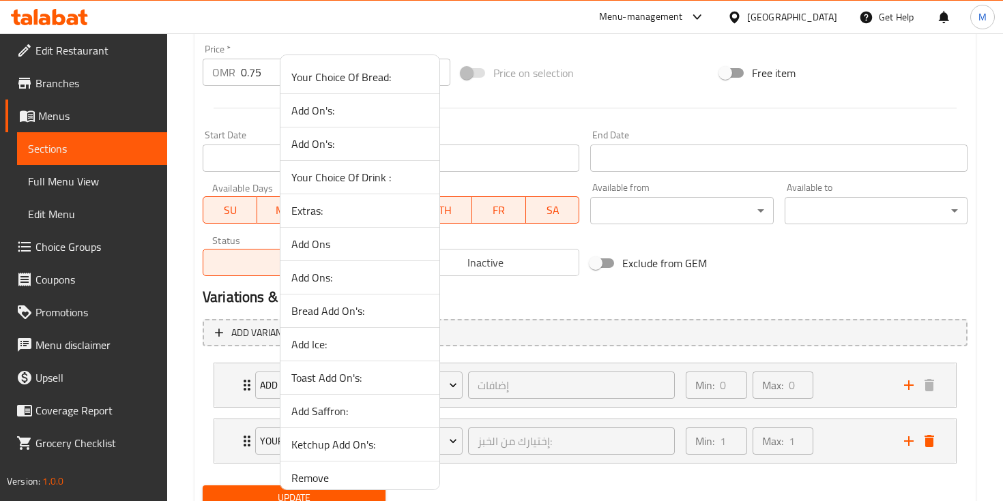
scroll to position [177, 0]
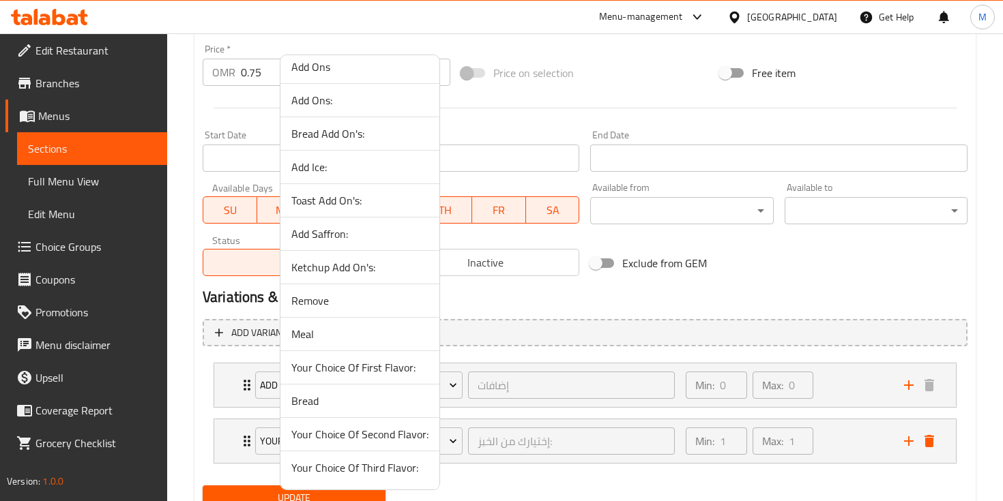
click at [321, 308] on span "Remove" at bounding box center [359, 301] width 137 height 16
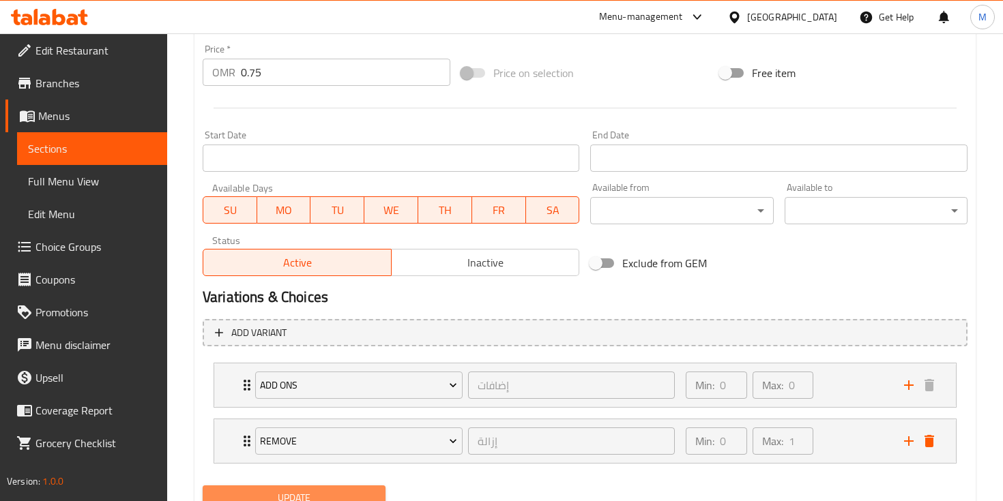
click at [268, 493] on span "Update" at bounding box center [294, 498] width 161 height 17
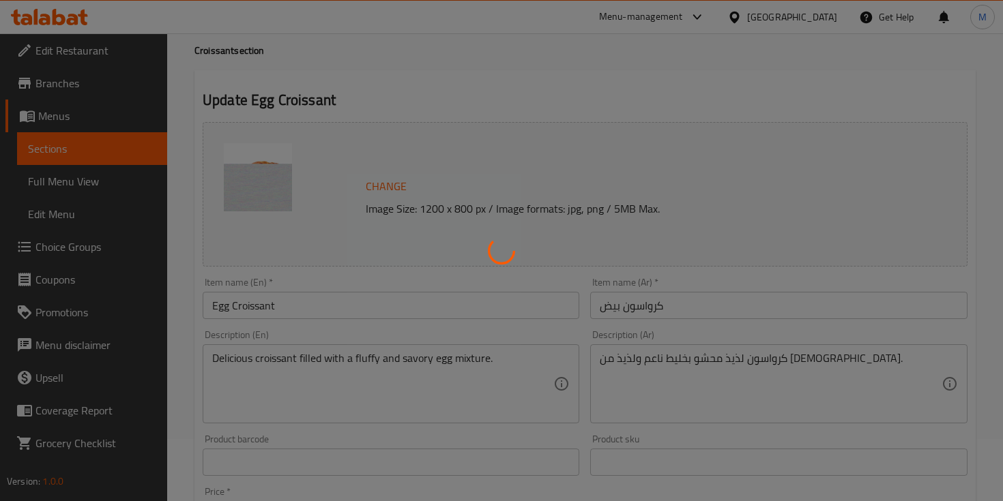
scroll to position [0, 0]
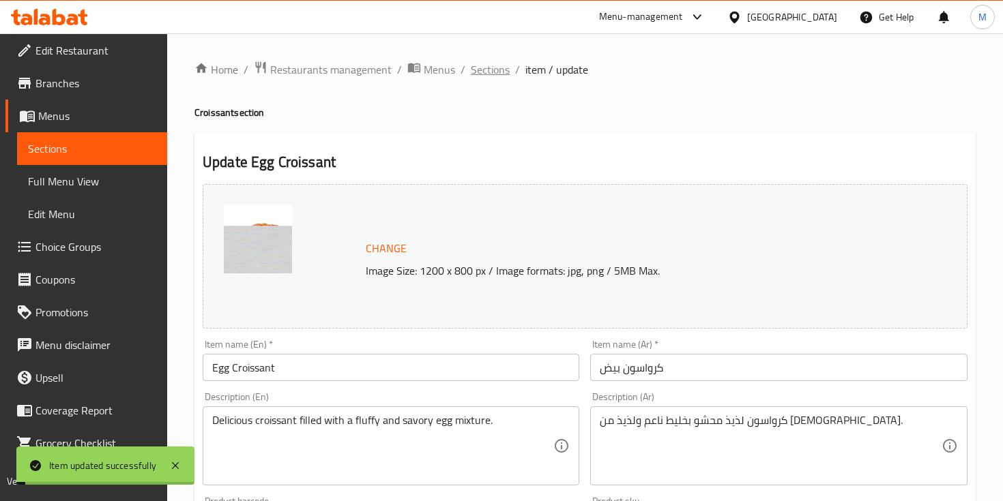
click at [497, 61] on span "Sections" at bounding box center [490, 69] width 39 height 16
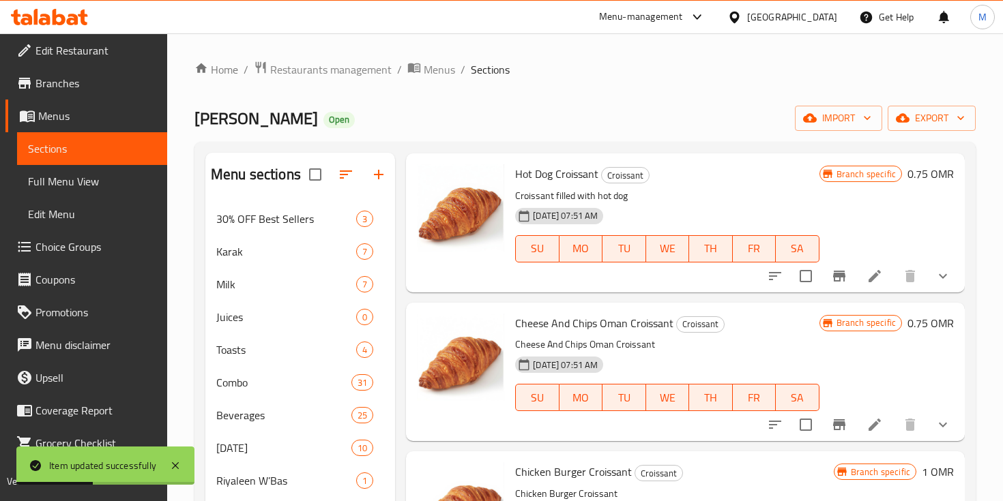
scroll to position [813, 0]
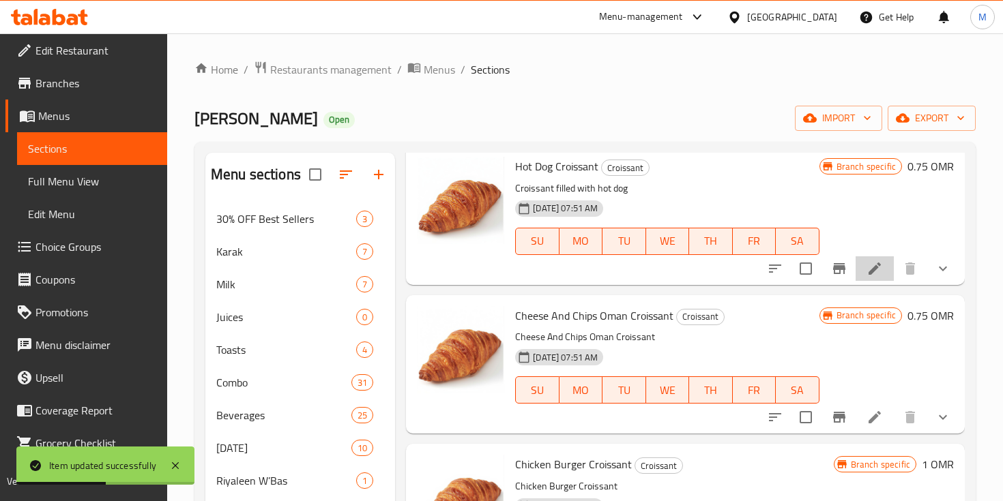
click at [887, 266] on li at bounding box center [874, 268] width 38 height 25
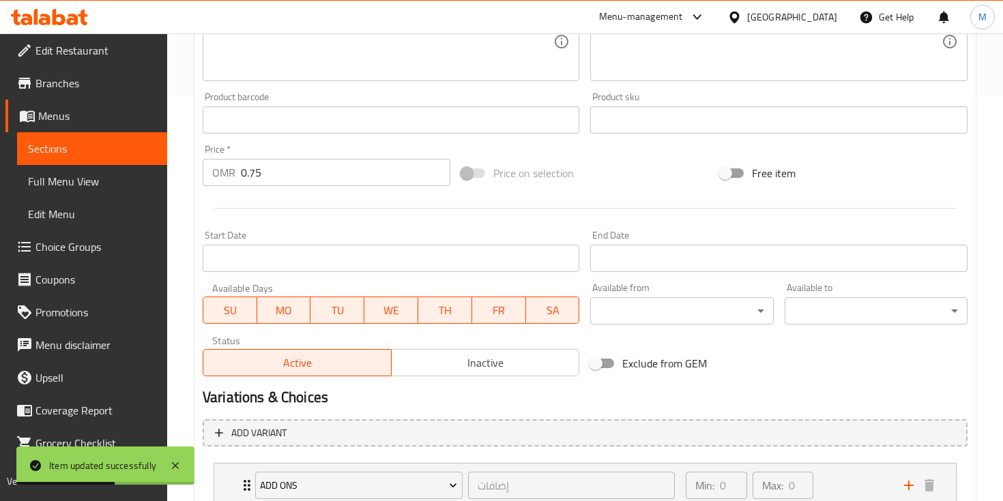
scroll to position [505, 0]
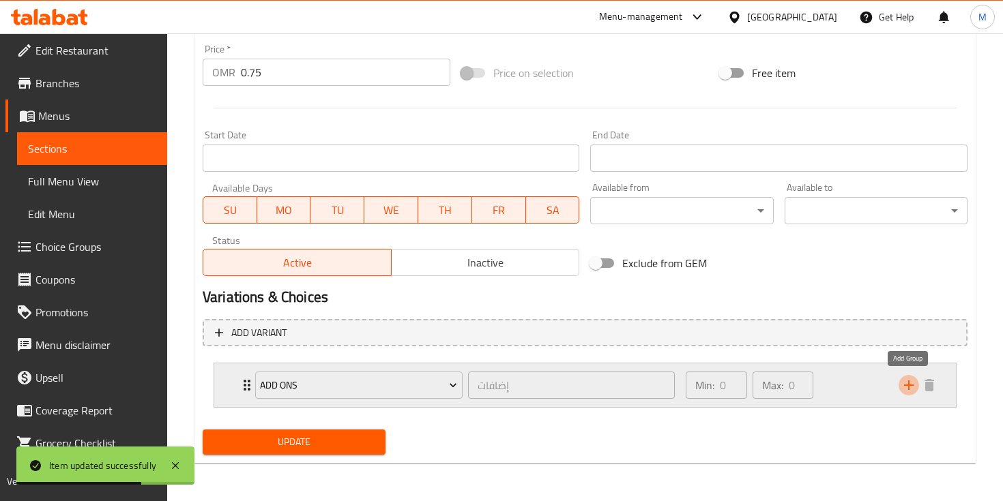
click at [910, 394] on button "add" at bounding box center [908, 385] width 20 height 20
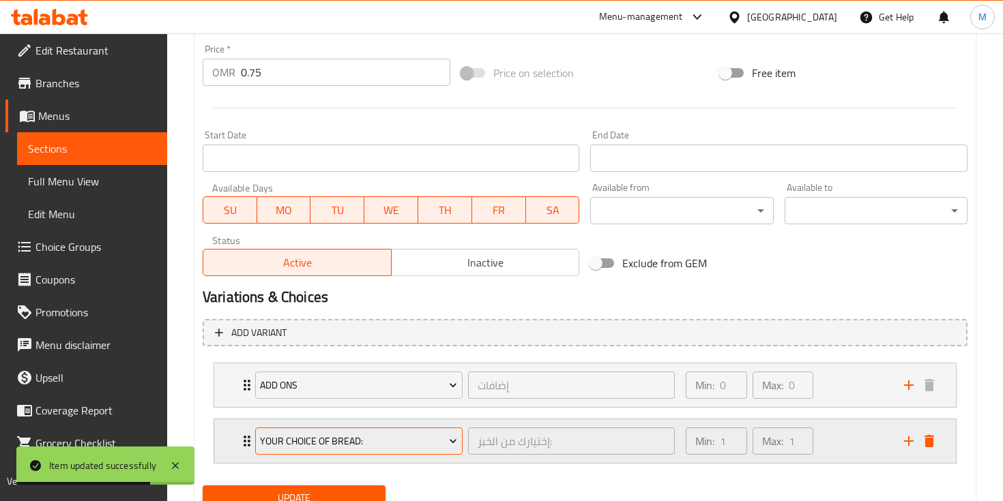
click at [345, 433] on span "Your Choice Of Bread:" at bounding box center [358, 441] width 197 height 17
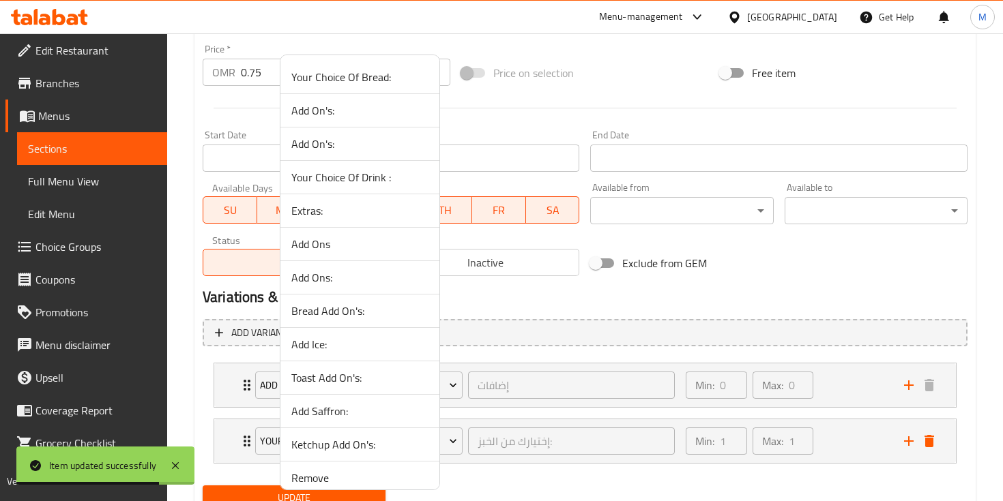
scroll to position [177, 0]
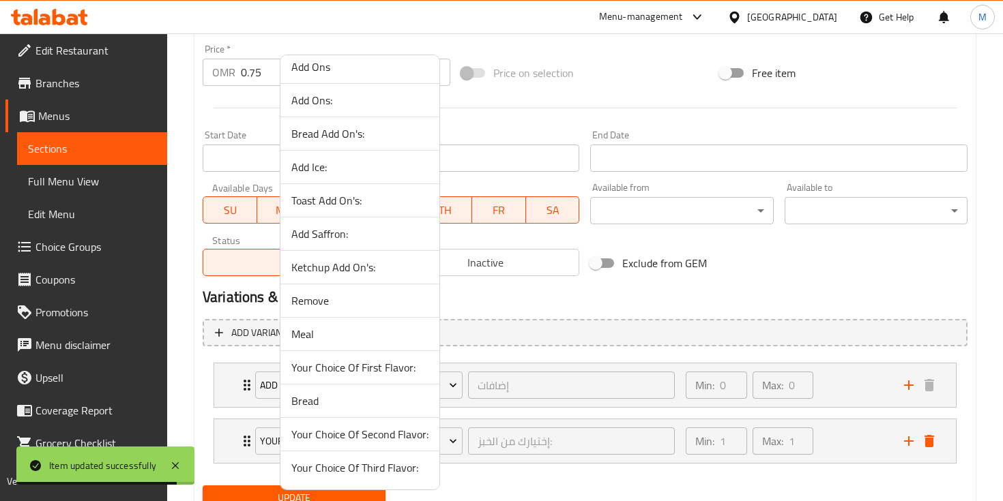
click at [325, 301] on span "Remove" at bounding box center [359, 301] width 137 height 16
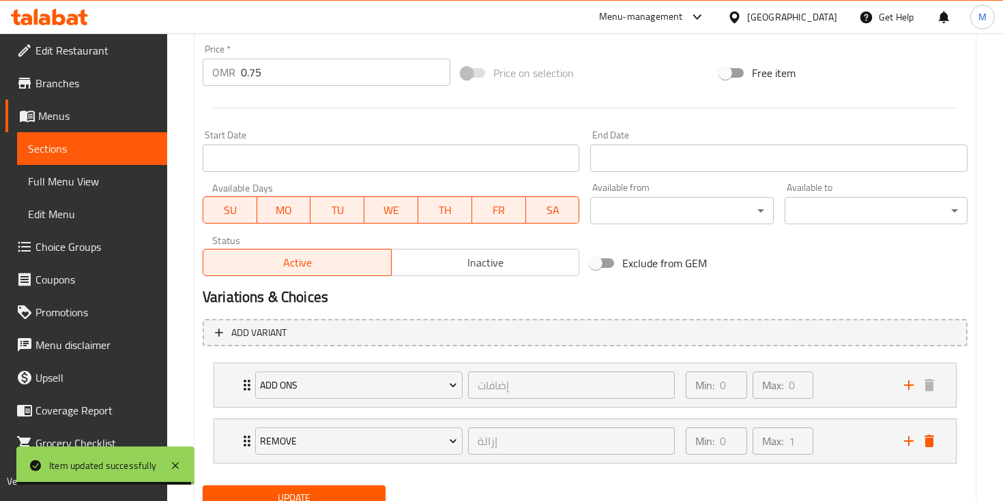
click at [322, 489] on button "Update" at bounding box center [294, 498] width 183 height 25
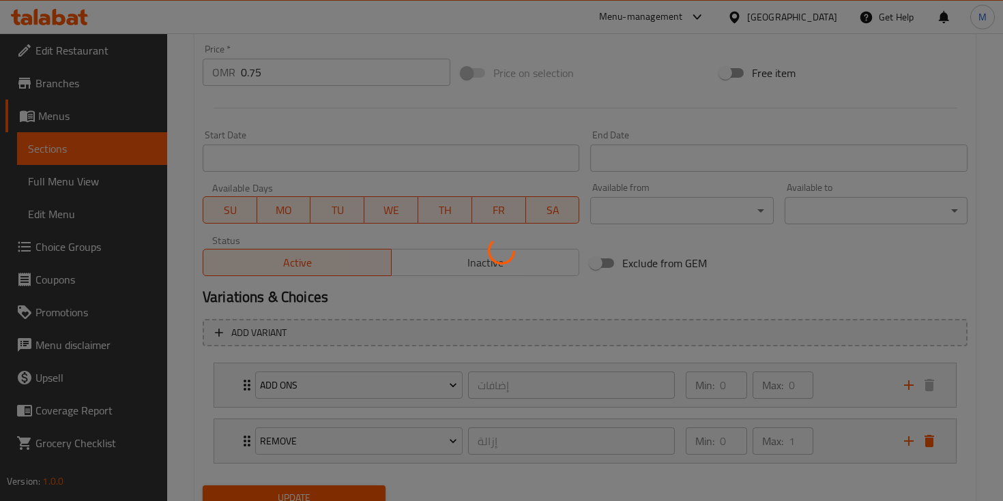
scroll to position [0, 0]
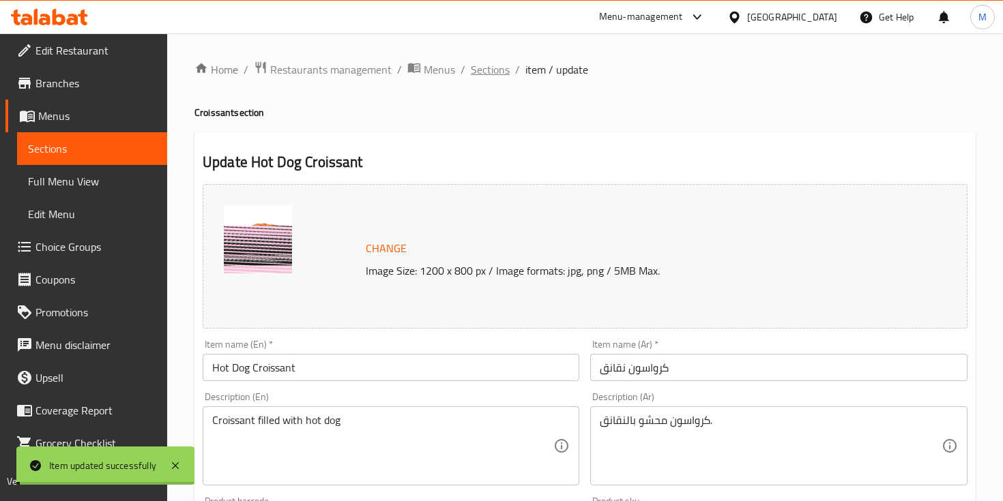
click at [490, 71] on span "Sections" at bounding box center [490, 69] width 39 height 16
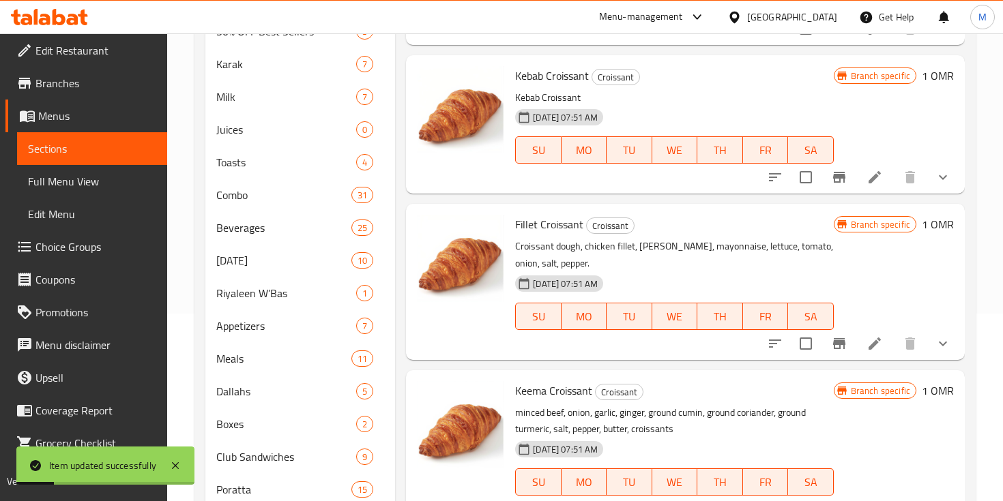
scroll to position [320, 0]
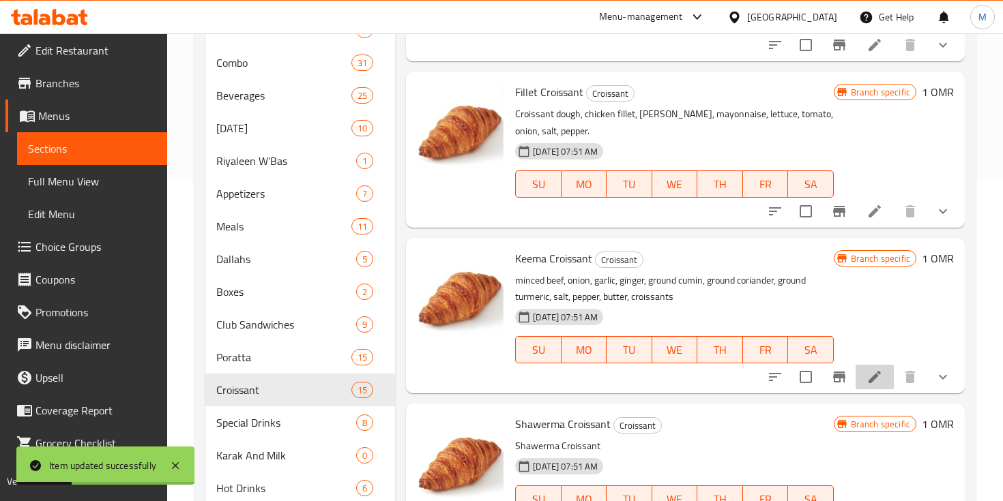
click at [866, 372] on li at bounding box center [874, 377] width 38 height 25
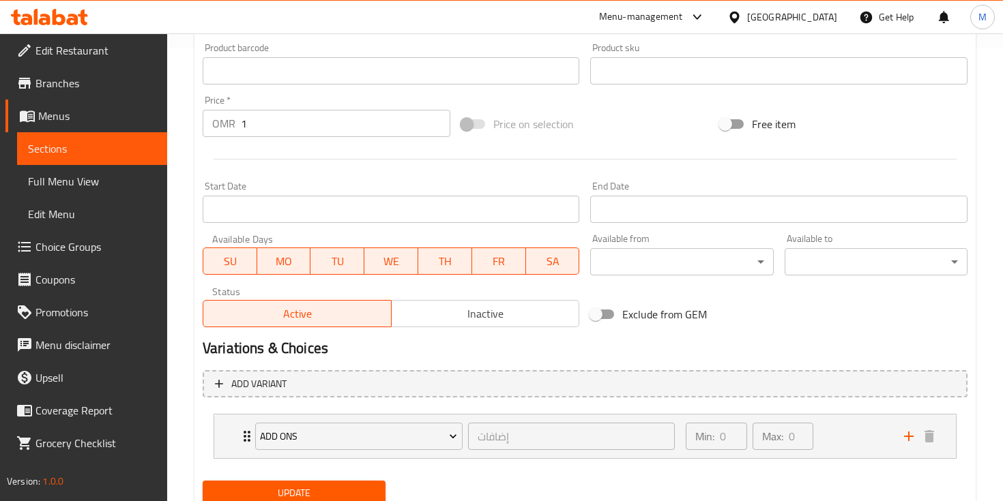
scroll to position [505, 0]
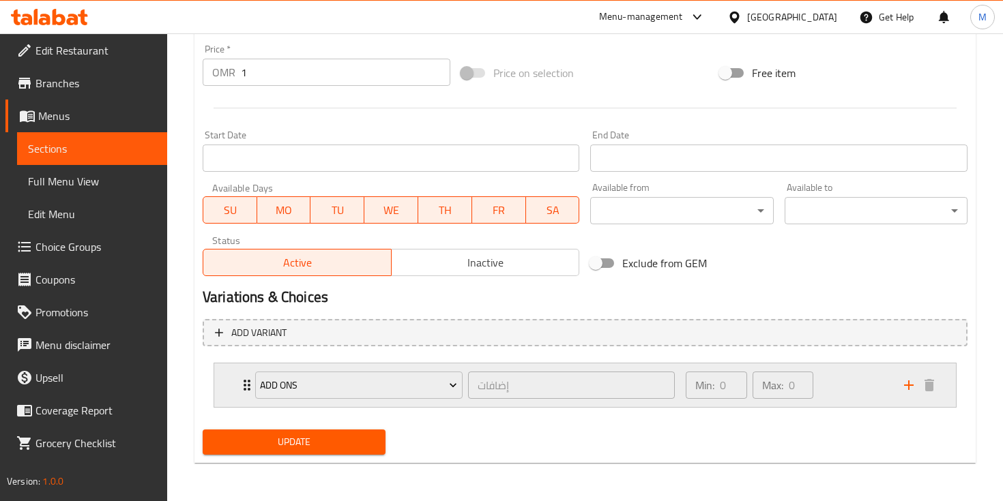
click at [905, 387] on icon "add" at bounding box center [908, 385] width 16 height 16
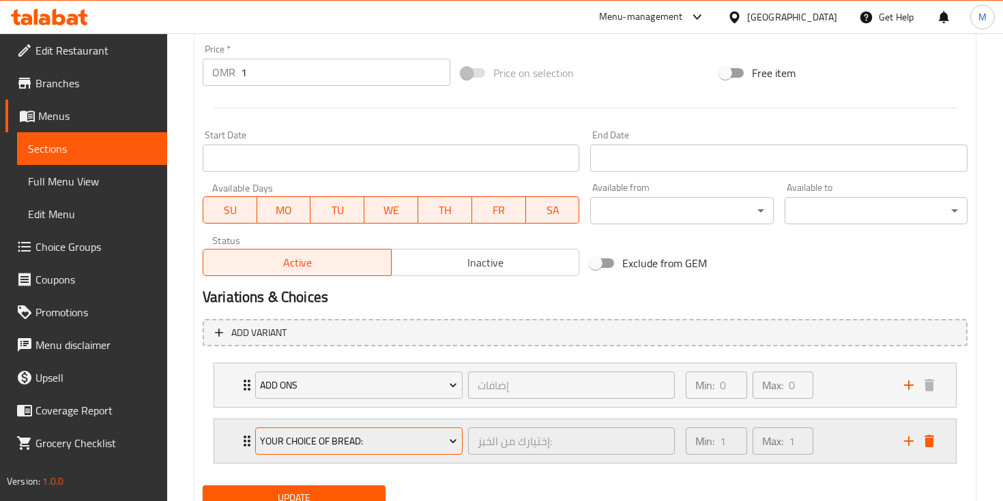
click at [305, 444] on span "Your Choice Of Bread:" at bounding box center [358, 441] width 197 height 17
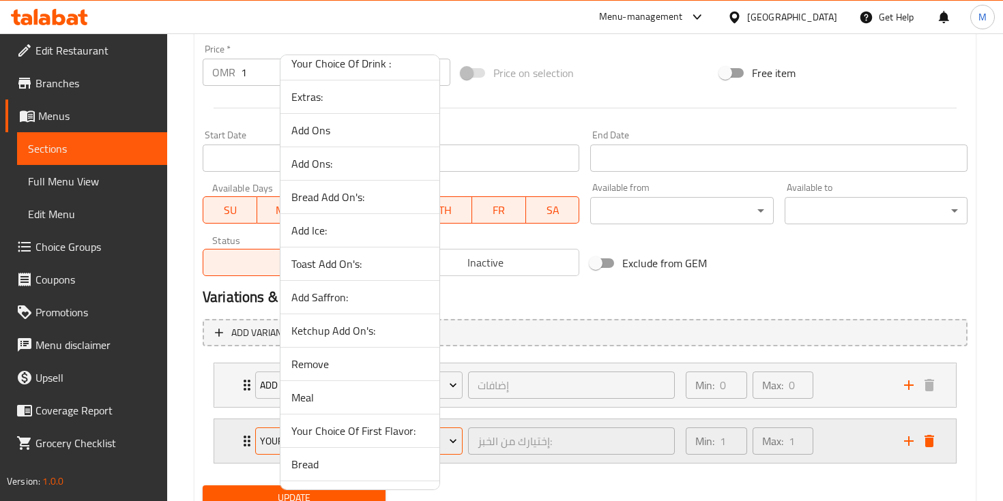
scroll to position [177, 0]
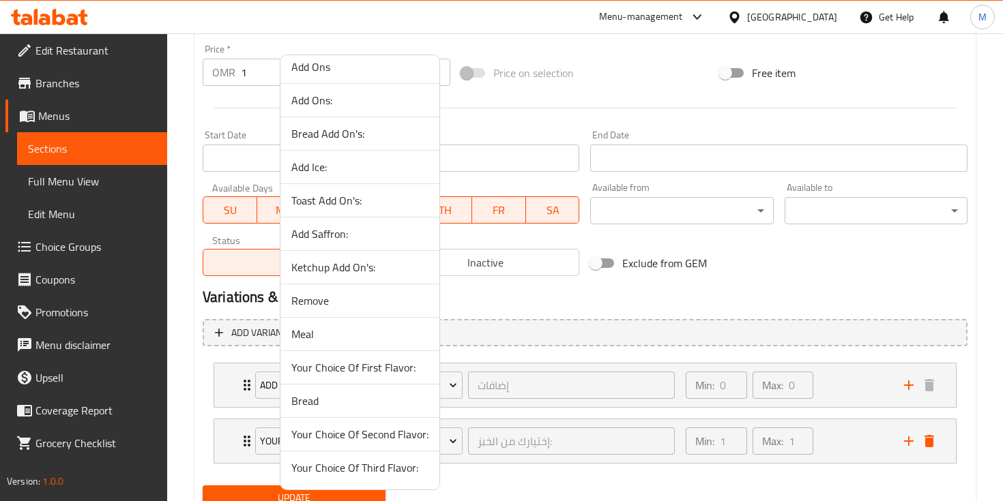
click at [322, 299] on span "Remove" at bounding box center [359, 301] width 137 height 16
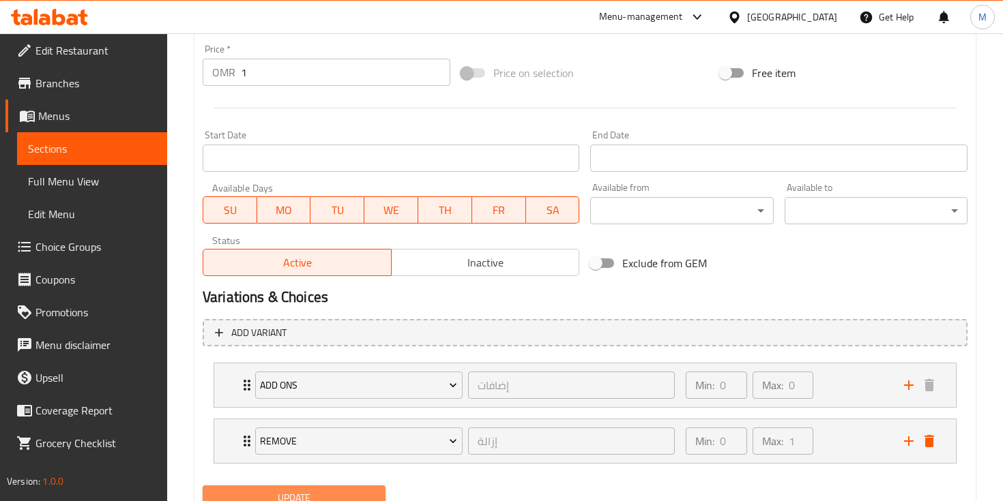
click at [308, 494] on span "Update" at bounding box center [294, 498] width 161 height 17
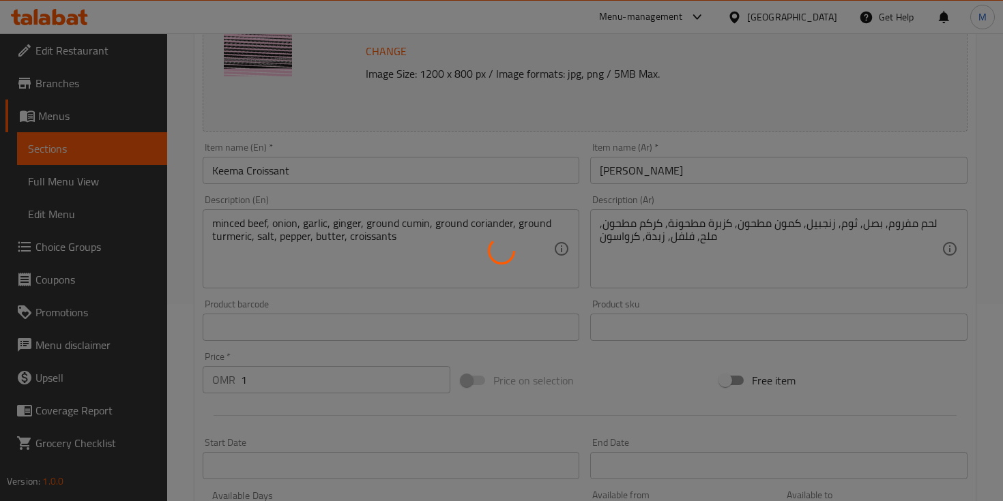
scroll to position [0, 0]
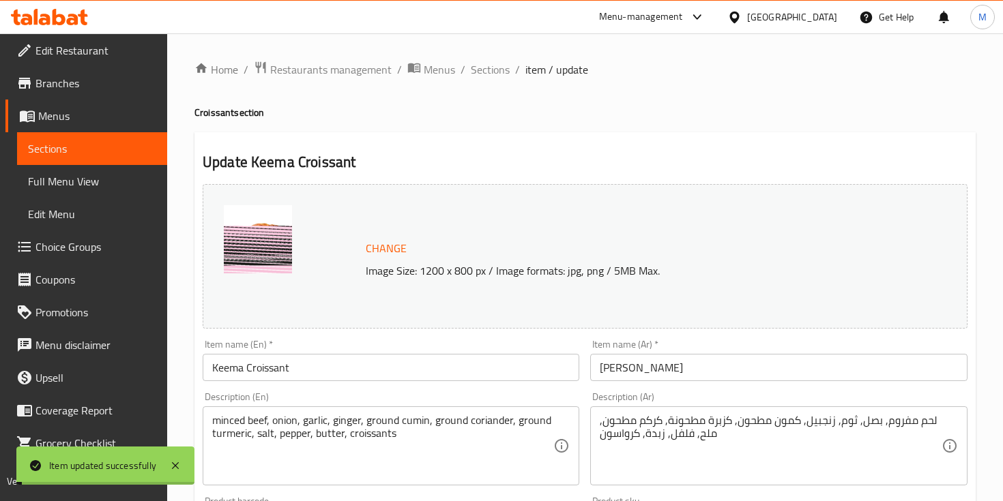
click at [484, 72] on span "Sections" at bounding box center [490, 69] width 39 height 16
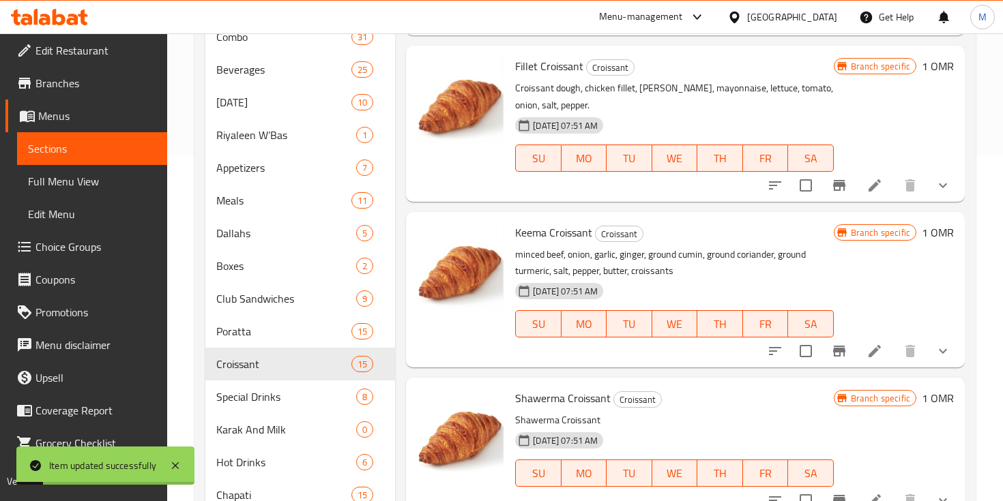
scroll to position [400, 0]
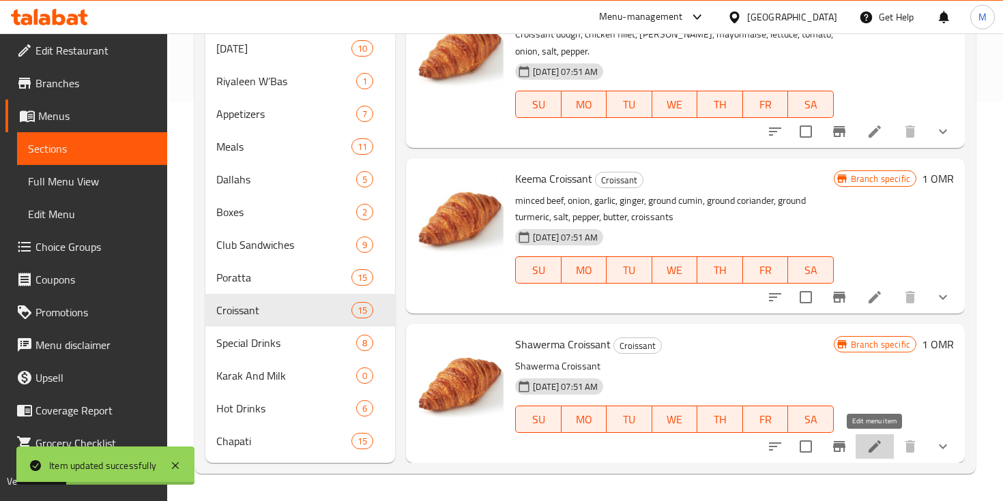
click at [867, 448] on icon at bounding box center [874, 447] width 16 height 16
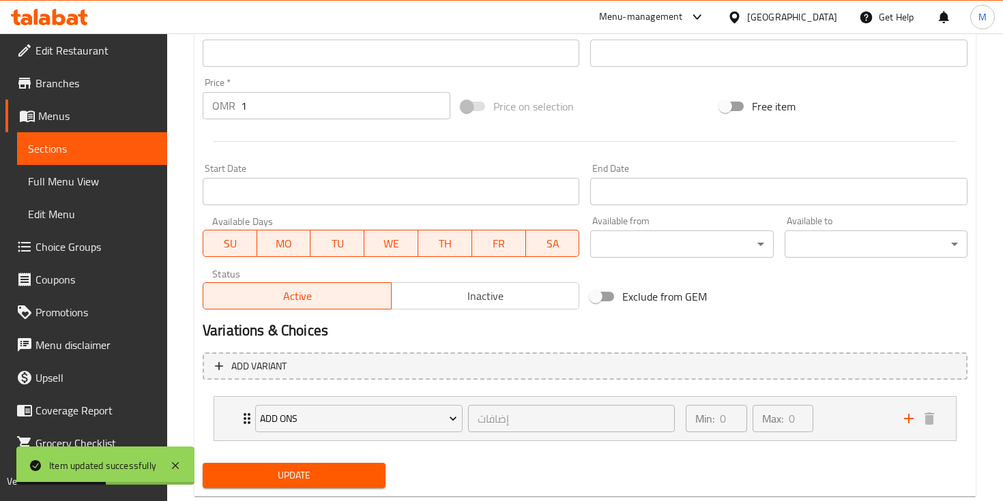
scroll to position [505, 0]
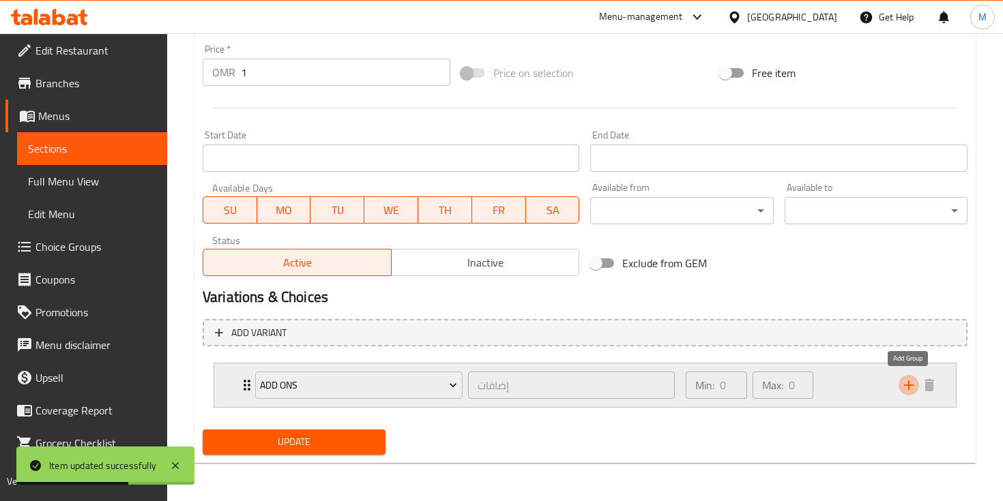
click at [903, 385] on icon "add" at bounding box center [908, 385] width 16 height 16
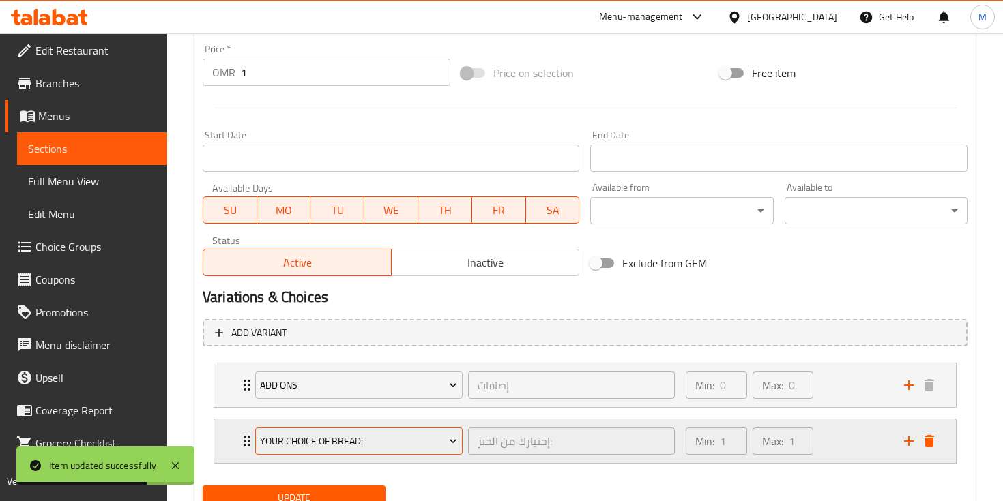
click at [340, 448] on span "Your Choice Of Bread:" at bounding box center [358, 441] width 197 height 17
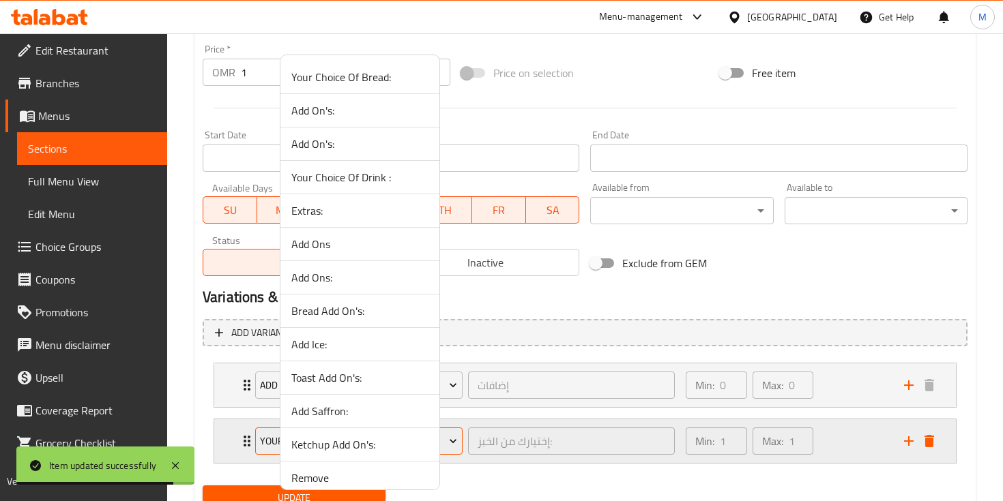
scroll to position [177, 0]
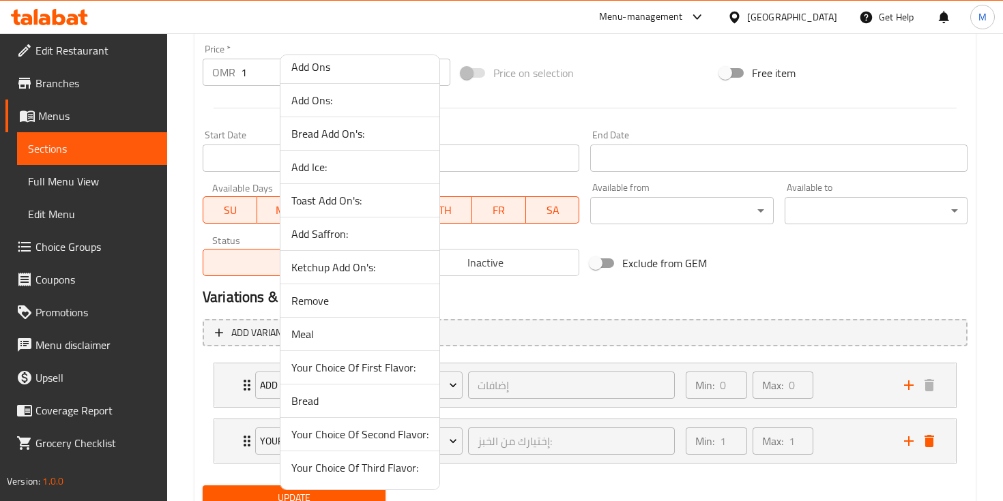
click at [332, 310] on li "Remove" at bounding box center [359, 300] width 159 height 33
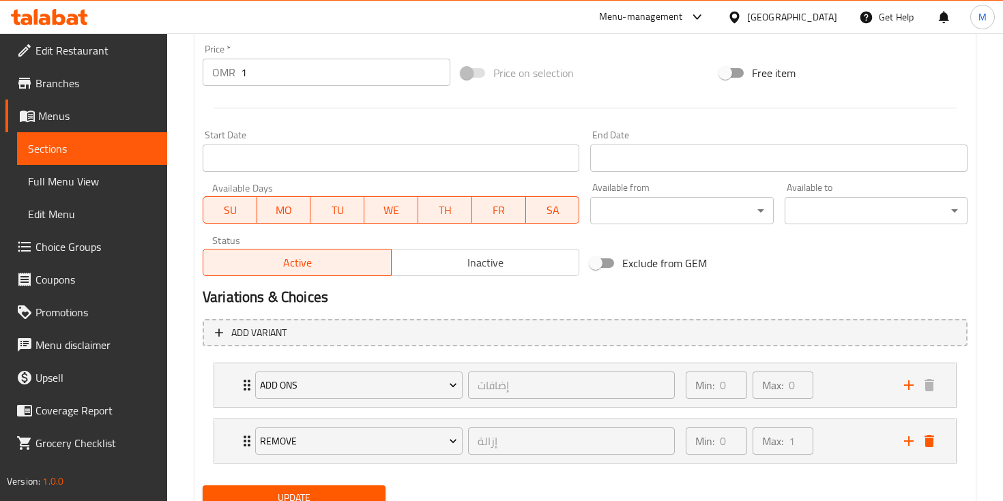
click at [323, 494] on span "Update" at bounding box center [294, 498] width 161 height 17
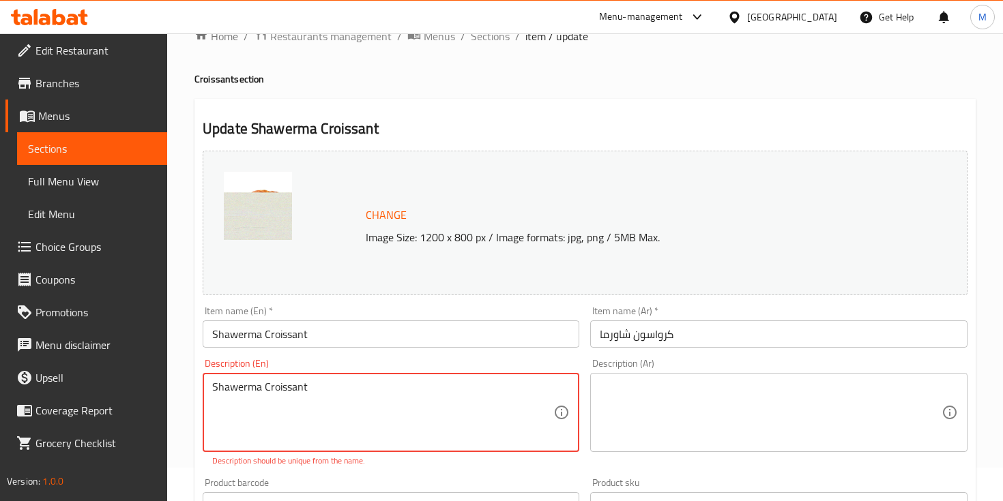
scroll to position [0, 0]
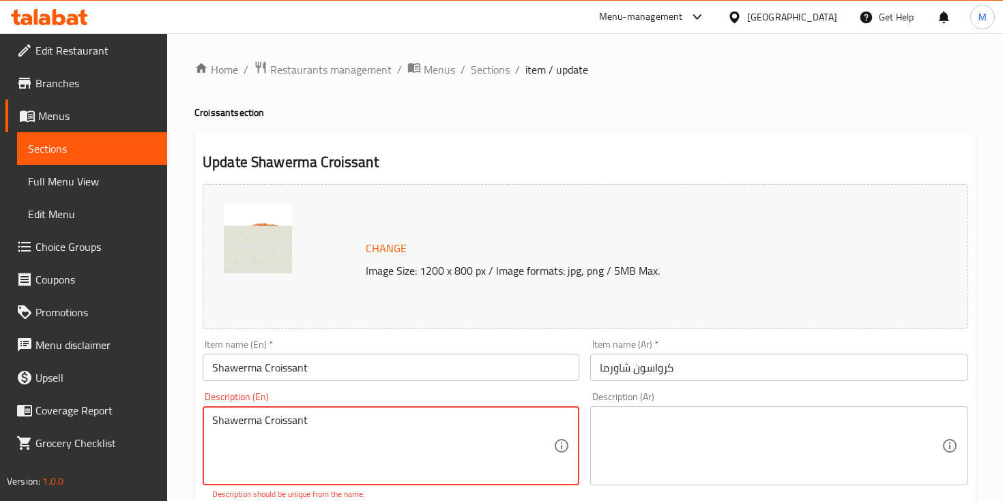
click at [244, 425] on textarea "Shawerma Croissant" at bounding box center [382, 446] width 341 height 65
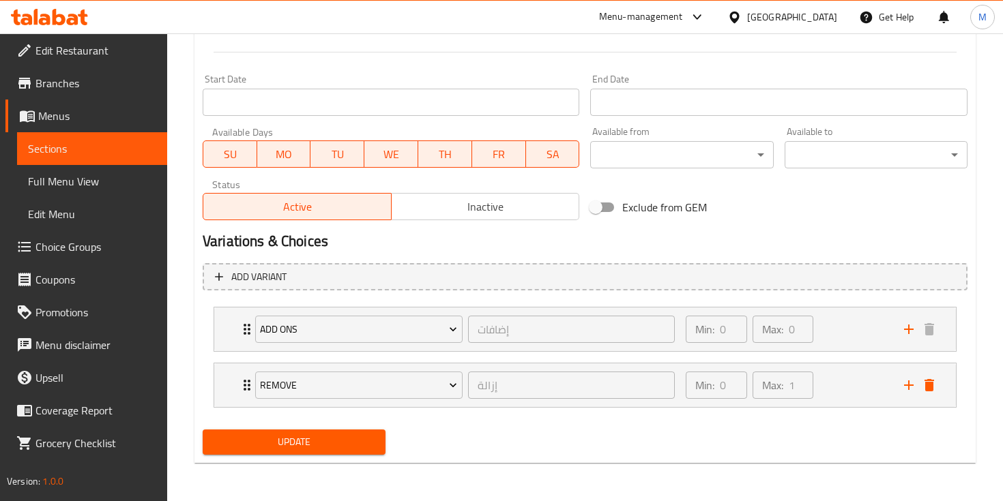
type textarea "Shawarma Croissant"
click at [241, 435] on span "Update" at bounding box center [294, 442] width 161 height 17
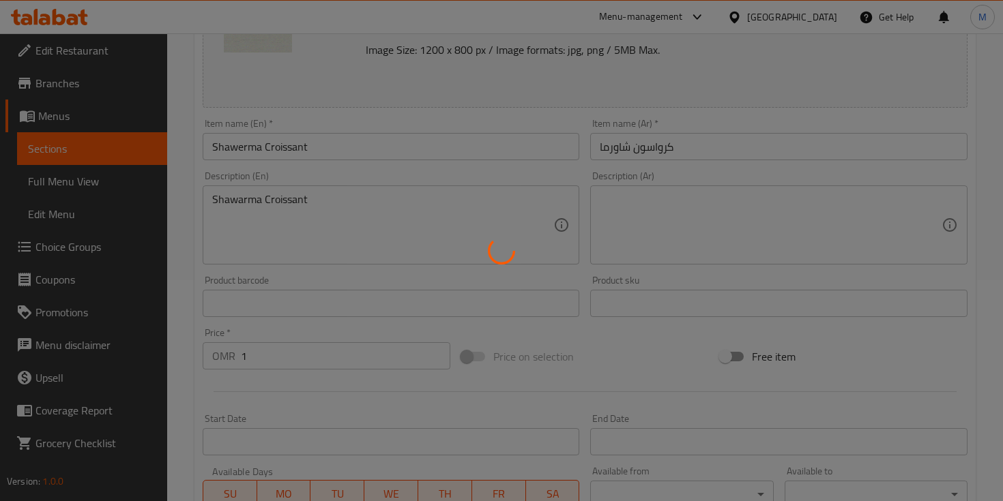
scroll to position [0, 0]
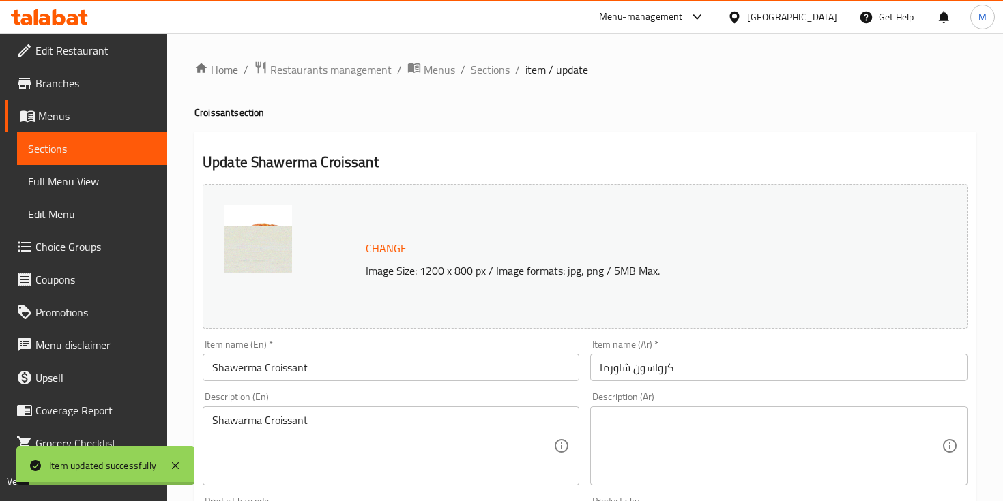
click at [498, 68] on span "Sections" at bounding box center [490, 69] width 39 height 16
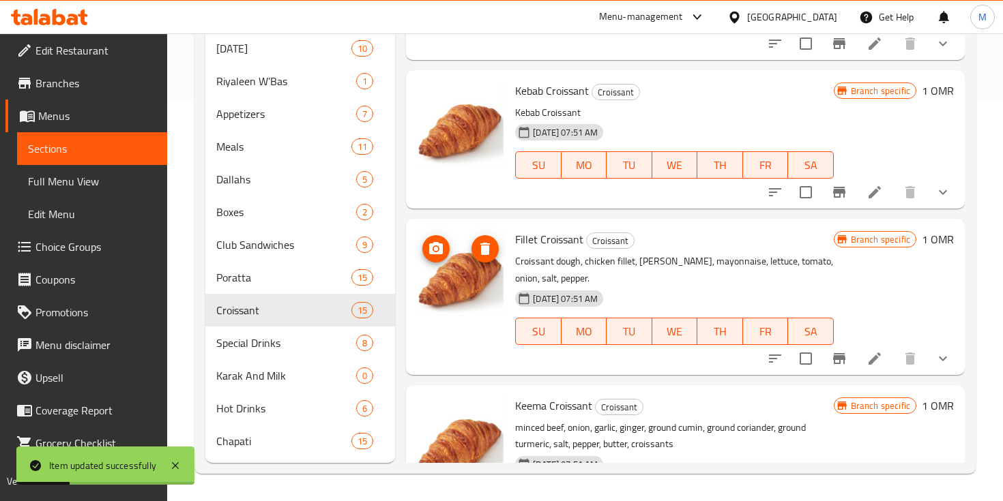
scroll to position [1384, 0]
click at [868, 361] on icon at bounding box center [874, 358] width 16 height 16
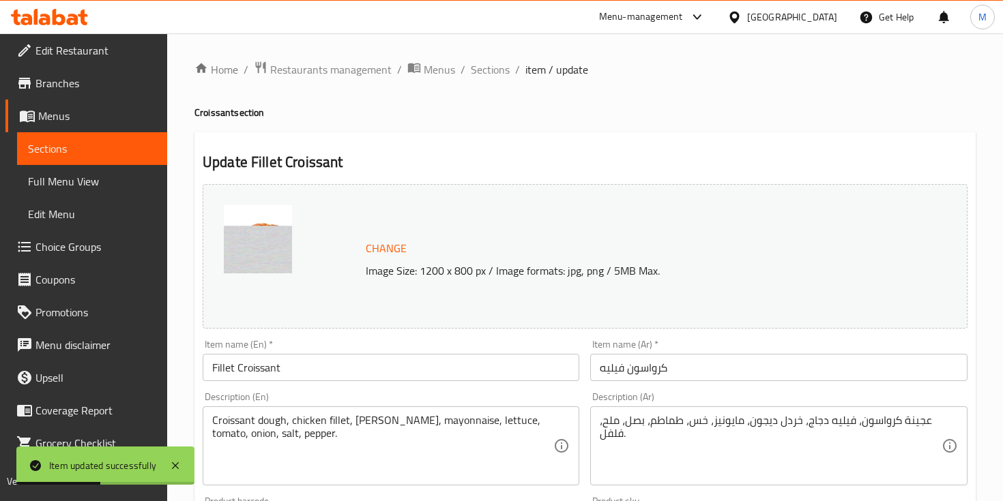
scroll to position [505, 0]
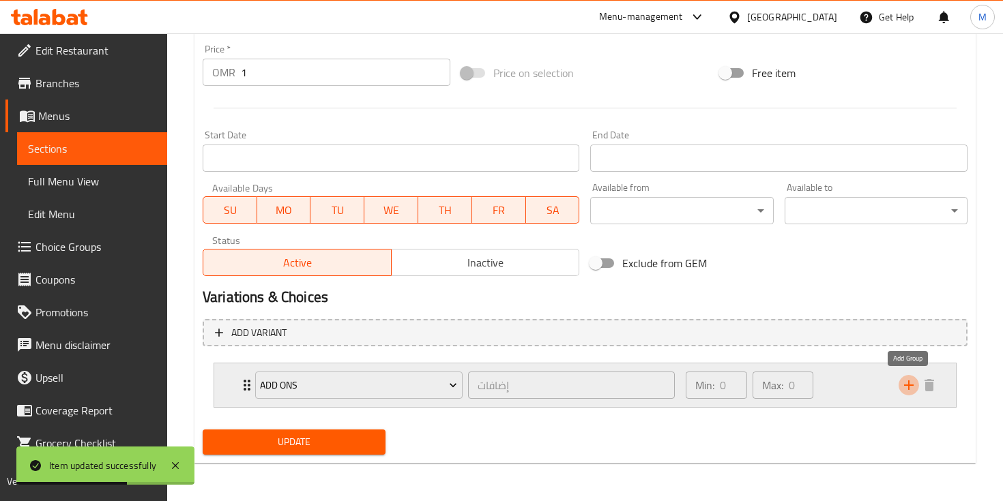
click at [907, 390] on icon "add" at bounding box center [908, 385] width 16 height 16
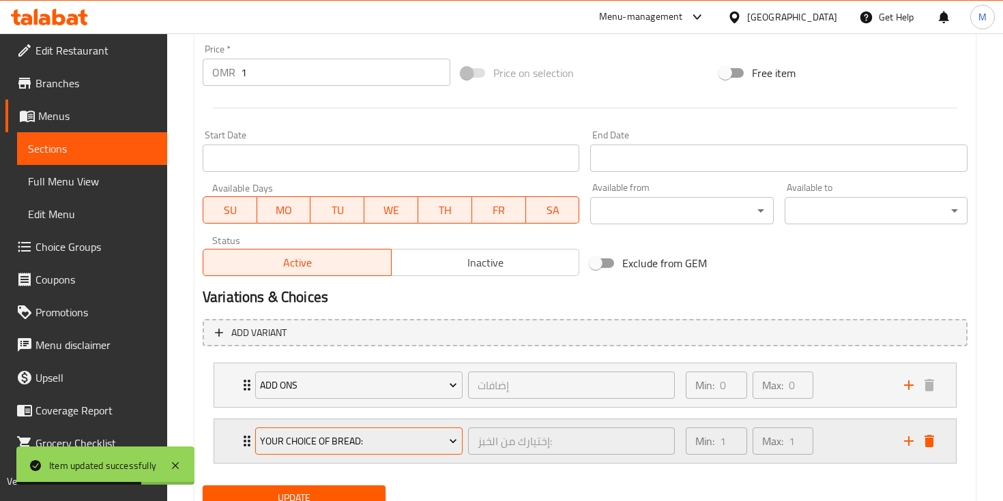
click at [380, 445] on span "Your Choice Of Bread:" at bounding box center [358, 441] width 197 height 17
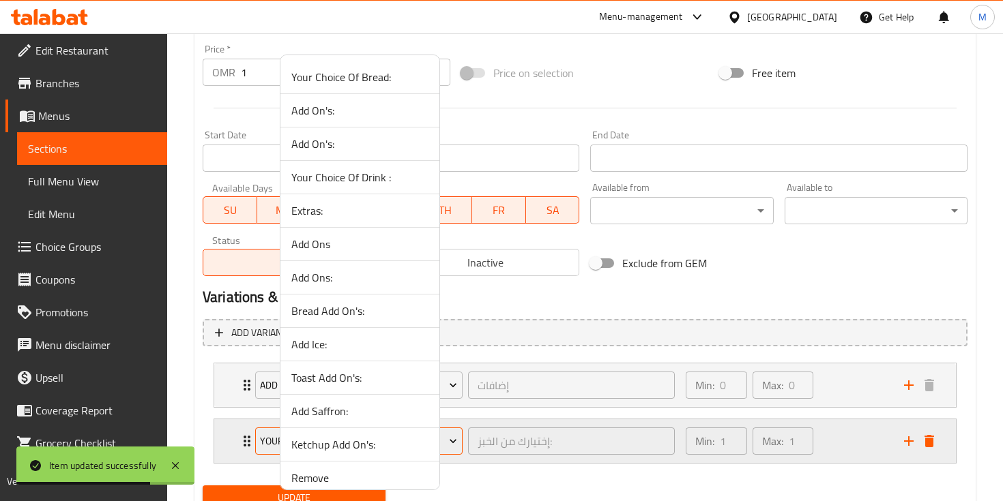
scroll to position [177, 0]
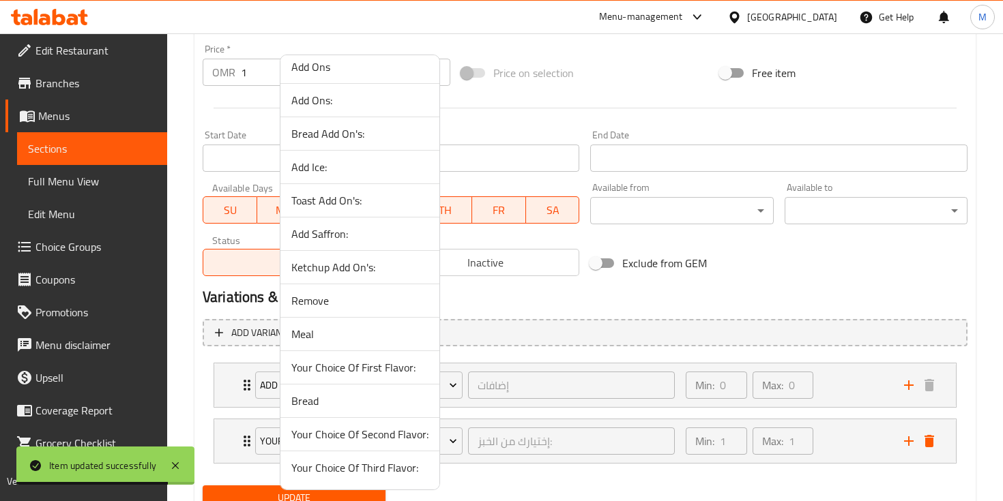
click at [334, 302] on span "Remove" at bounding box center [359, 301] width 137 height 16
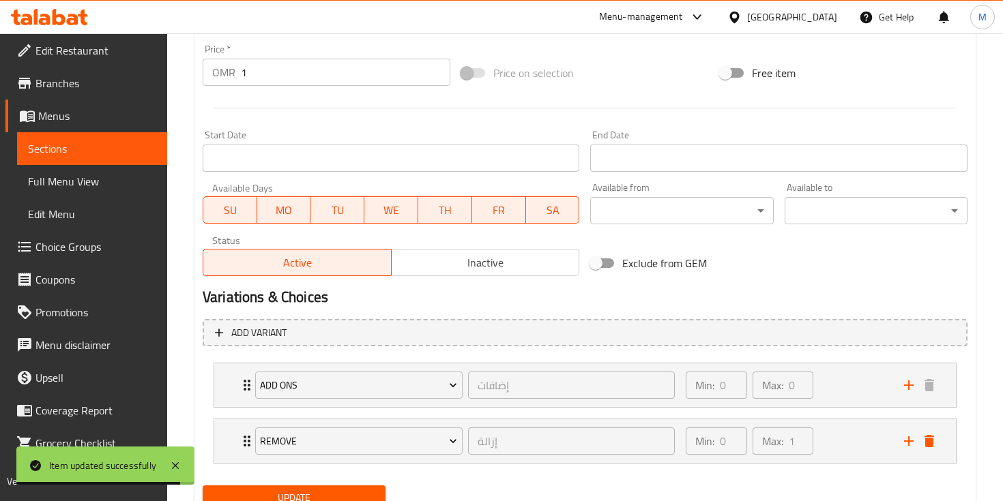
click at [320, 497] on span "Update" at bounding box center [294, 498] width 161 height 17
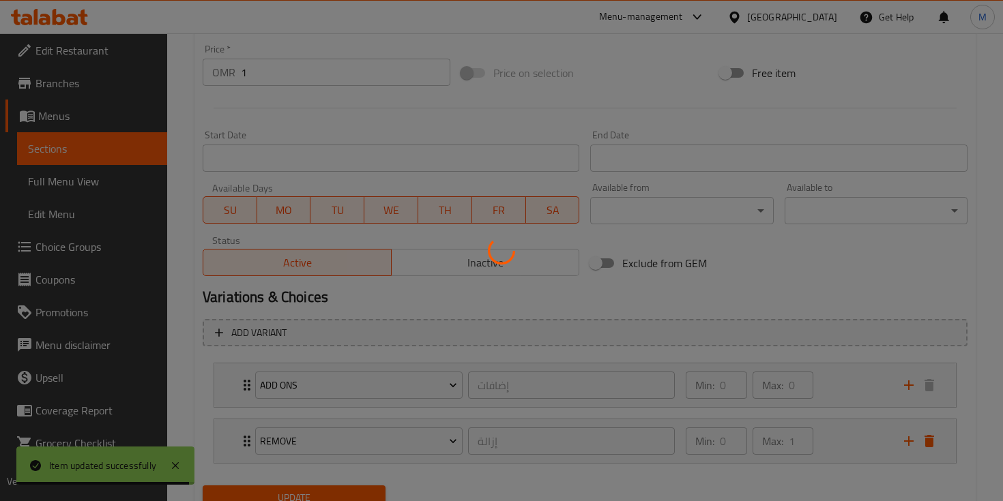
scroll to position [0, 0]
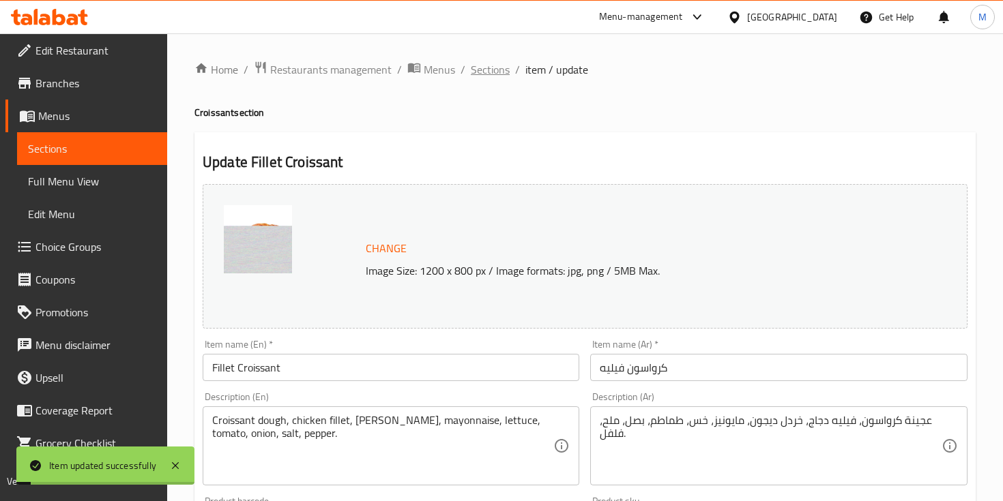
click at [496, 72] on span "Sections" at bounding box center [490, 69] width 39 height 16
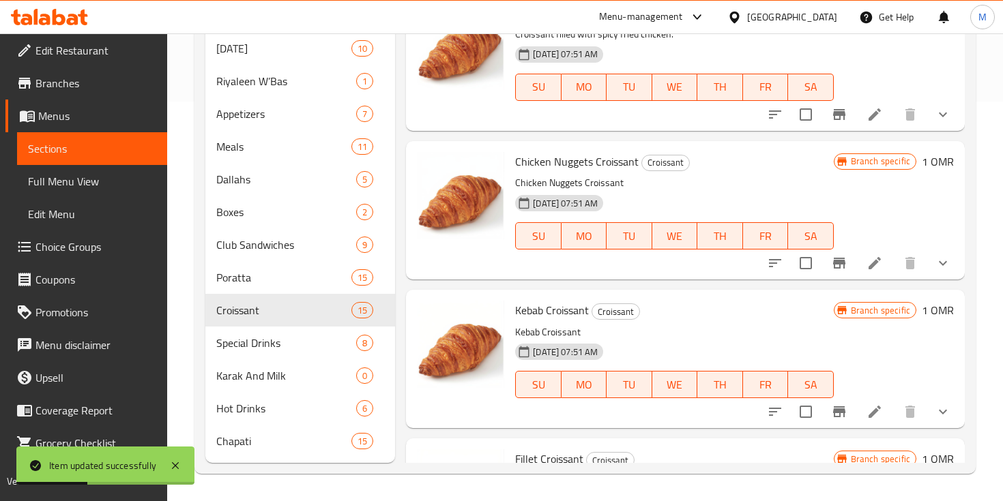
scroll to position [1155, 0]
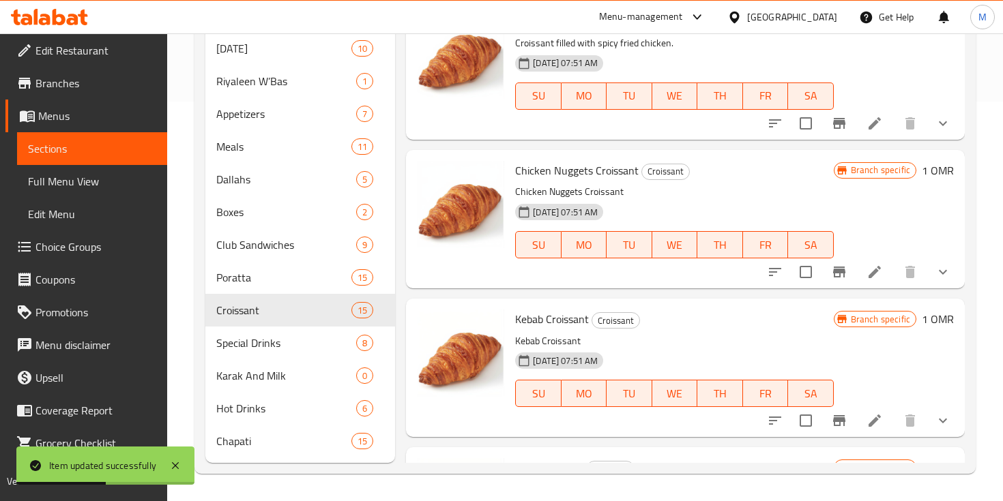
click at [870, 426] on icon at bounding box center [874, 421] width 12 height 12
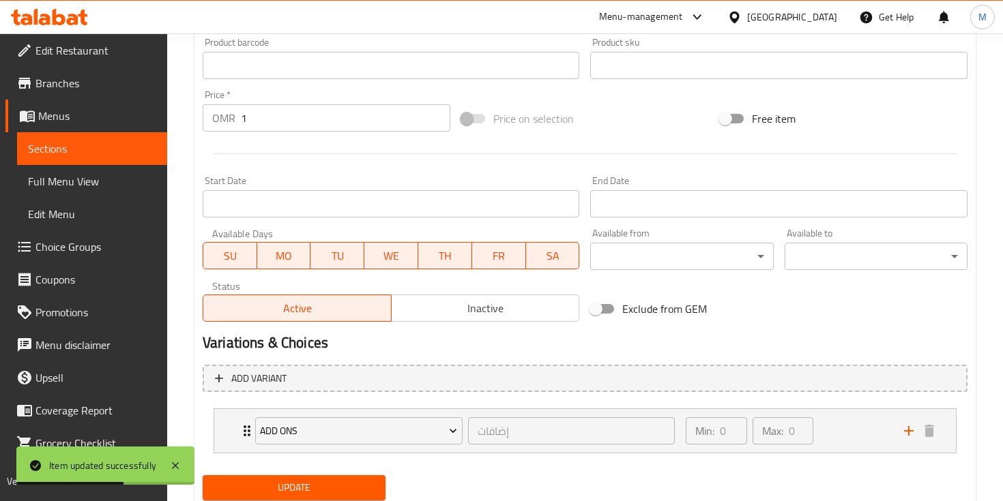
scroll to position [505, 0]
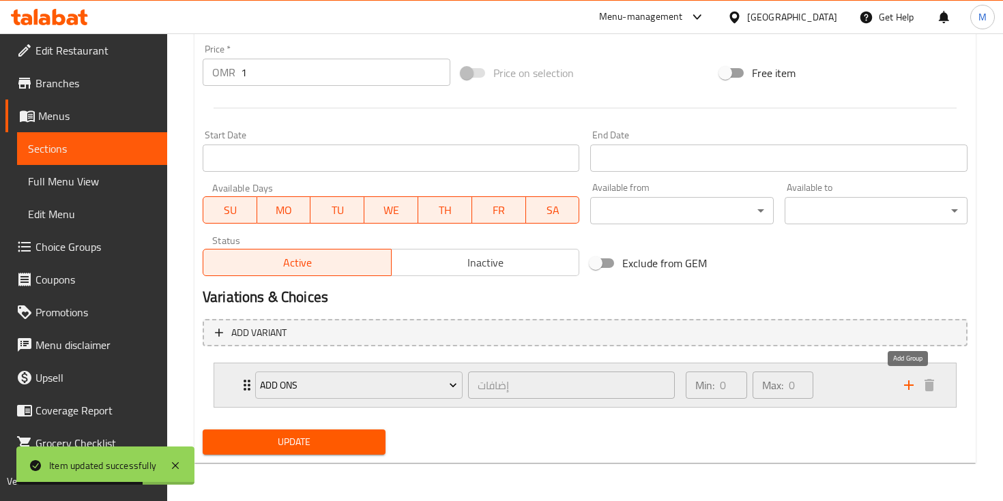
click at [904, 394] on button "add" at bounding box center [908, 385] width 20 height 20
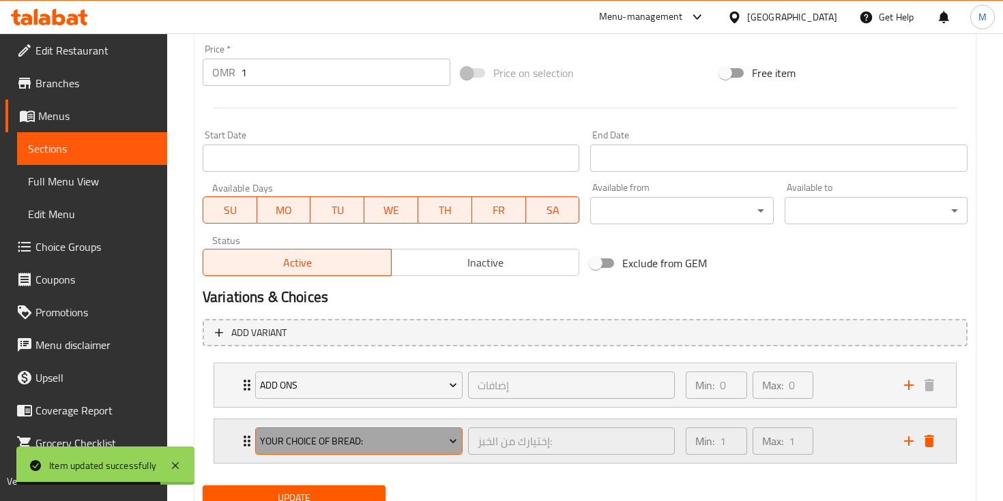
click at [359, 443] on span "Your Choice Of Bread:" at bounding box center [358, 441] width 197 height 17
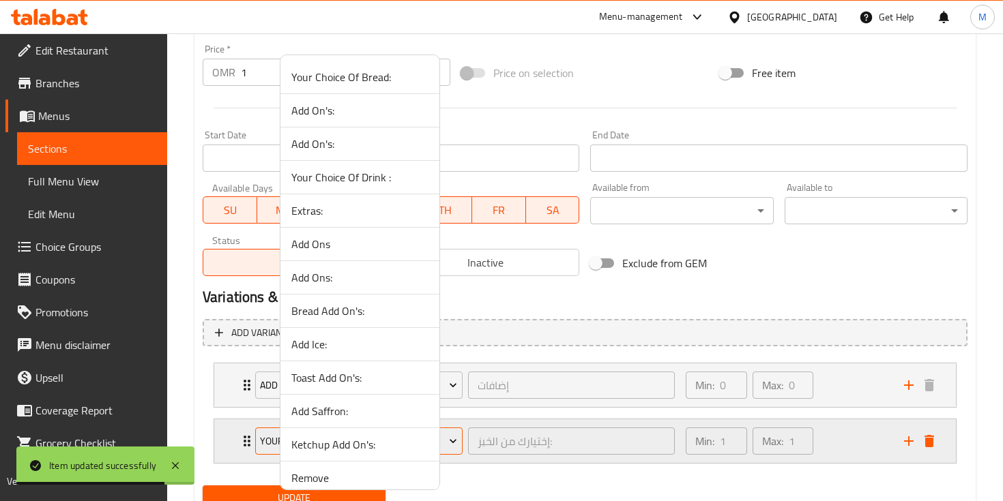
scroll to position [177, 0]
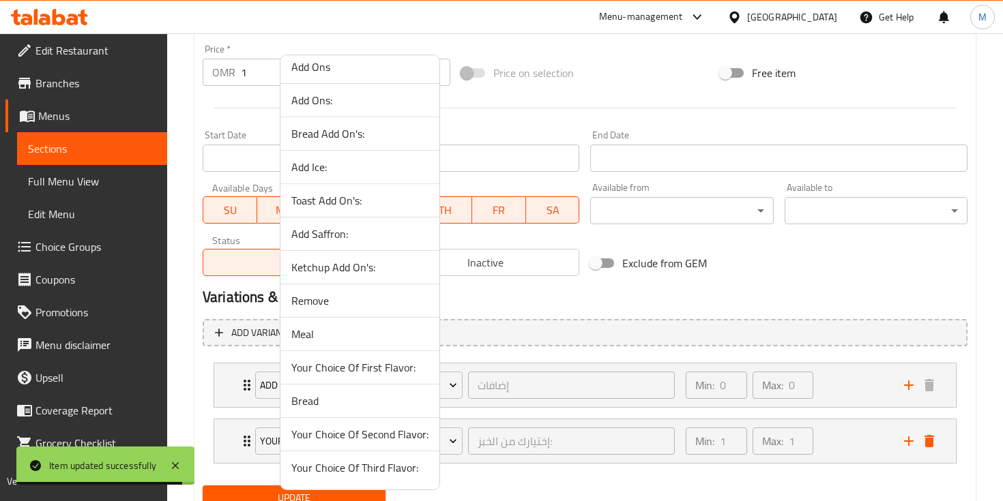
click at [325, 308] on span "Remove" at bounding box center [359, 301] width 137 height 16
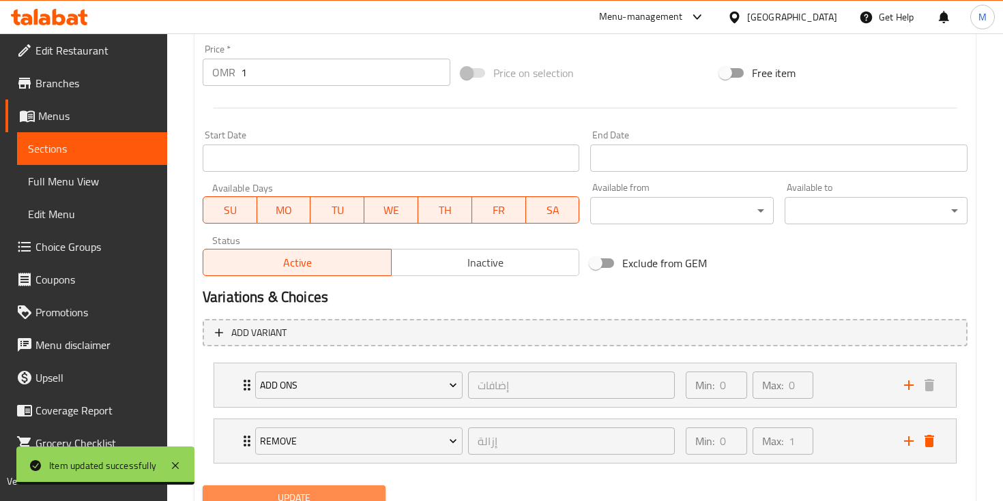
click at [336, 489] on button "Update" at bounding box center [294, 498] width 183 height 25
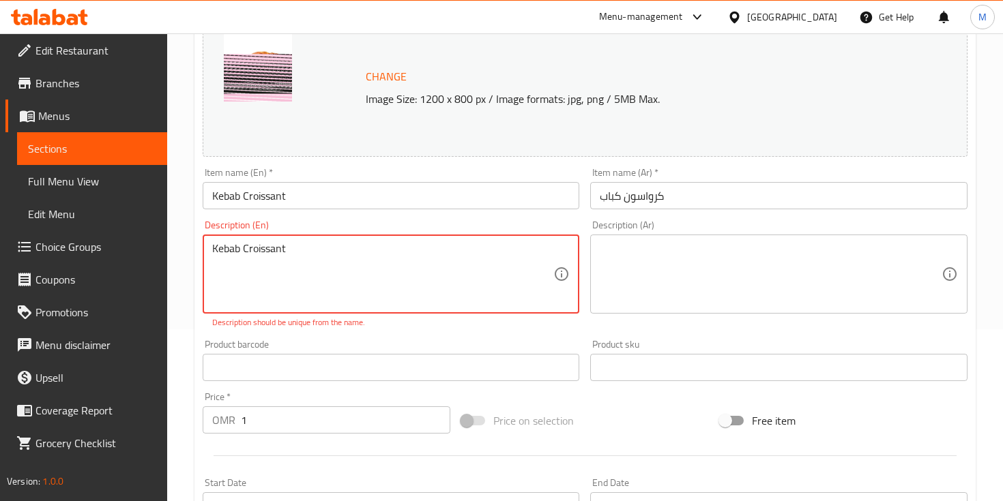
click at [224, 247] on textarea "Kebab Croissant" at bounding box center [382, 274] width 341 height 65
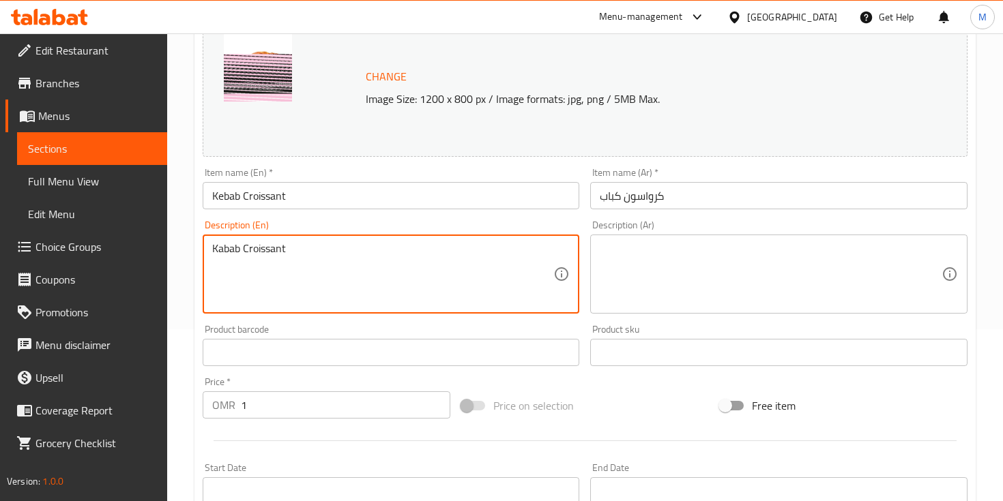
scroll to position [561, 0]
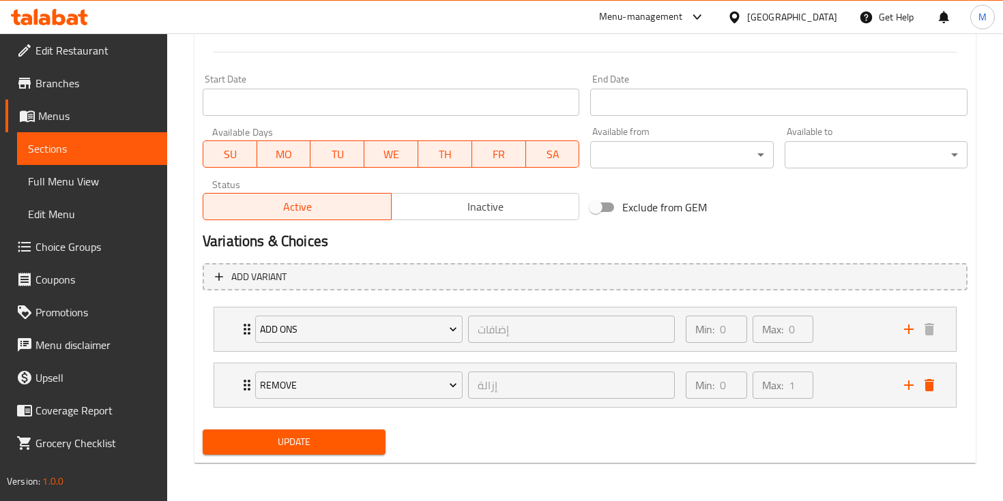
type textarea "Kabab Croissant"
click at [274, 430] on button "Update" at bounding box center [294, 442] width 183 height 25
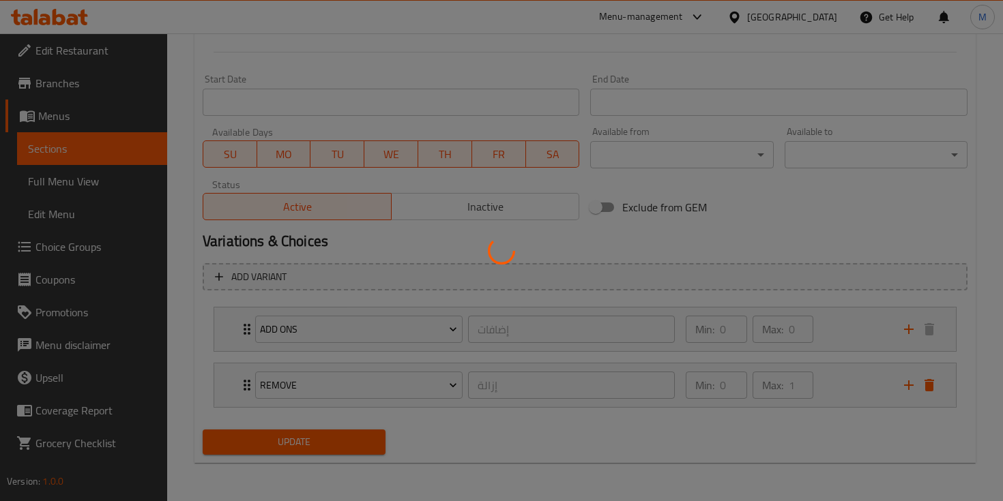
scroll to position [166, 0]
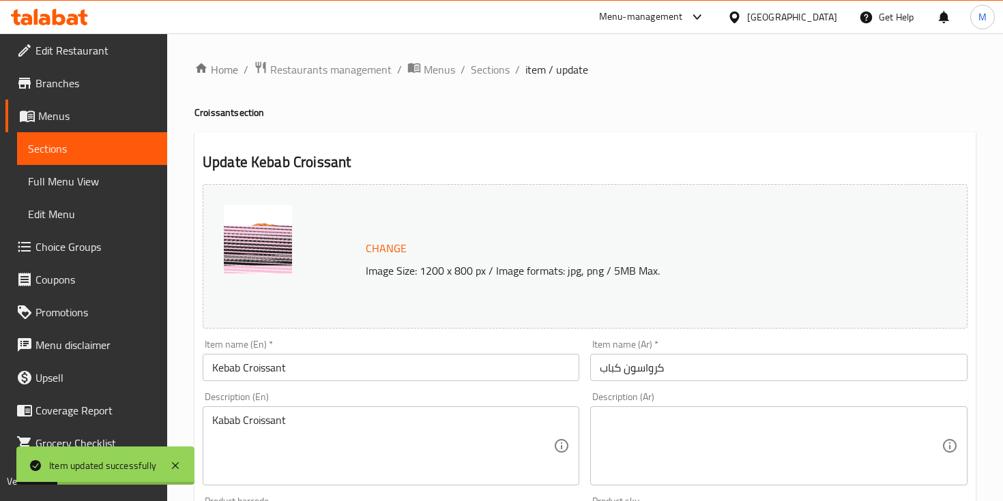
click at [487, 70] on span "Sections" at bounding box center [490, 69] width 39 height 16
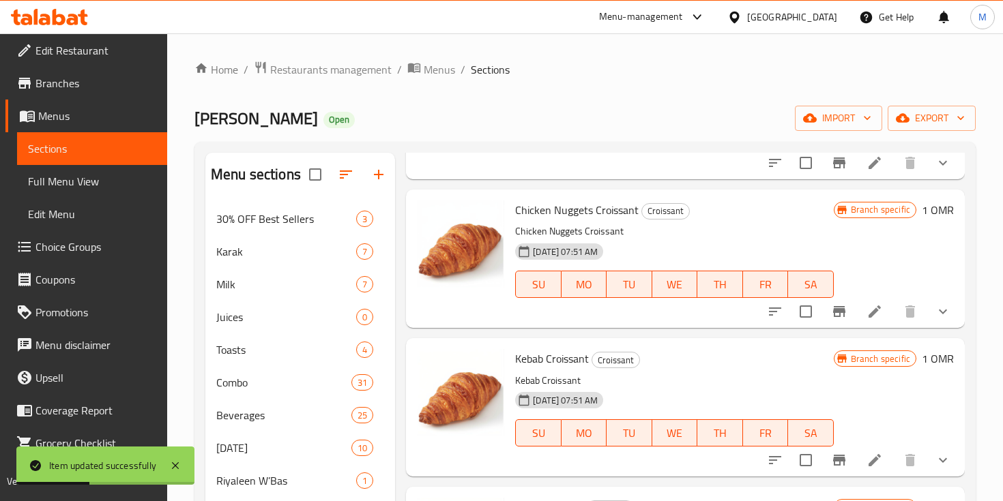
scroll to position [1492, 0]
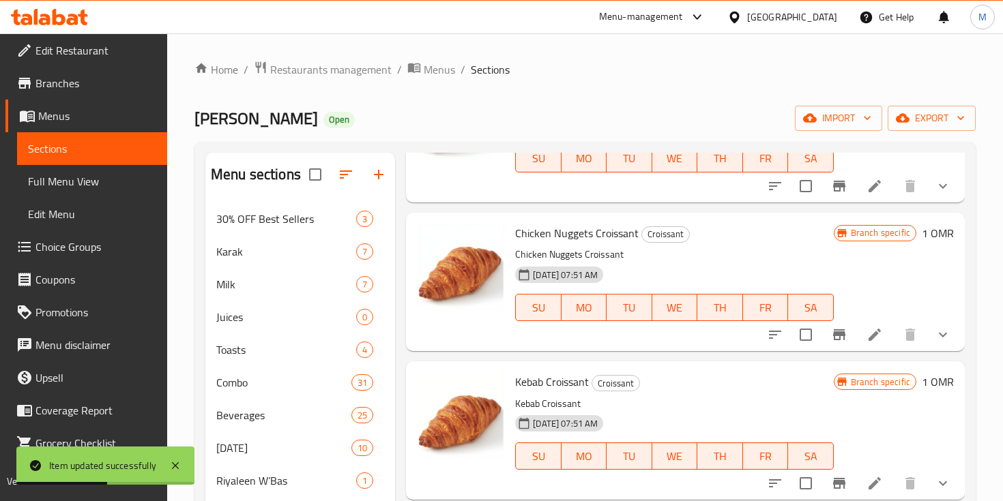
click at [874, 326] on li at bounding box center [874, 335] width 38 height 25
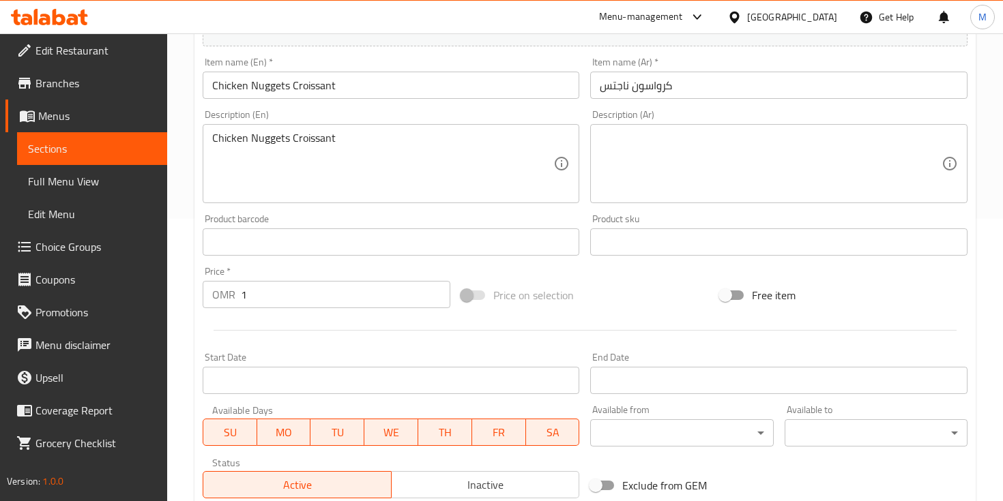
scroll to position [505, 0]
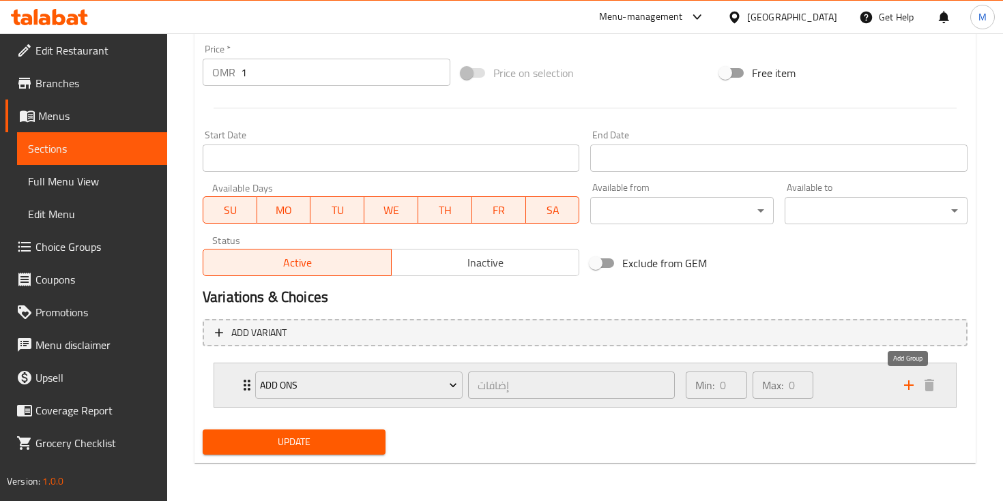
click at [915, 379] on icon "add" at bounding box center [908, 385] width 16 height 16
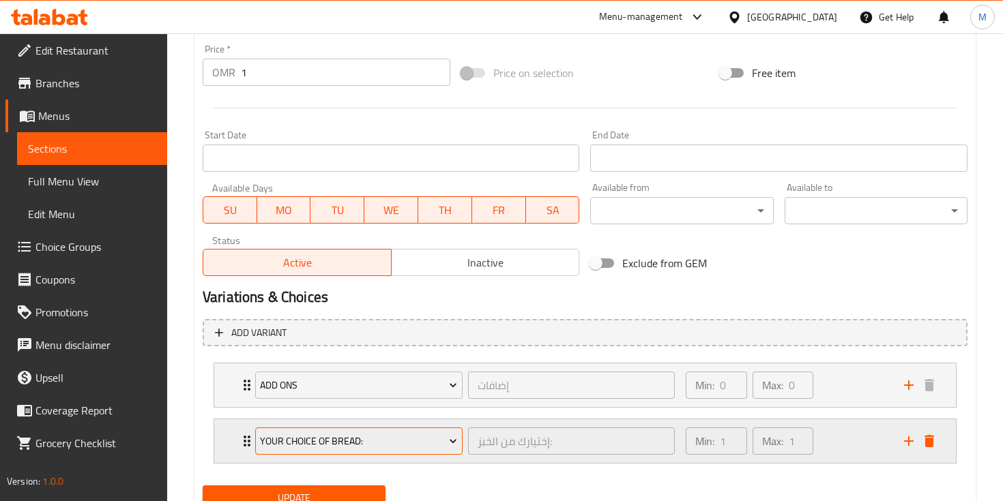
click at [434, 445] on span "Your Choice Of Bread:" at bounding box center [358, 441] width 197 height 17
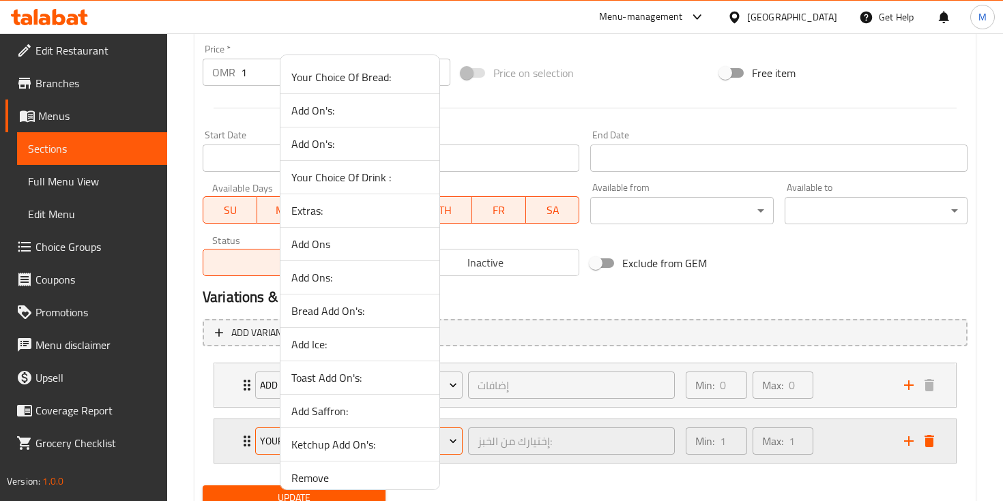
scroll to position [177, 0]
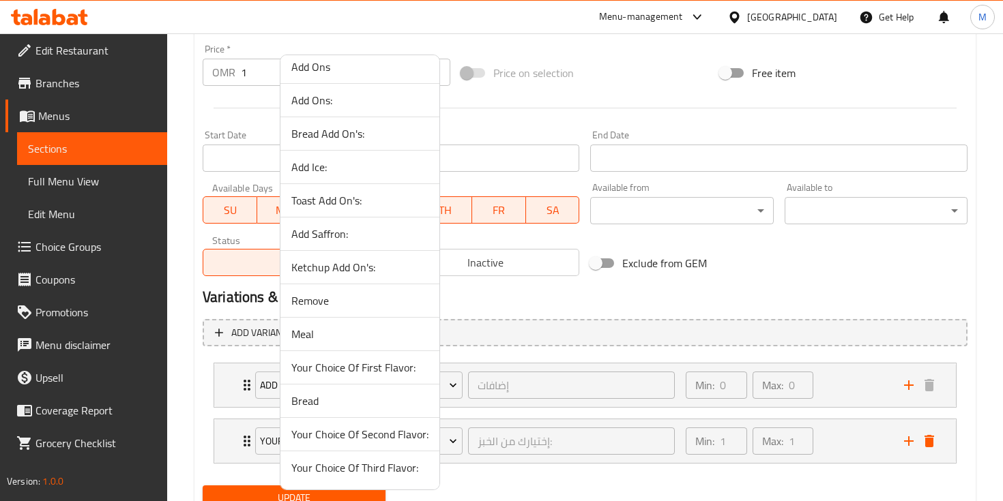
click at [346, 291] on li "Remove" at bounding box center [359, 300] width 159 height 33
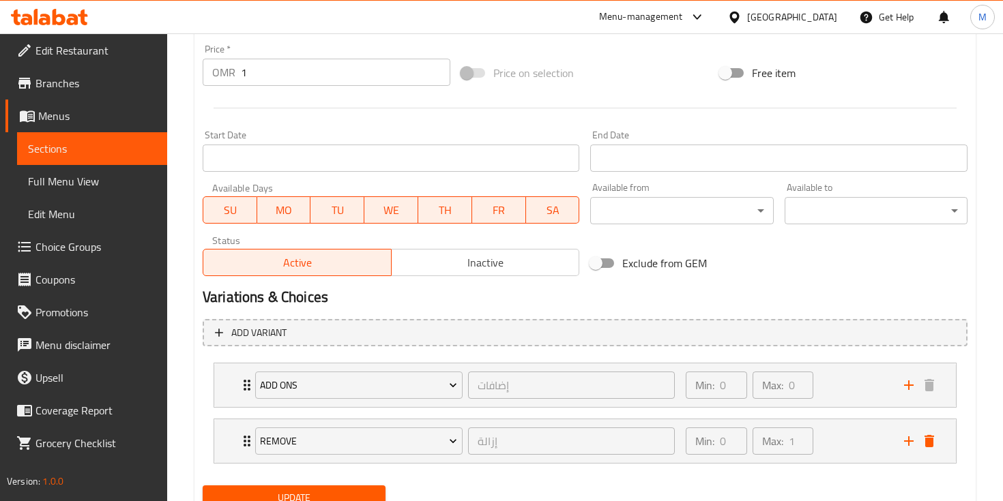
click at [344, 495] on span "Update" at bounding box center [294, 498] width 161 height 17
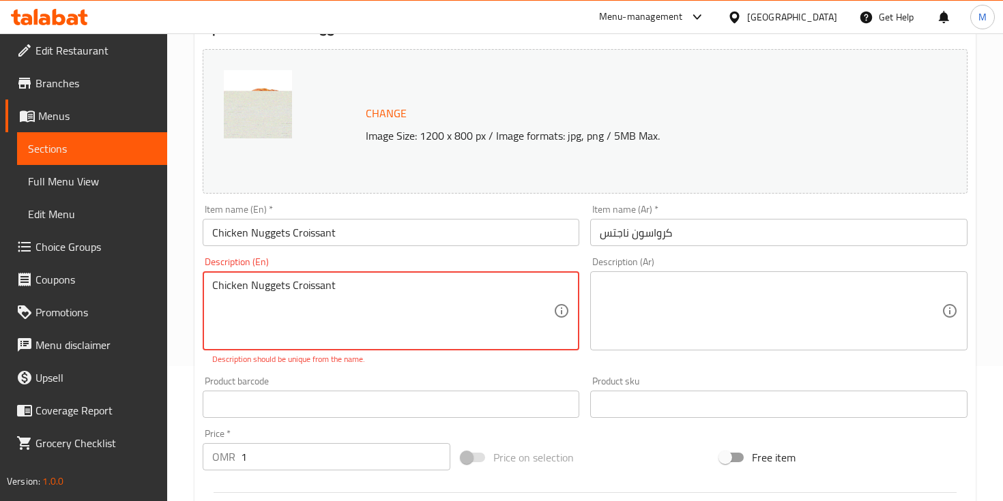
scroll to position [143, 0]
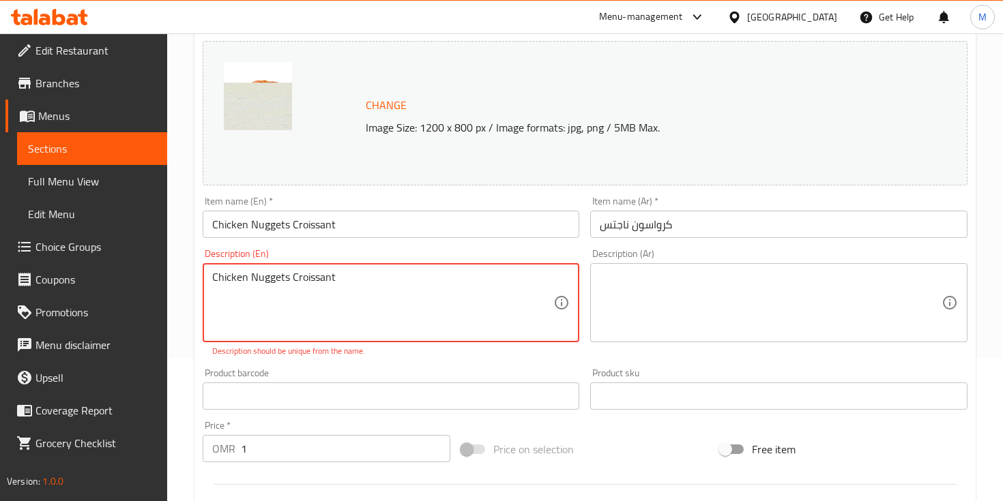
click at [289, 278] on textarea "Chicken Nuggets Croissant" at bounding box center [382, 303] width 341 height 65
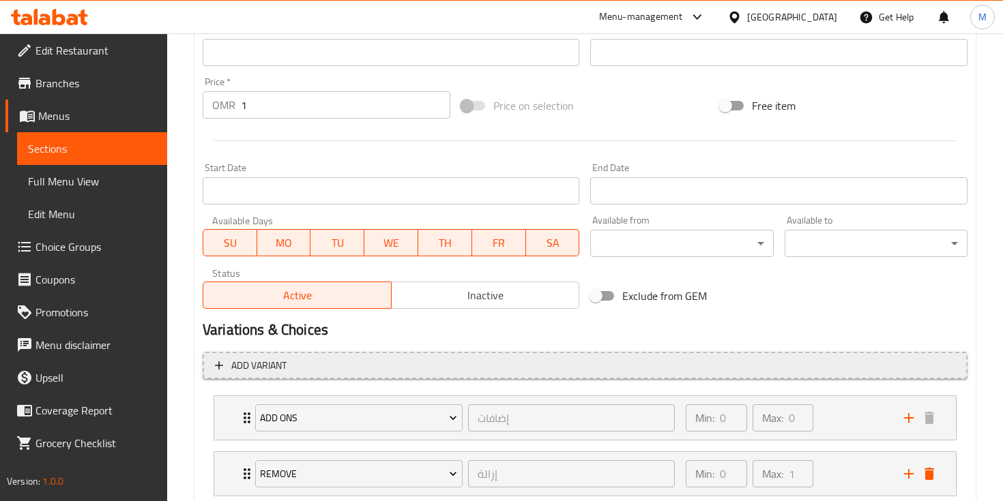
scroll to position [523, 0]
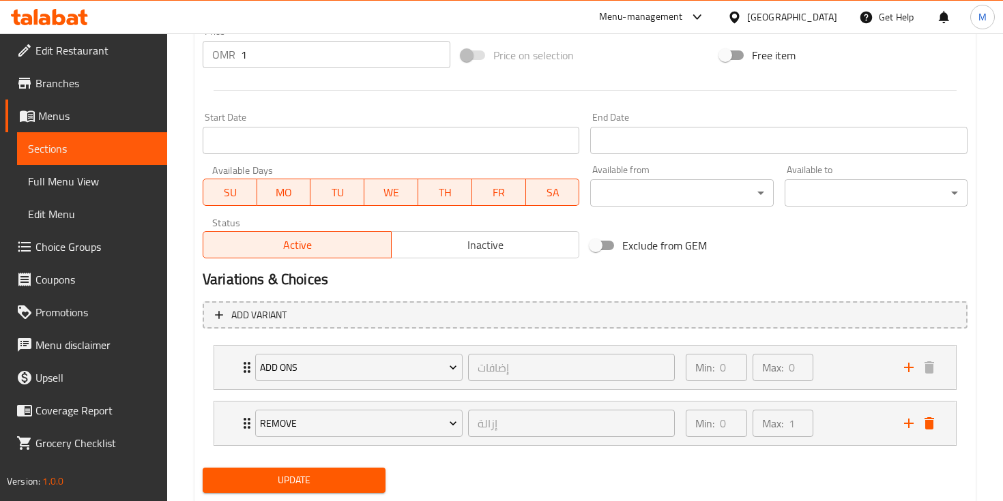
type textarea "Chicken Nugget Croissant"
click at [276, 469] on button "Update" at bounding box center [294, 480] width 183 height 25
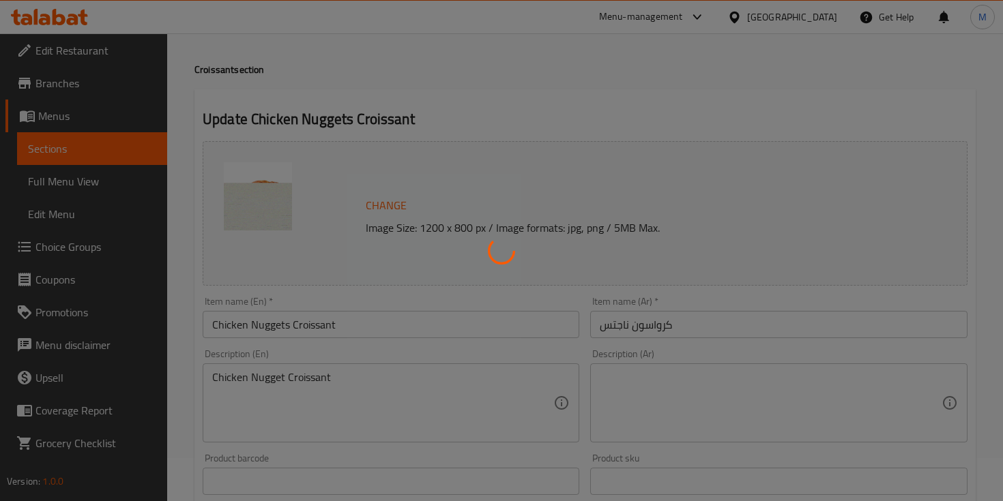
scroll to position [0, 0]
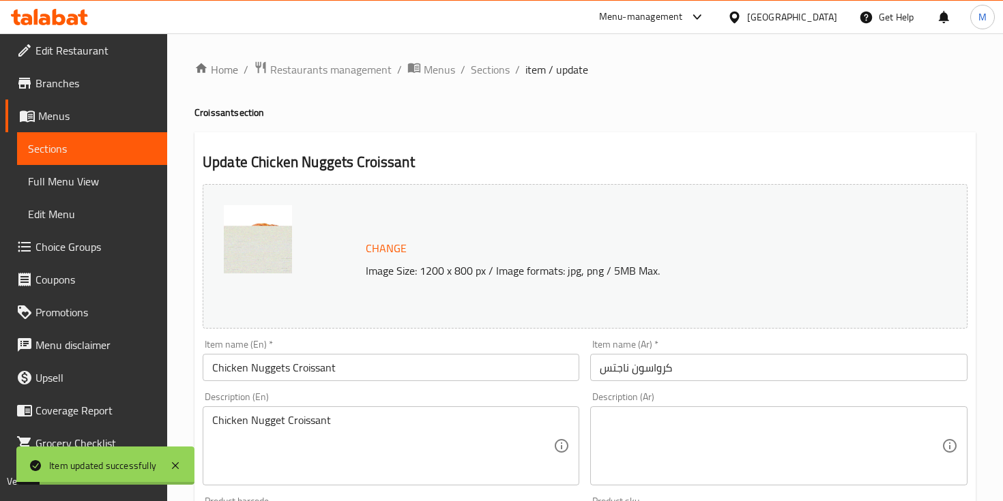
click at [484, 66] on span "Sections" at bounding box center [490, 69] width 39 height 16
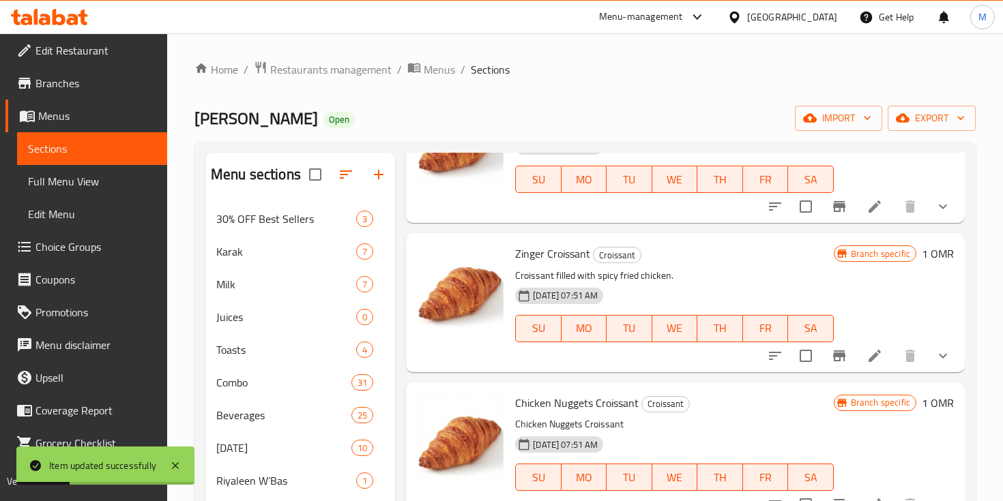
scroll to position [1242, 0]
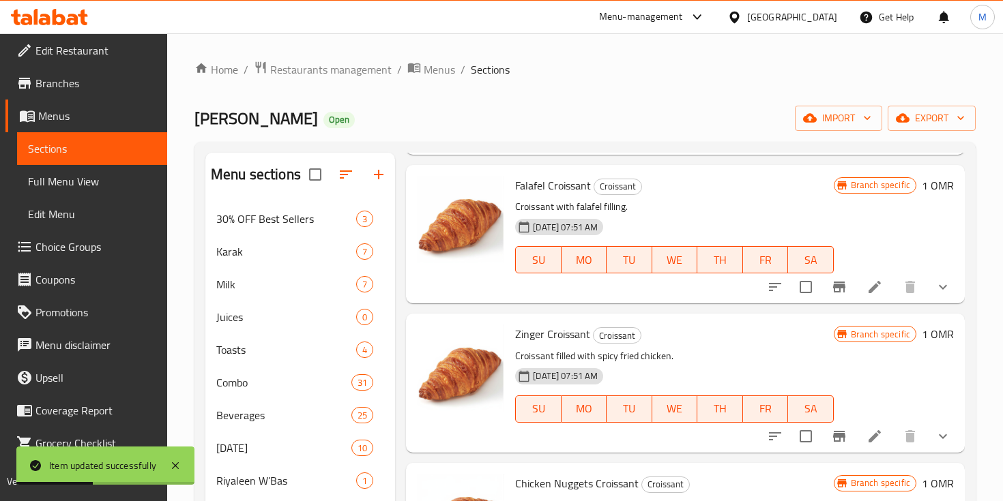
click at [885, 440] on li at bounding box center [874, 436] width 38 height 25
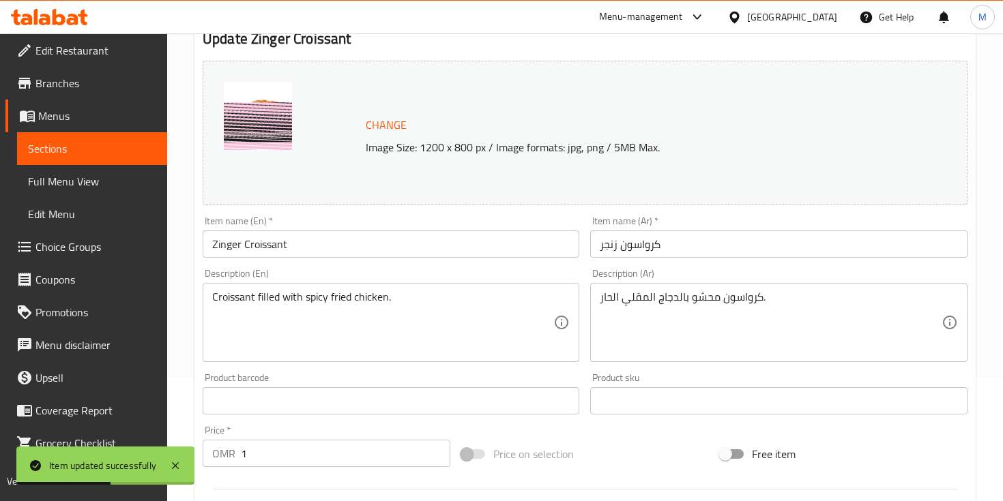
scroll to position [505, 0]
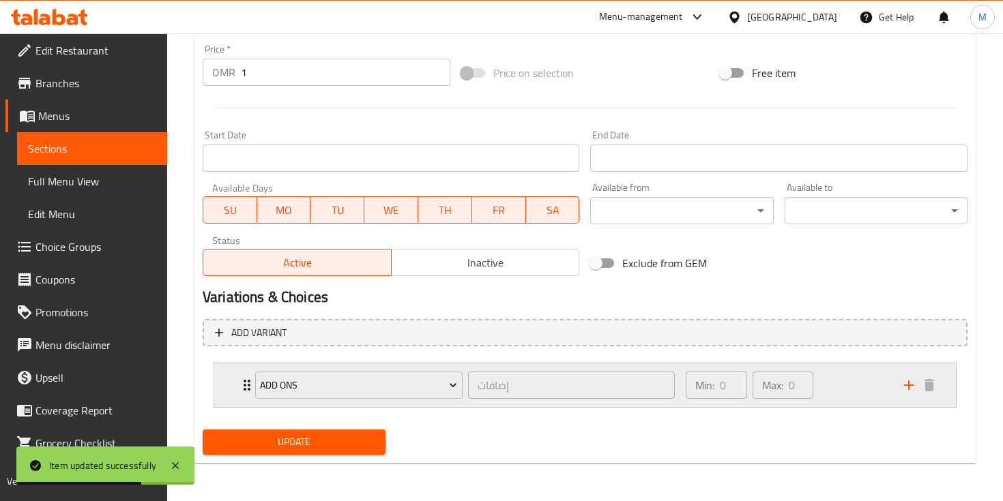
click at [913, 391] on icon "add" at bounding box center [908, 385] width 16 height 16
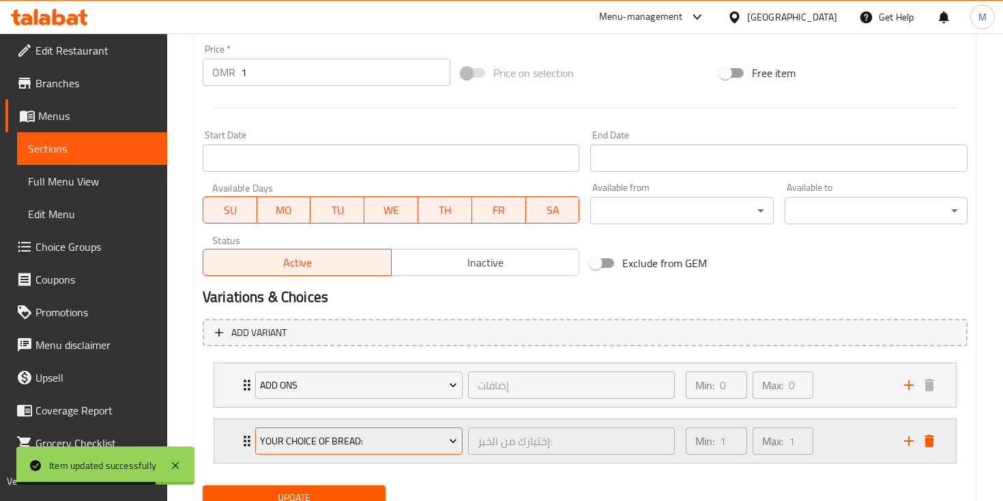
click at [331, 445] on span "Your Choice Of Bread:" at bounding box center [358, 441] width 197 height 17
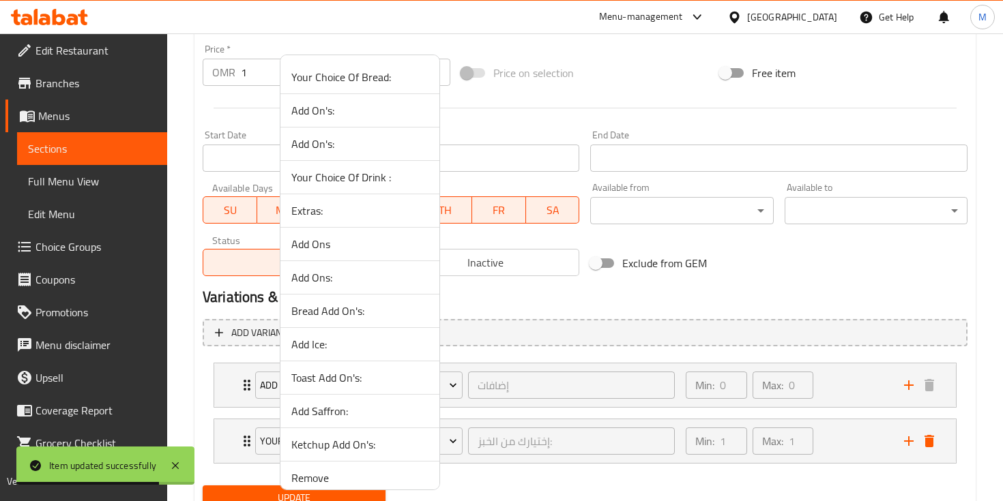
scroll to position [177, 0]
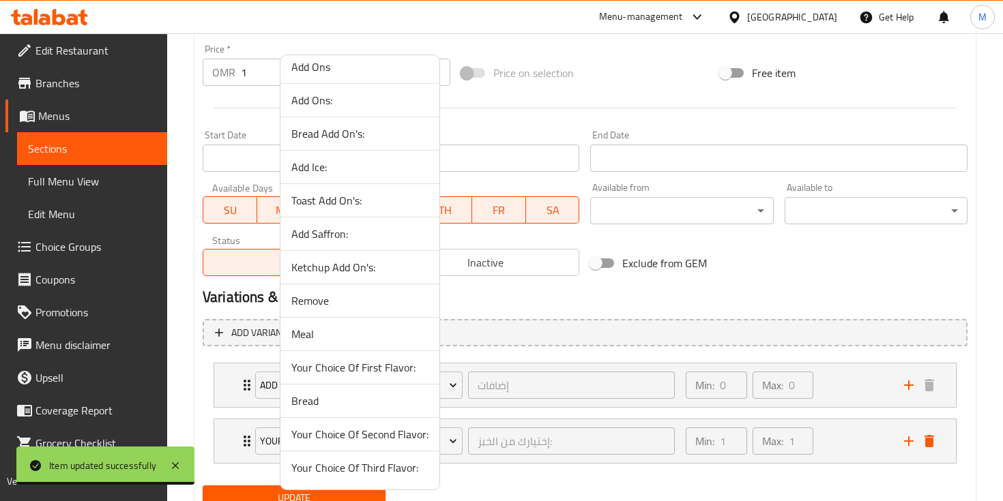
click at [321, 293] on span "Remove" at bounding box center [359, 301] width 137 height 16
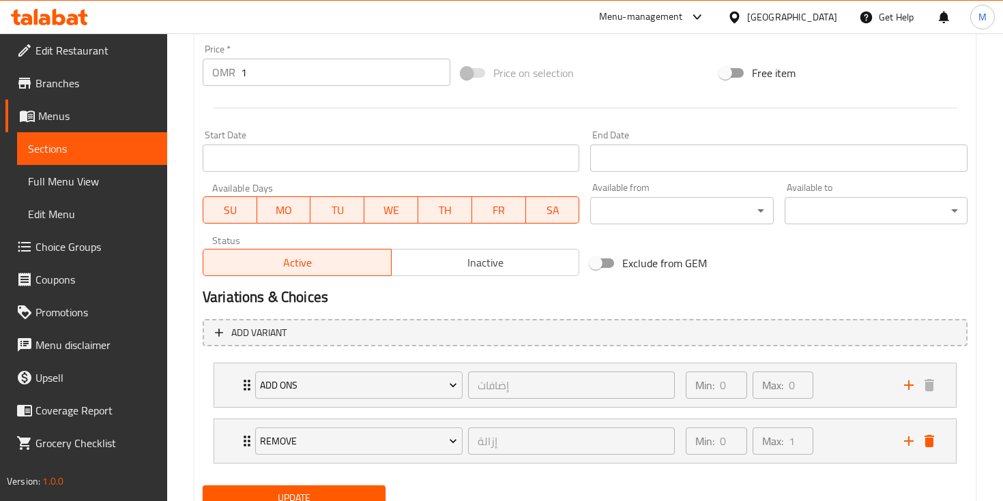
click at [308, 491] on span "Update" at bounding box center [294, 498] width 161 height 17
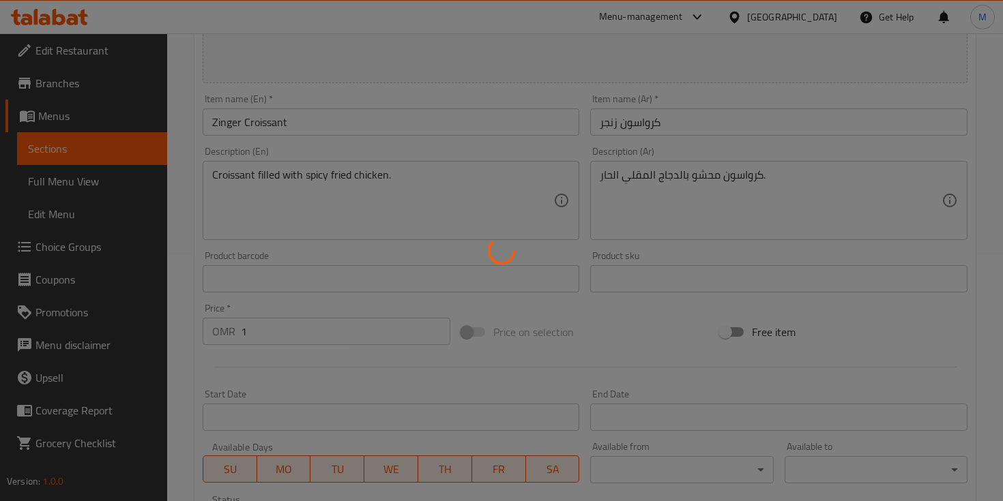
scroll to position [0, 0]
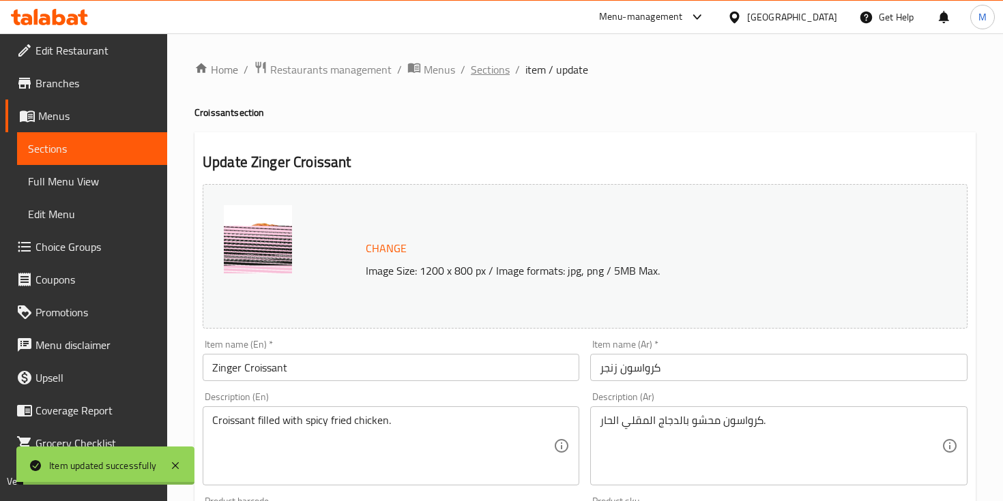
click at [495, 68] on span "Sections" at bounding box center [490, 69] width 39 height 16
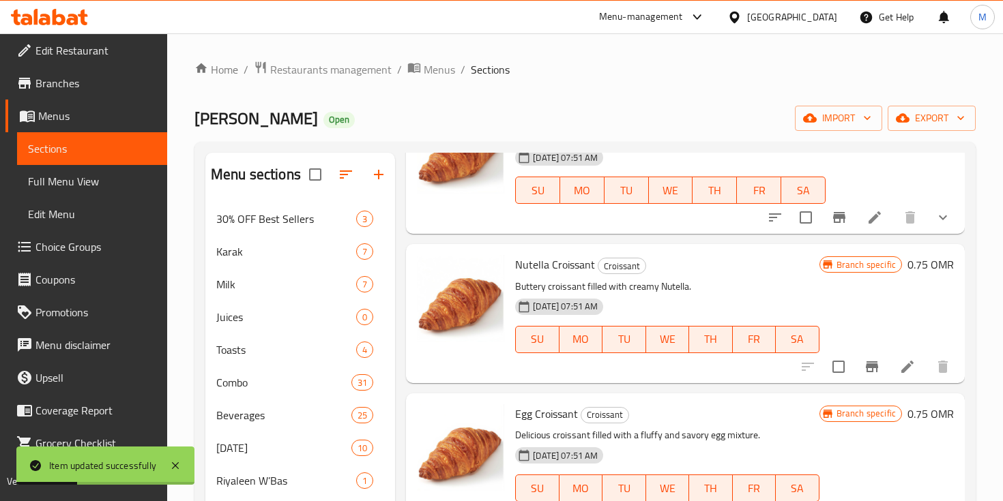
scroll to position [656, 0]
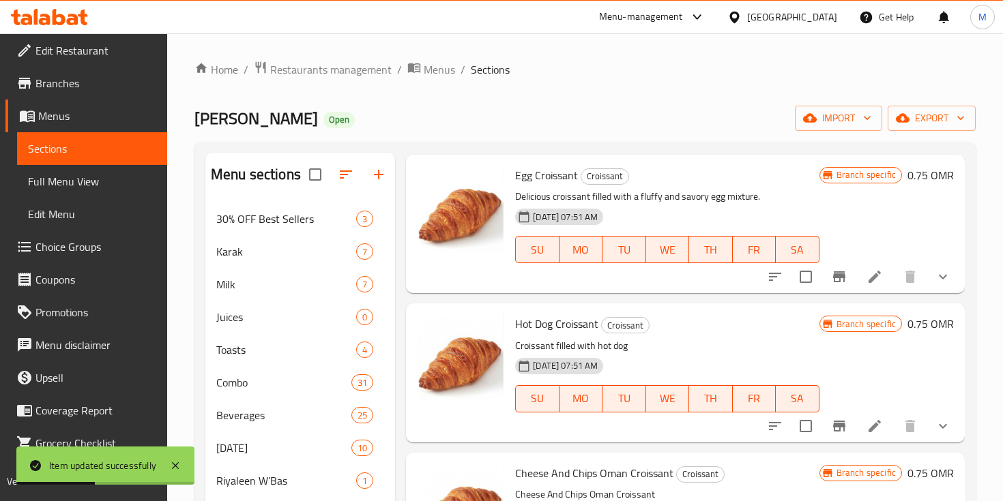
click at [877, 278] on icon at bounding box center [874, 277] width 16 height 16
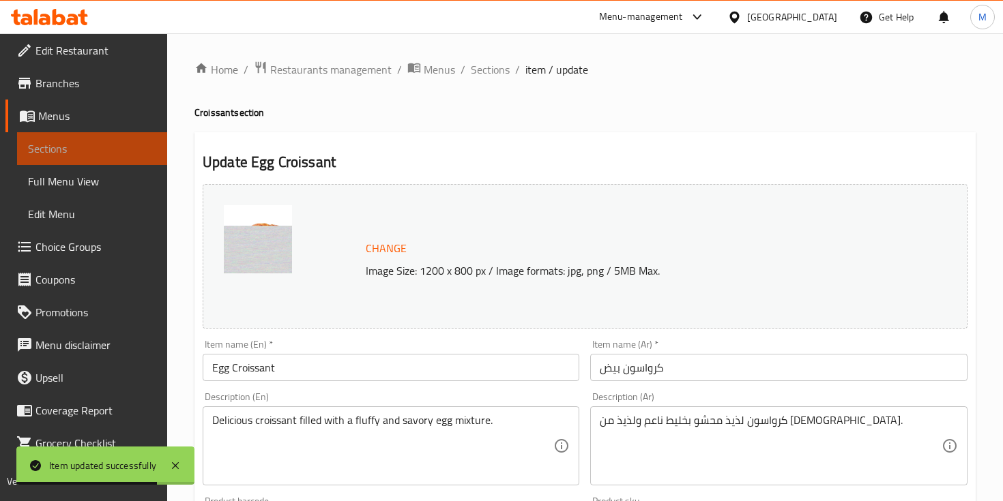
click at [92, 155] on span "Sections" at bounding box center [92, 149] width 128 height 16
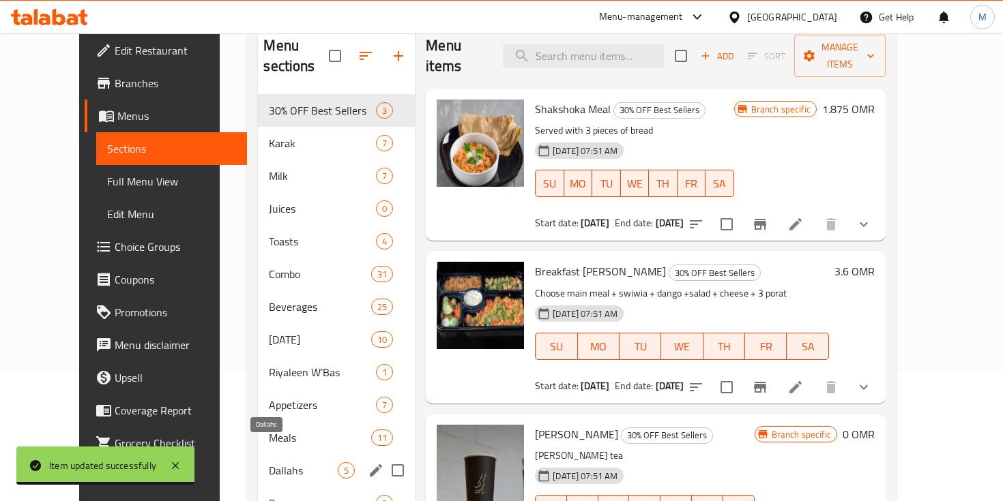
scroll to position [146, 0]
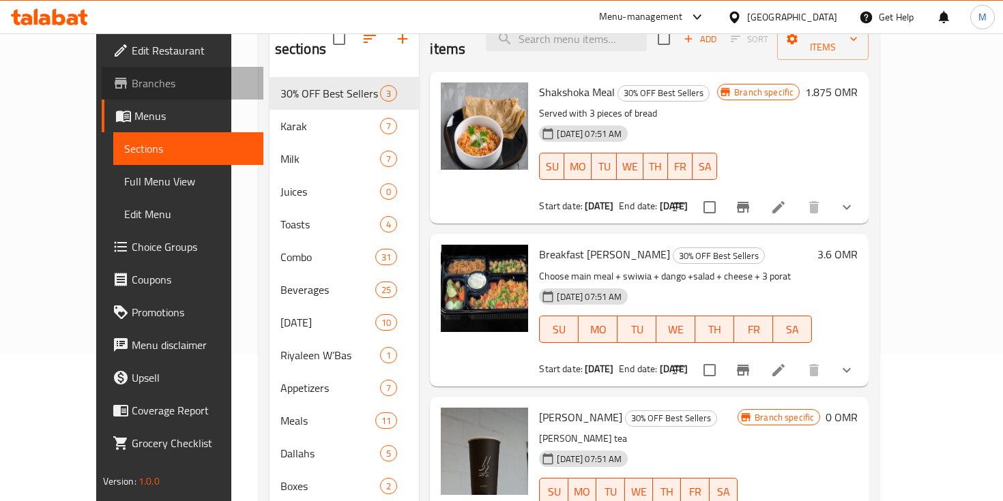
click at [132, 87] on span "Branches" at bounding box center [192, 83] width 121 height 16
